Goal: Transaction & Acquisition: Purchase product/service

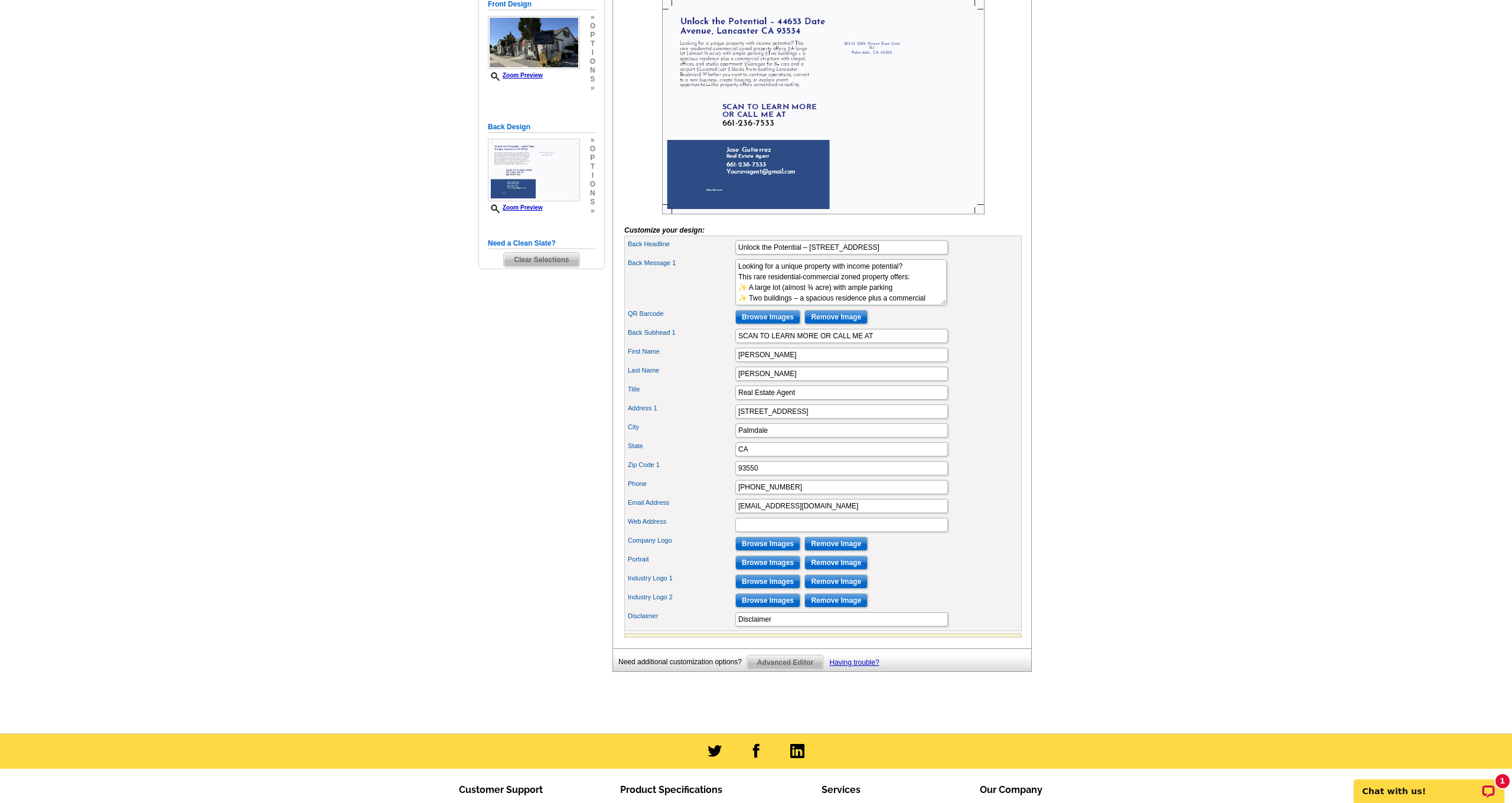
scroll to position [232, 0]
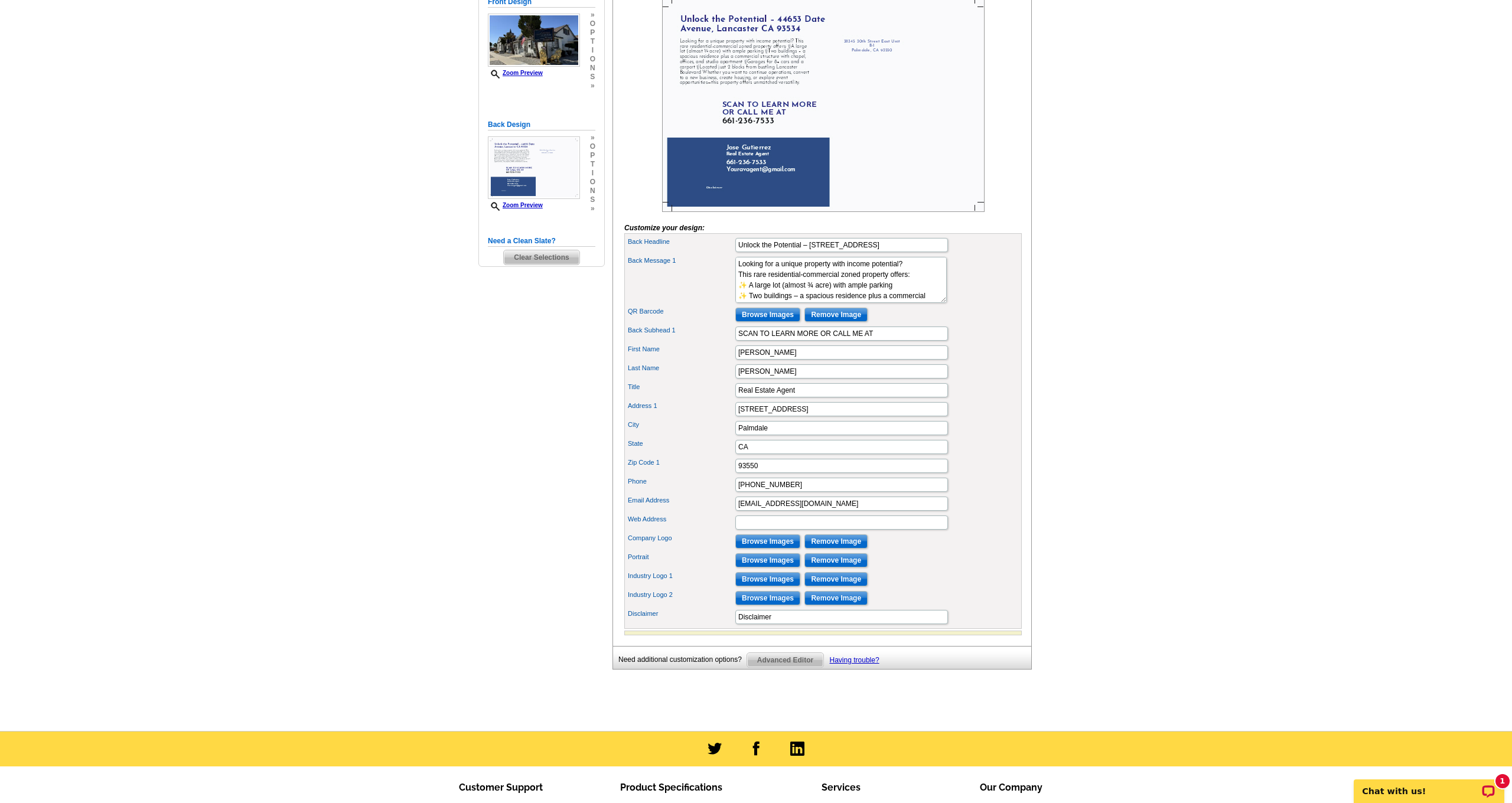
click at [763, 549] on input "Browse Images" at bounding box center [767, 541] width 65 height 14
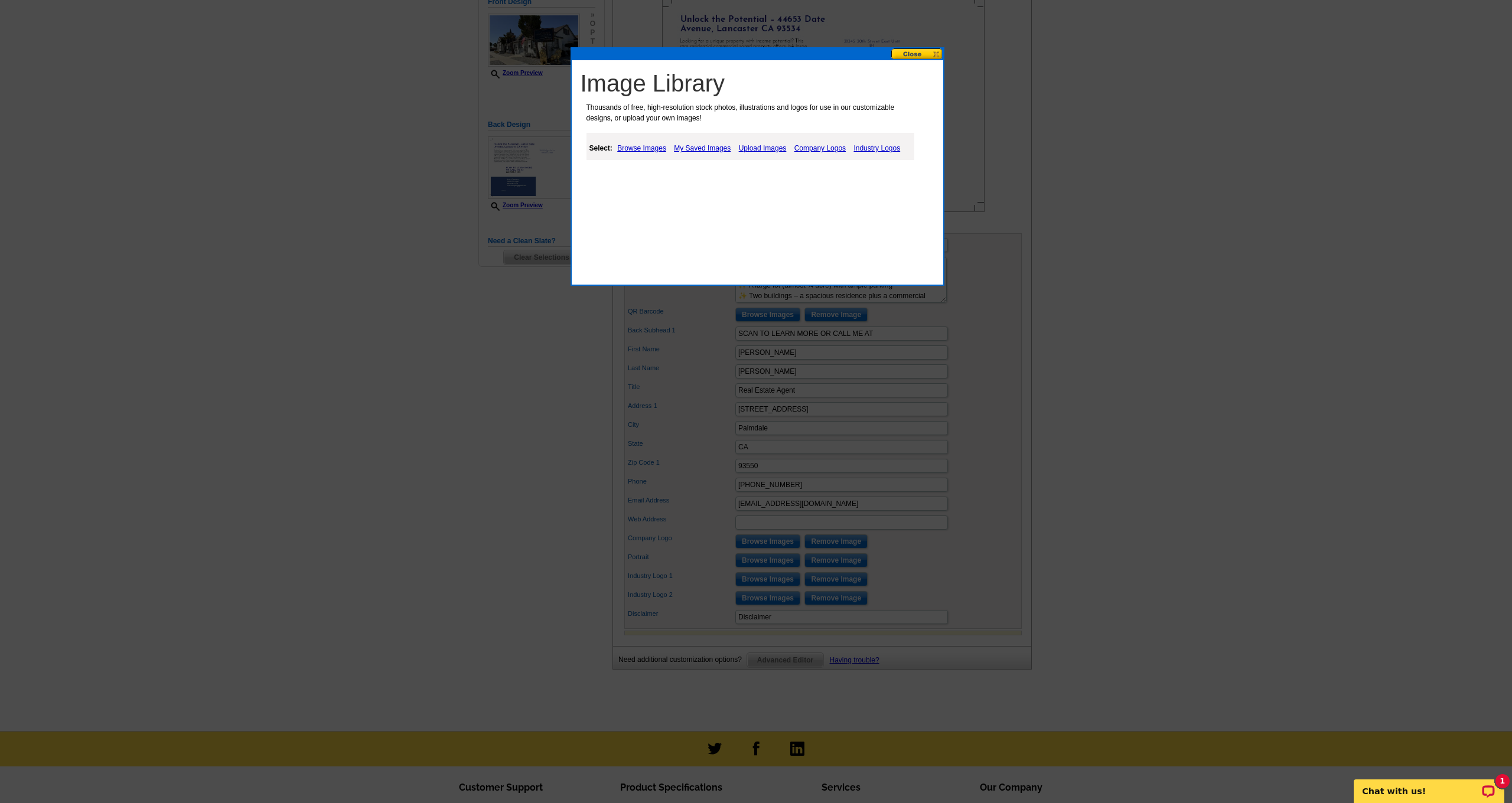
click at [761, 148] on link "Upload Images" at bounding box center [762, 148] width 54 height 14
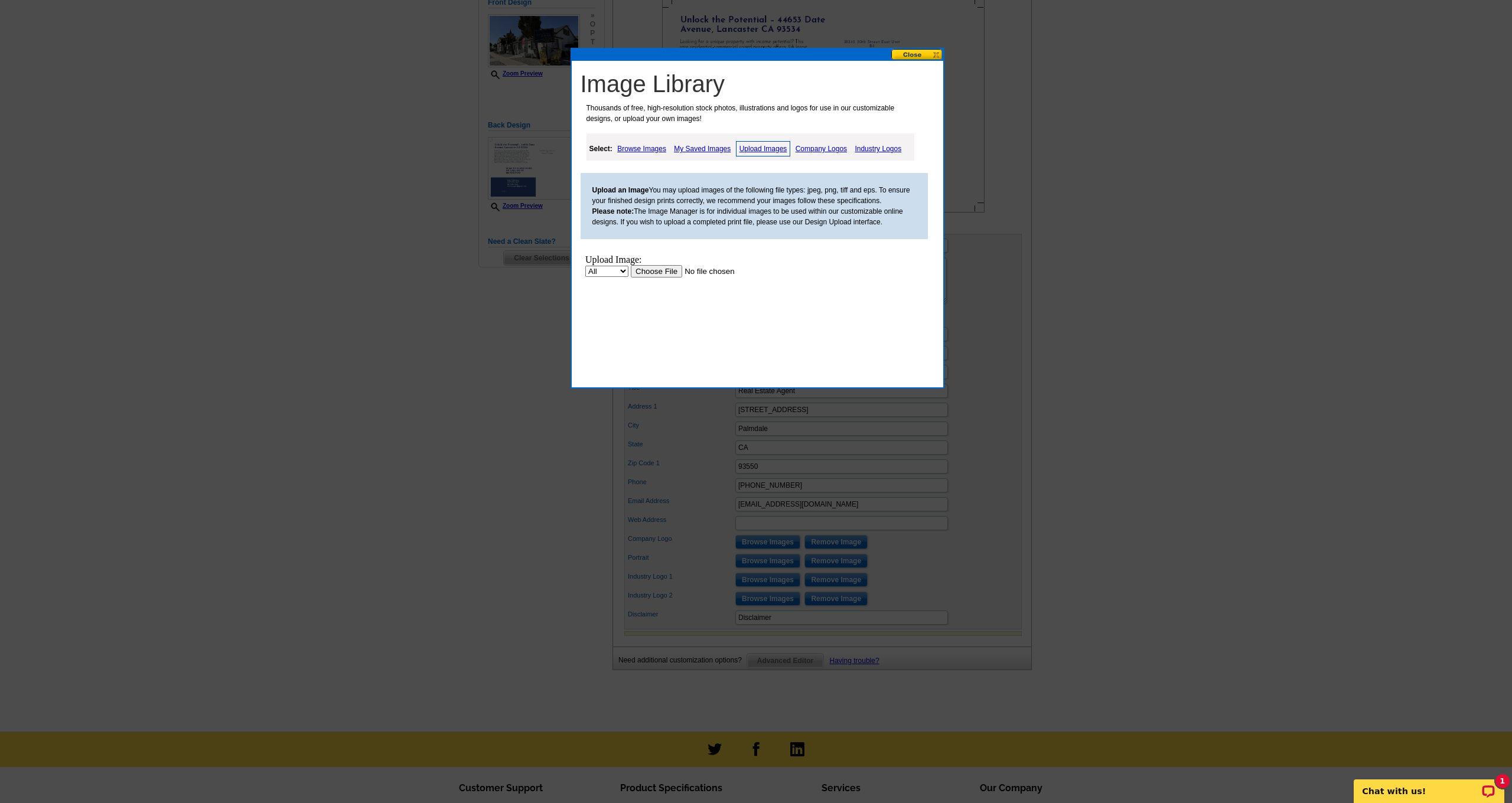
scroll to position [0, 0]
click at [670, 269] on input "file" at bounding box center [705, 271] width 150 height 12
click at [908, 56] on button at bounding box center [917, 54] width 52 height 11
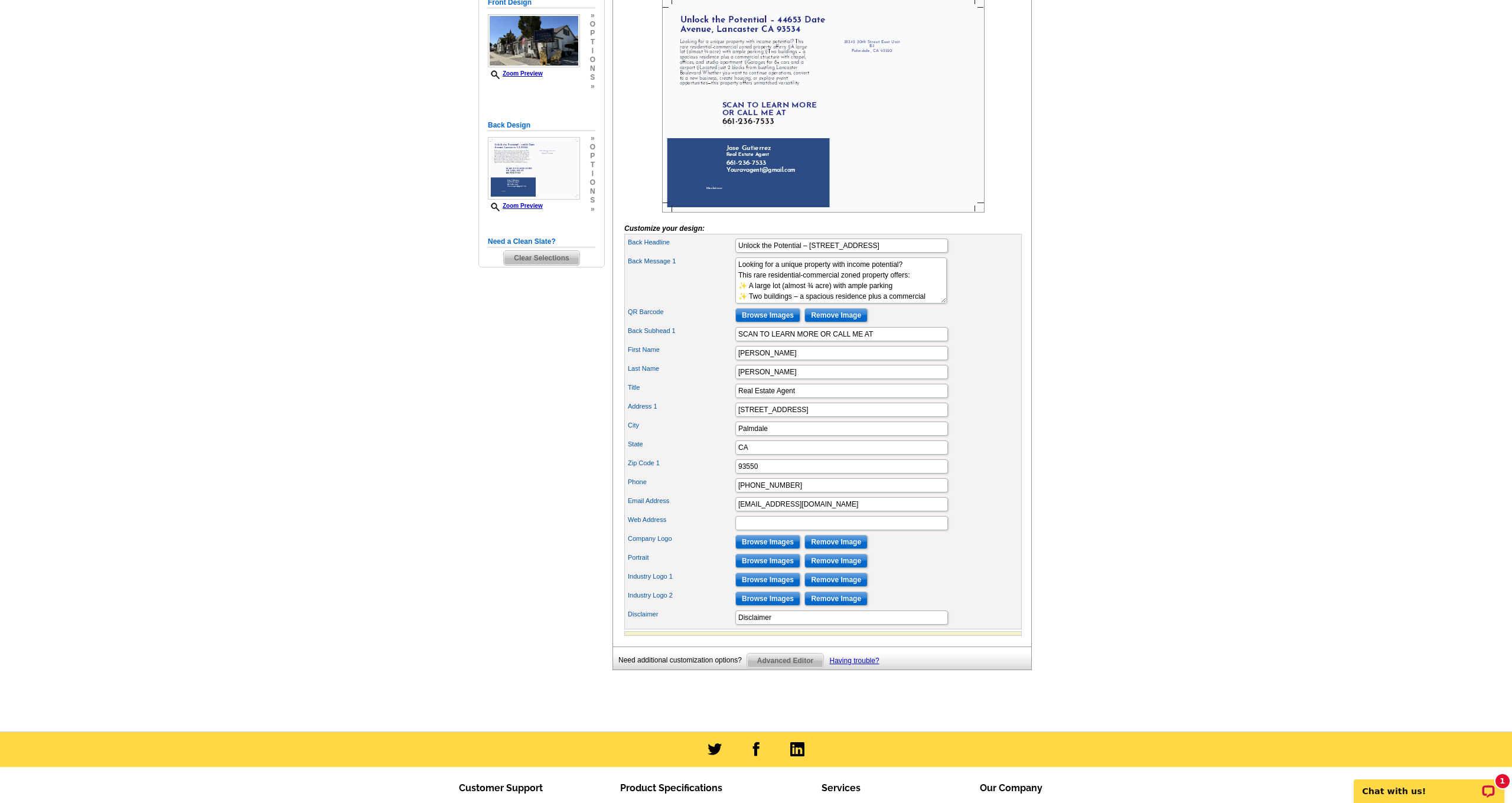
click at [756, 568] on input "Browse Images" at bounding box center [767, 561] width 65 height 14
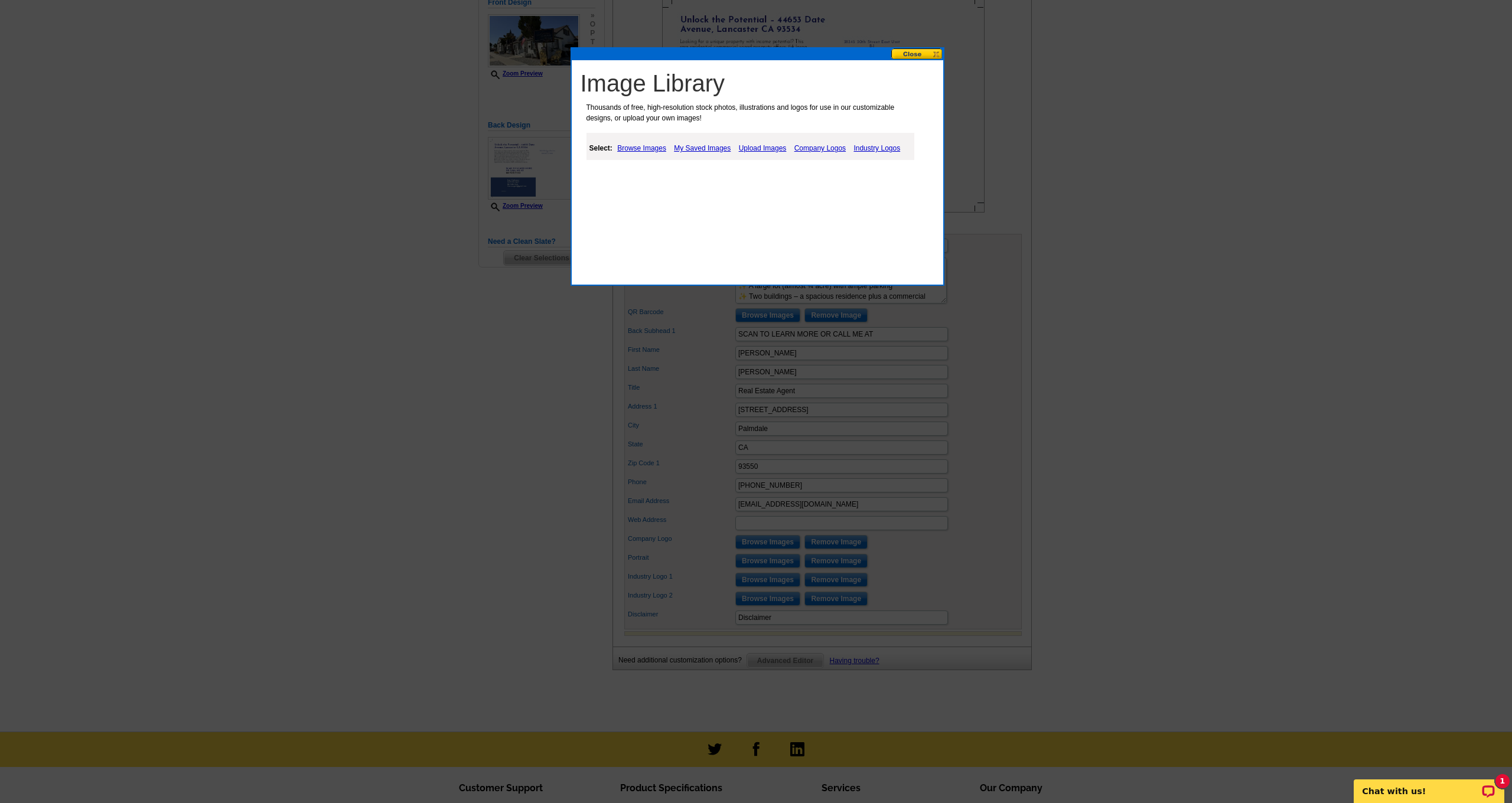
click at [751, 150] on link "Upload Images" at bounding box center [762, 148] width 54 height 14
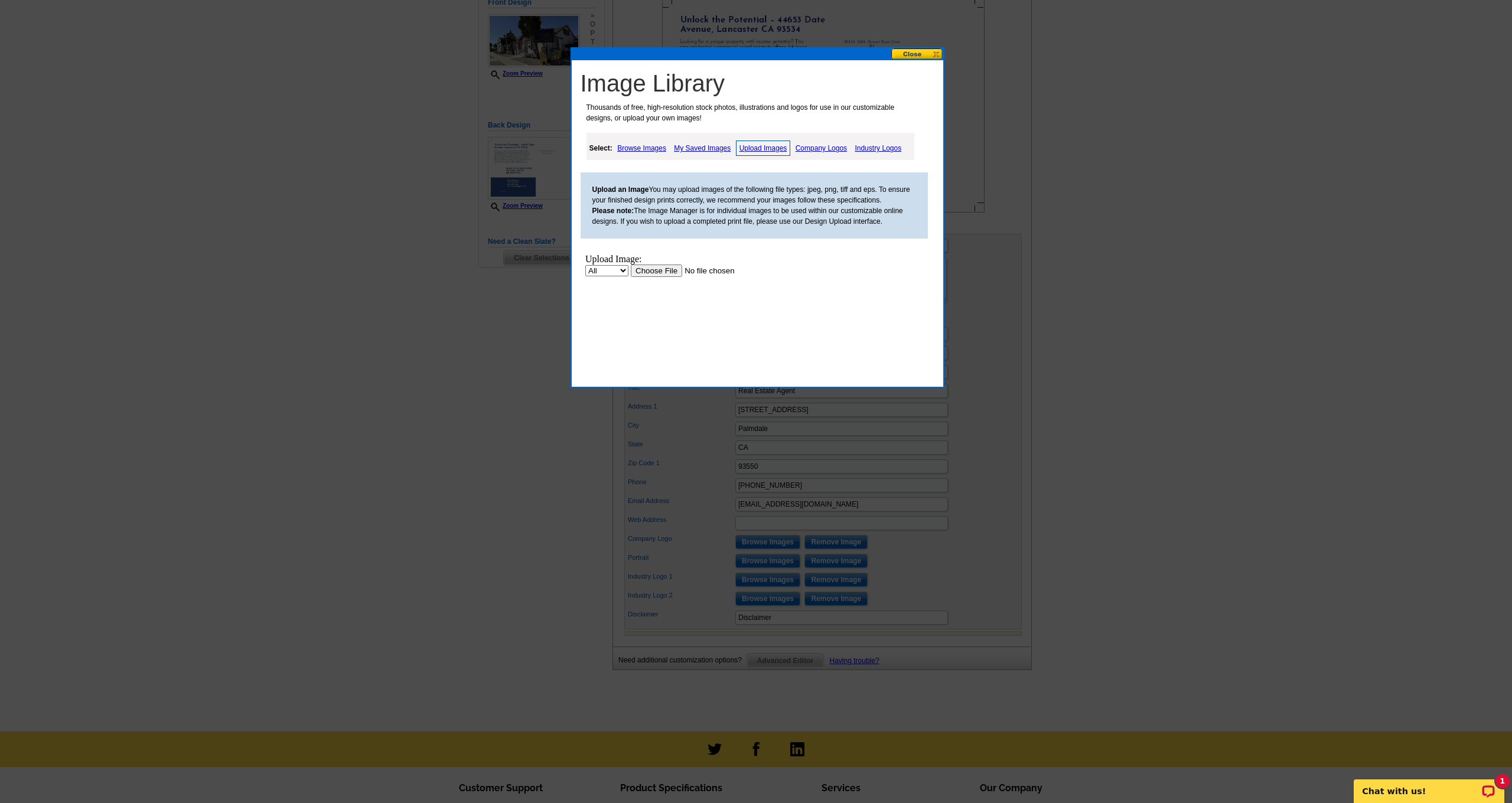
click at [660, 266] on input "file" at bounding box center [705, 271] width 150 height 12
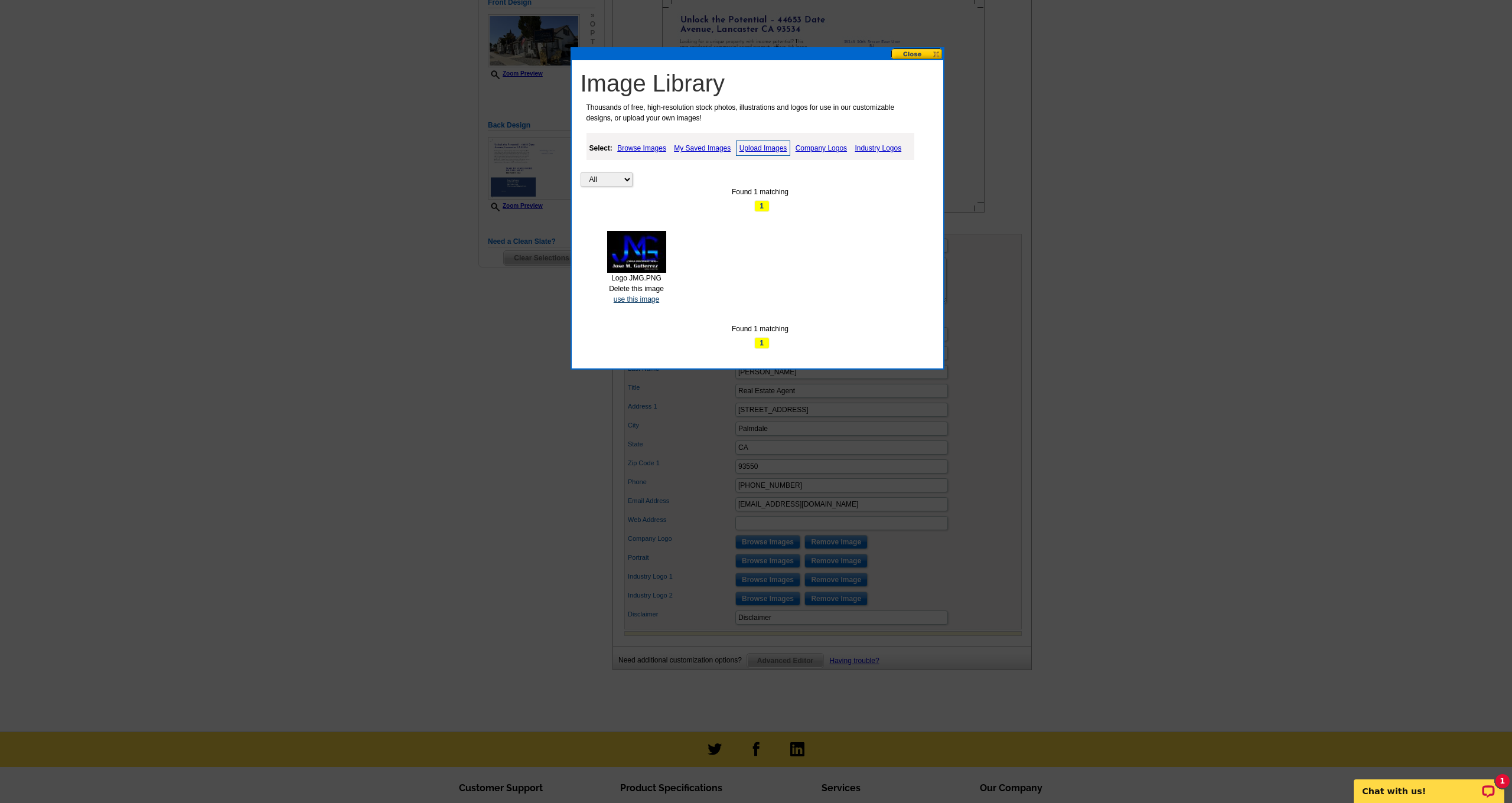
click at [651, 298] on link "use this image" at bounding box center [636, 299] width 45 height 8
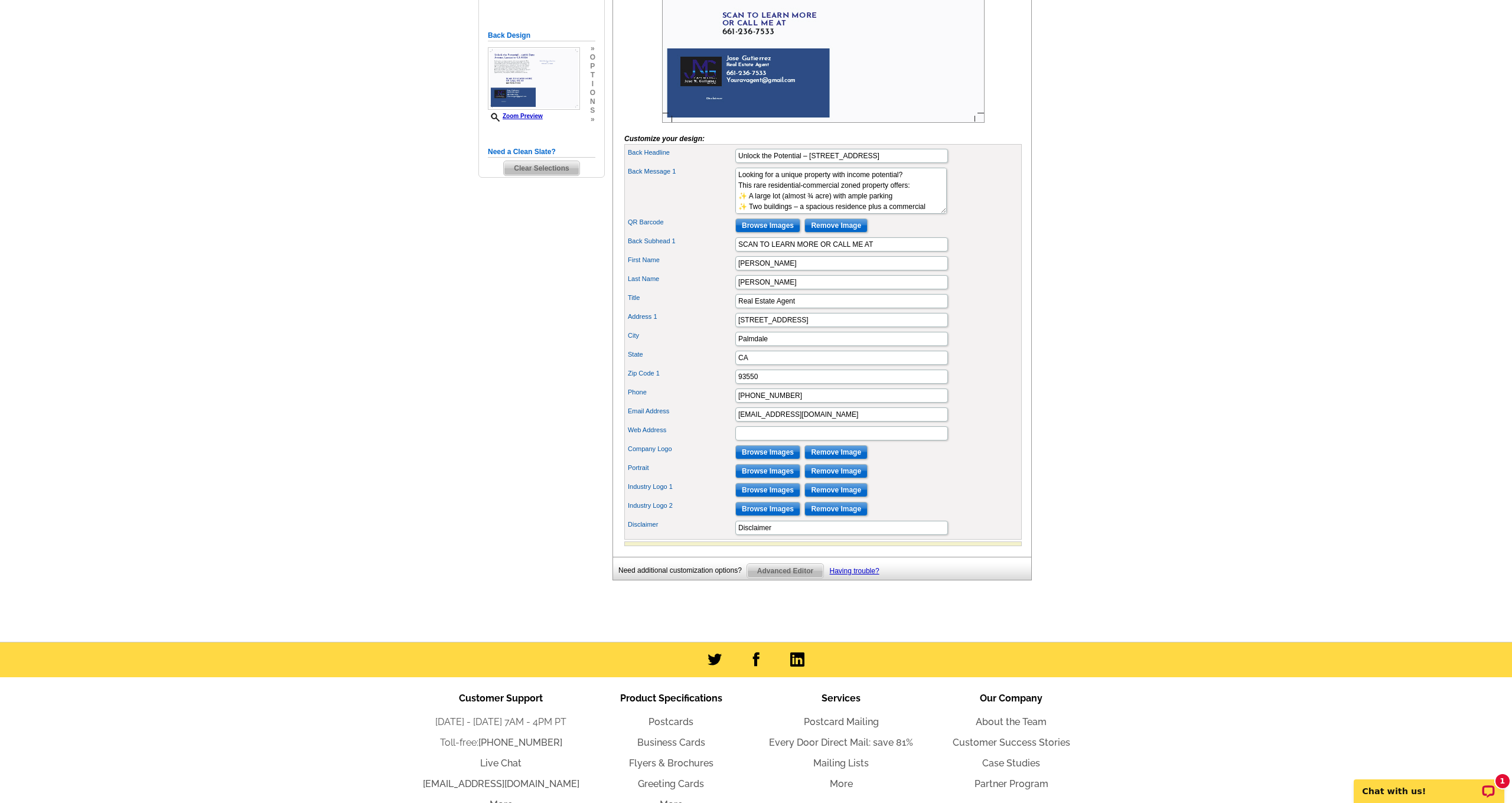
scroll to position [323, 0]
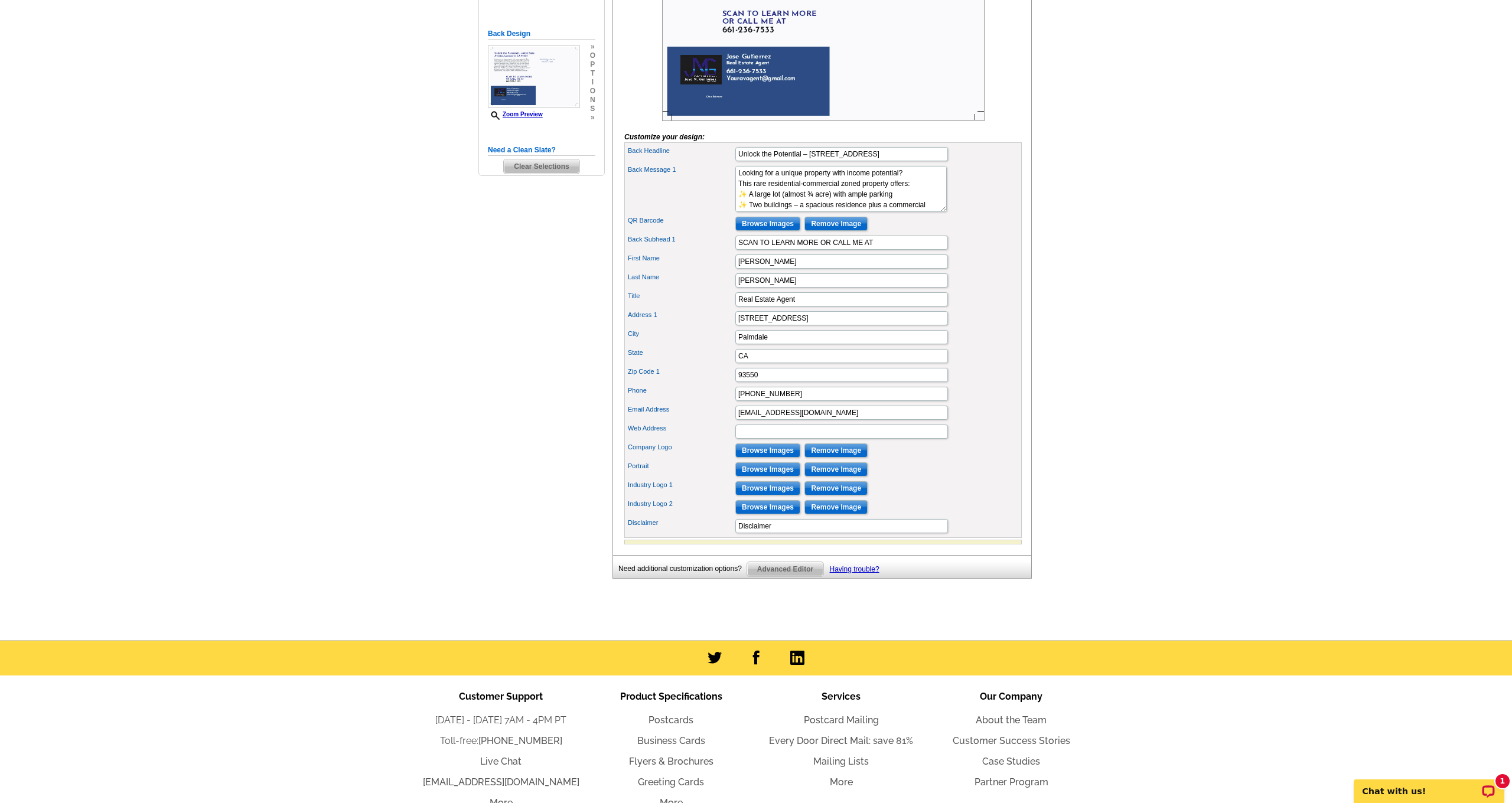
click at [769, 477] on input "Browse Images" at bounding box center [767, 469] width 65 height 14
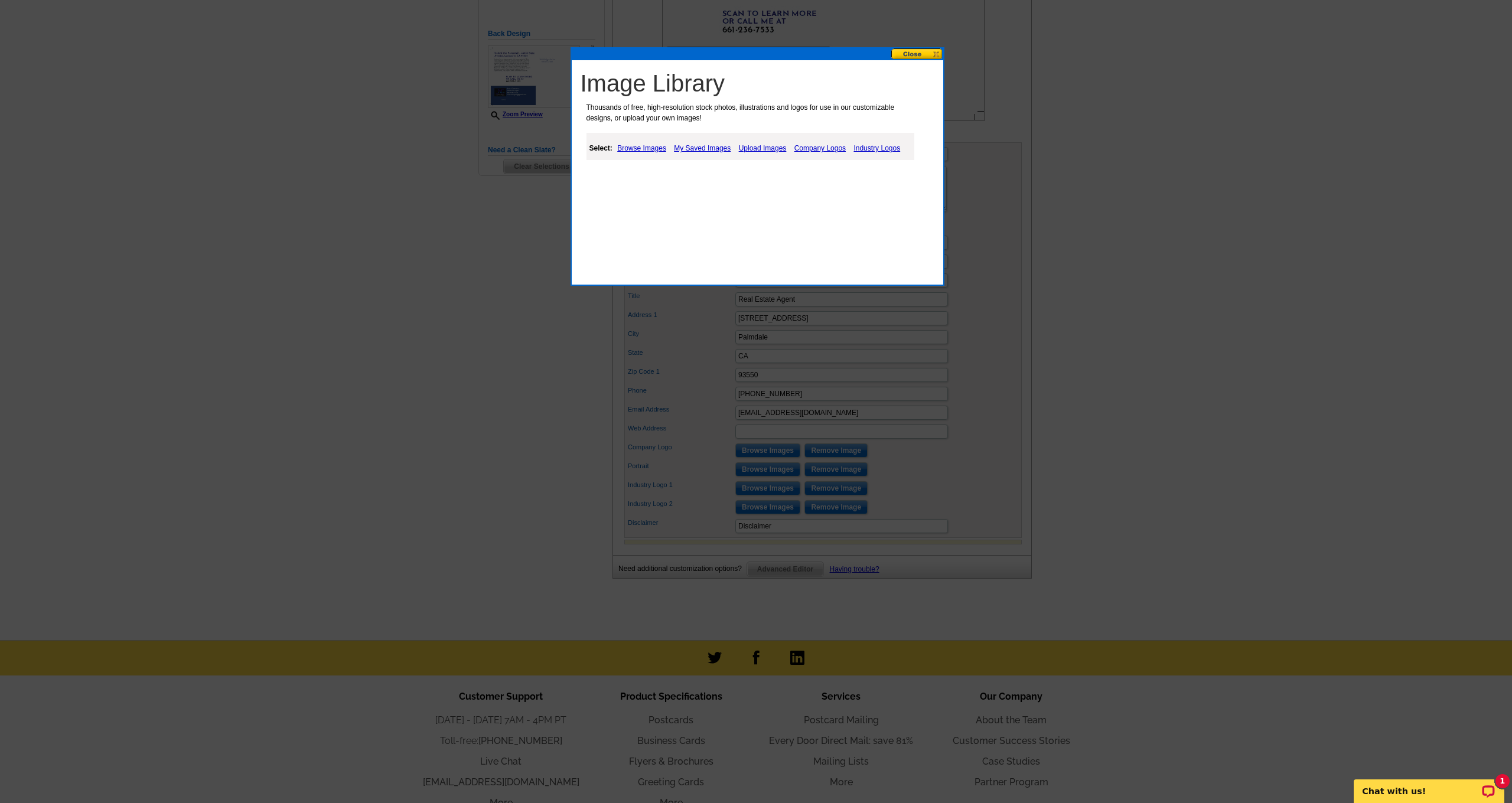
click at [760, 150] on link "Upload Images" at bounding box center [762, 148] width 54 height 14
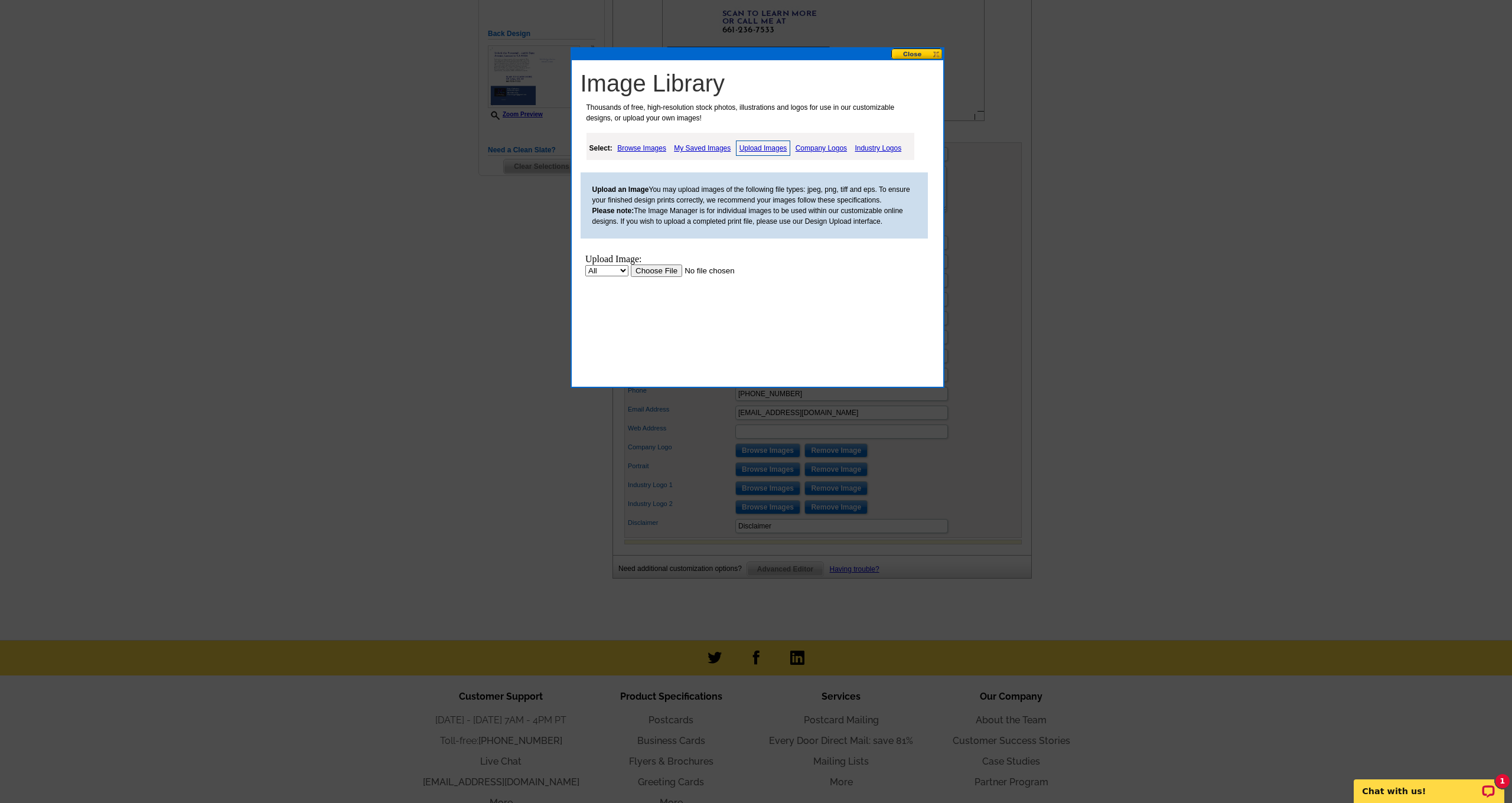
scroll to position [0, 0]
click at [657, 271] on input "file" at bounding box center [705, 271] width 150 height 12
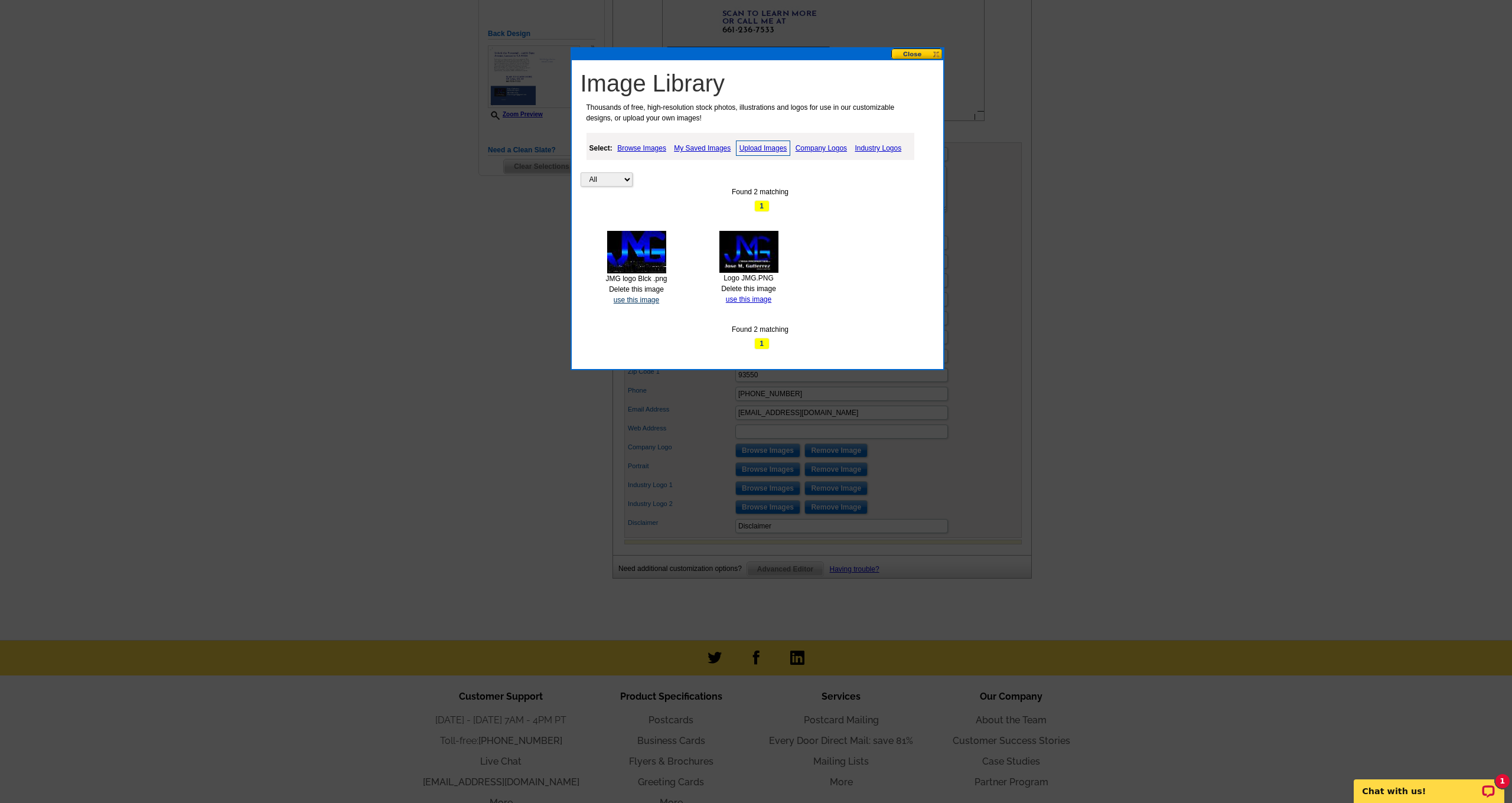
click at [651, 297] on link "use this image" at bounding box center [636, 300] width 45 height 8
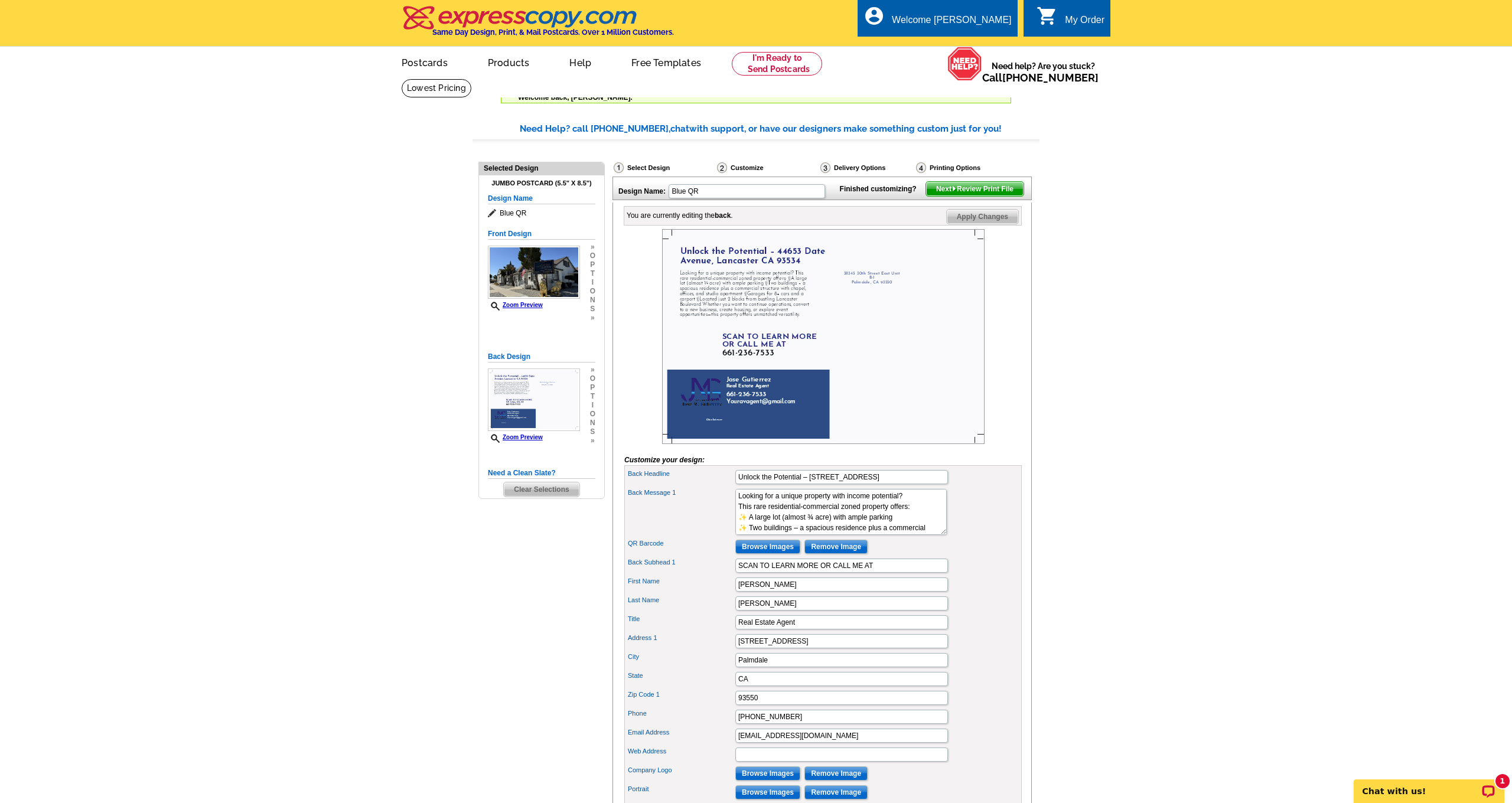
click at [706, 409] on img at bounding box center [823, 337] width 322 height 215
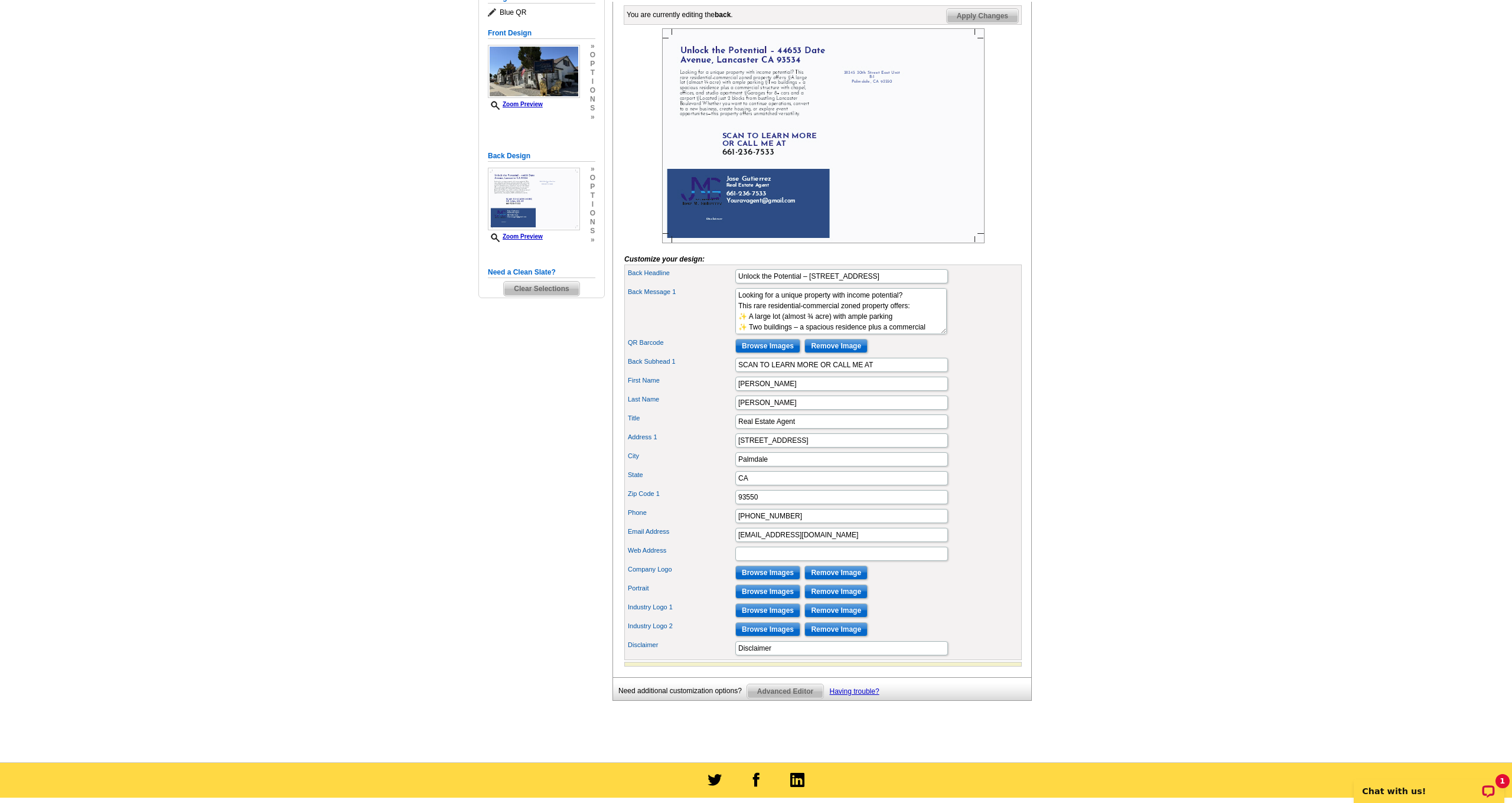
scroll to position [215, 0]
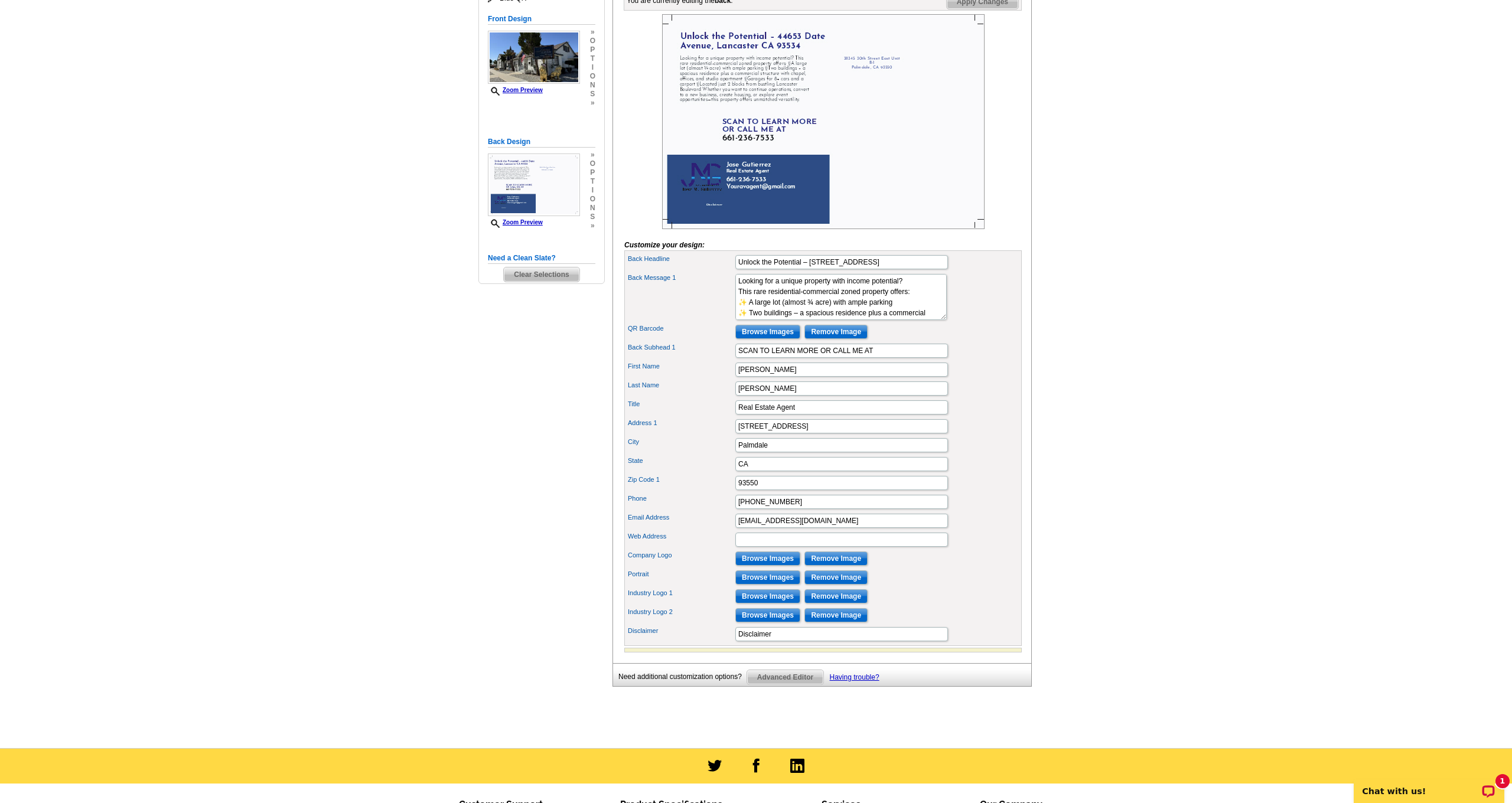
click at [748, 585] on input "Browse Images" at bounding box center [767, 578] width 65 height 14
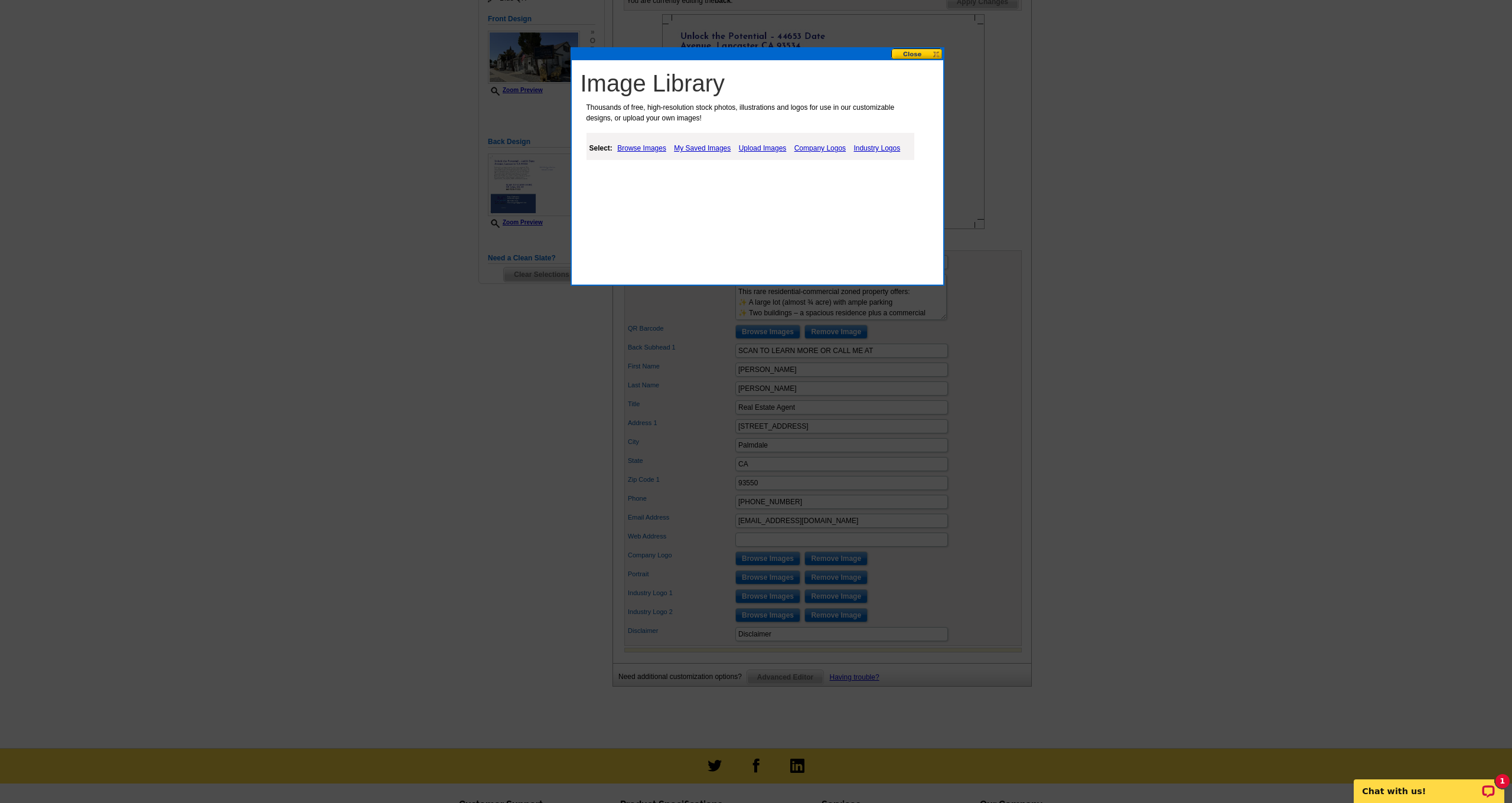
click at [752, 148] on link "Upload Images" at bounding box center [762, 148] width 54 height 14
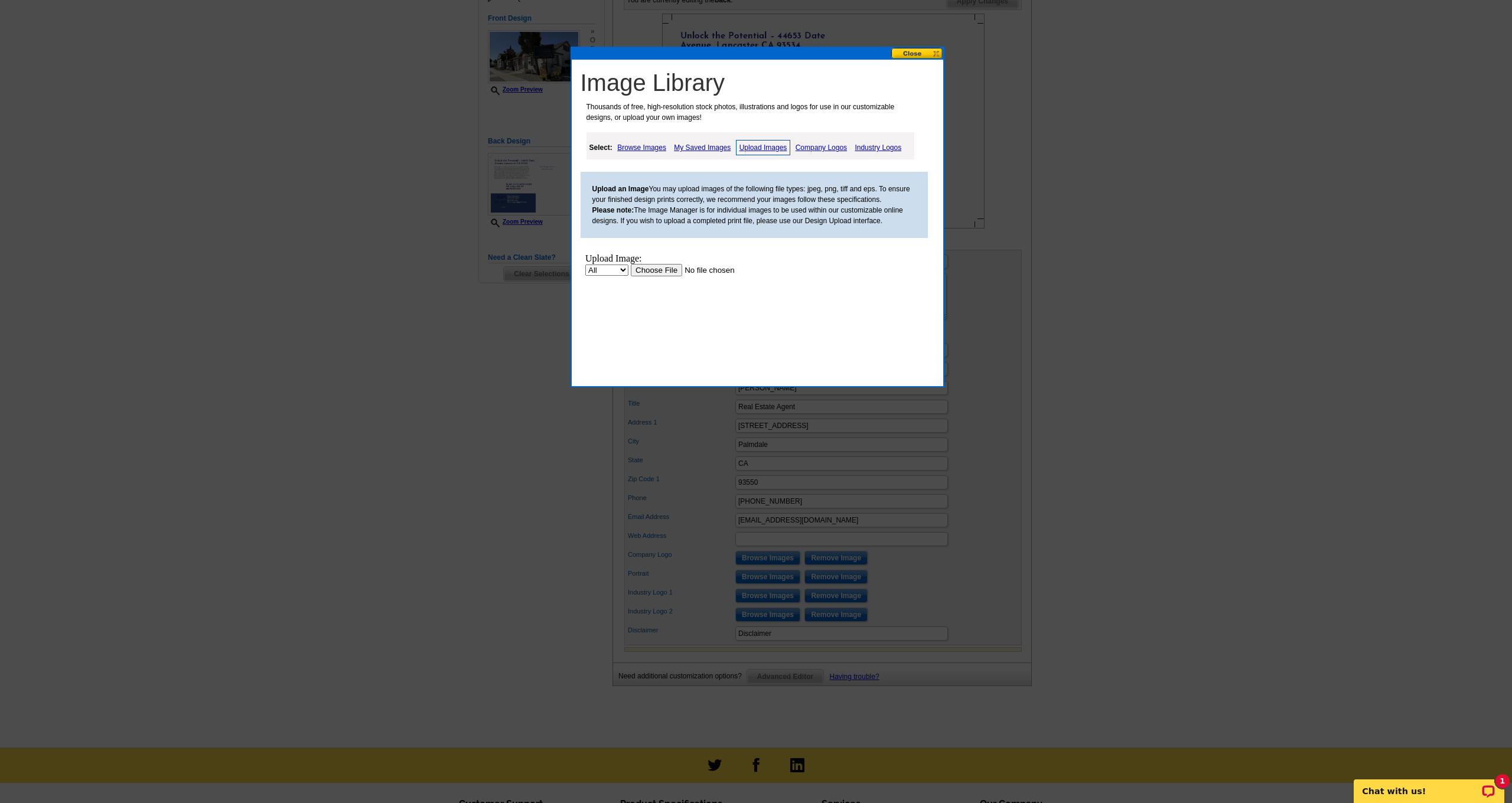
scroll to position [0, 0]
click at [656, 270] on input "file" at bounding box center [705, 270] width 150 height 12
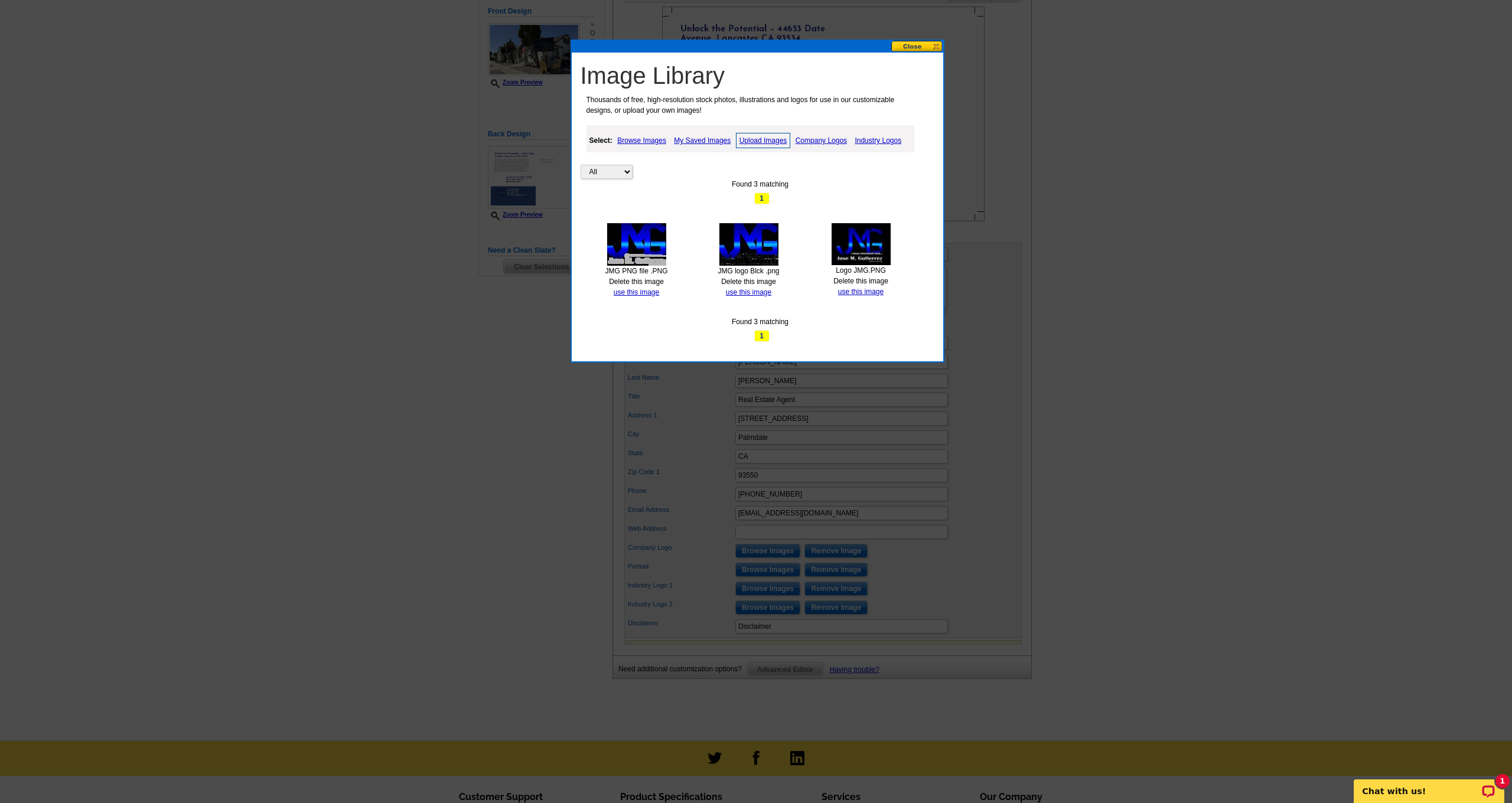
click at [649, 245] on img at bounding box center [636, 245] width 59 height 43
click at [647, 291] on link "use this image" at bounding box center [636, 292] width 45 height 8
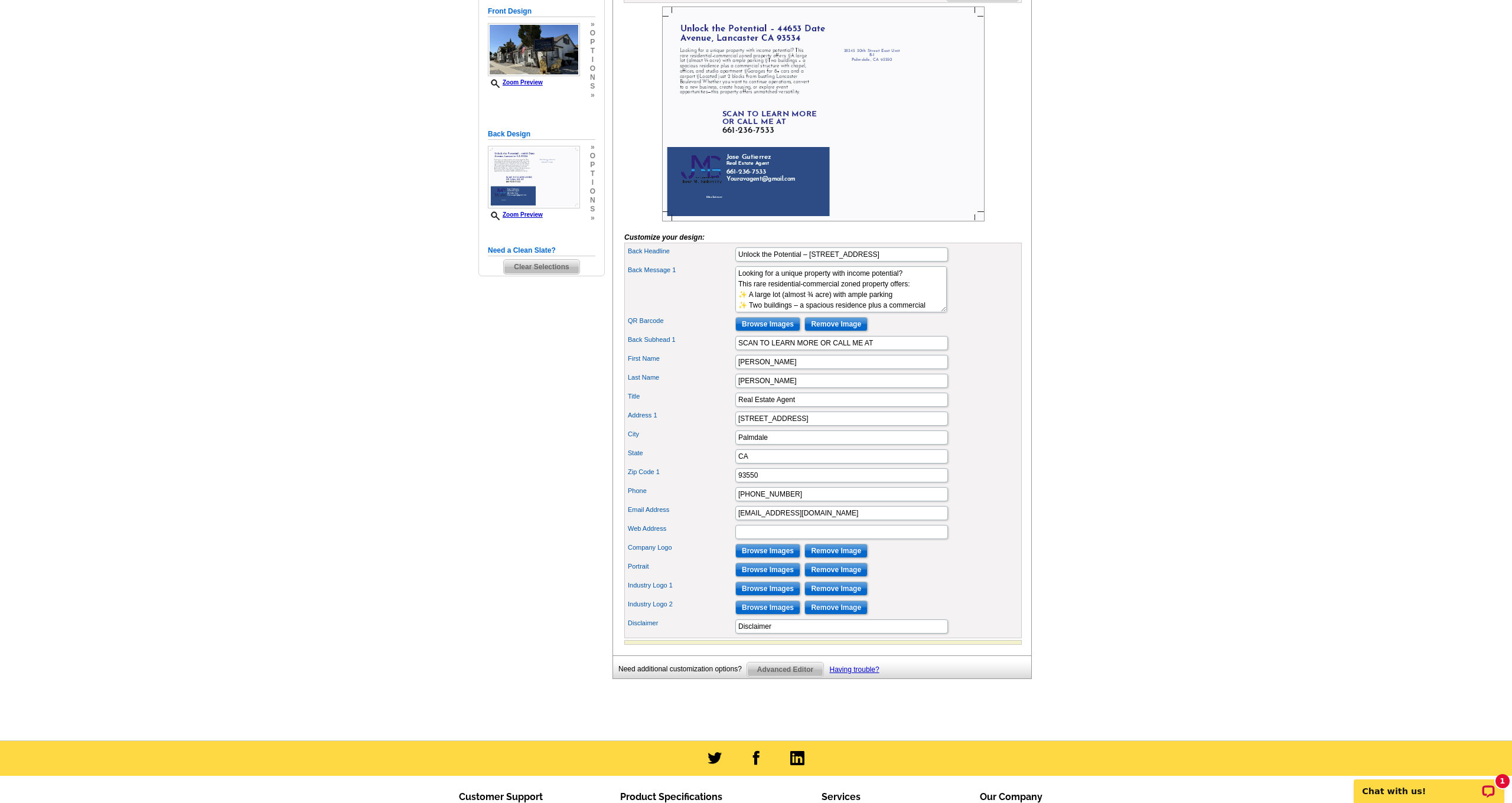
scroll to position [0, 0]
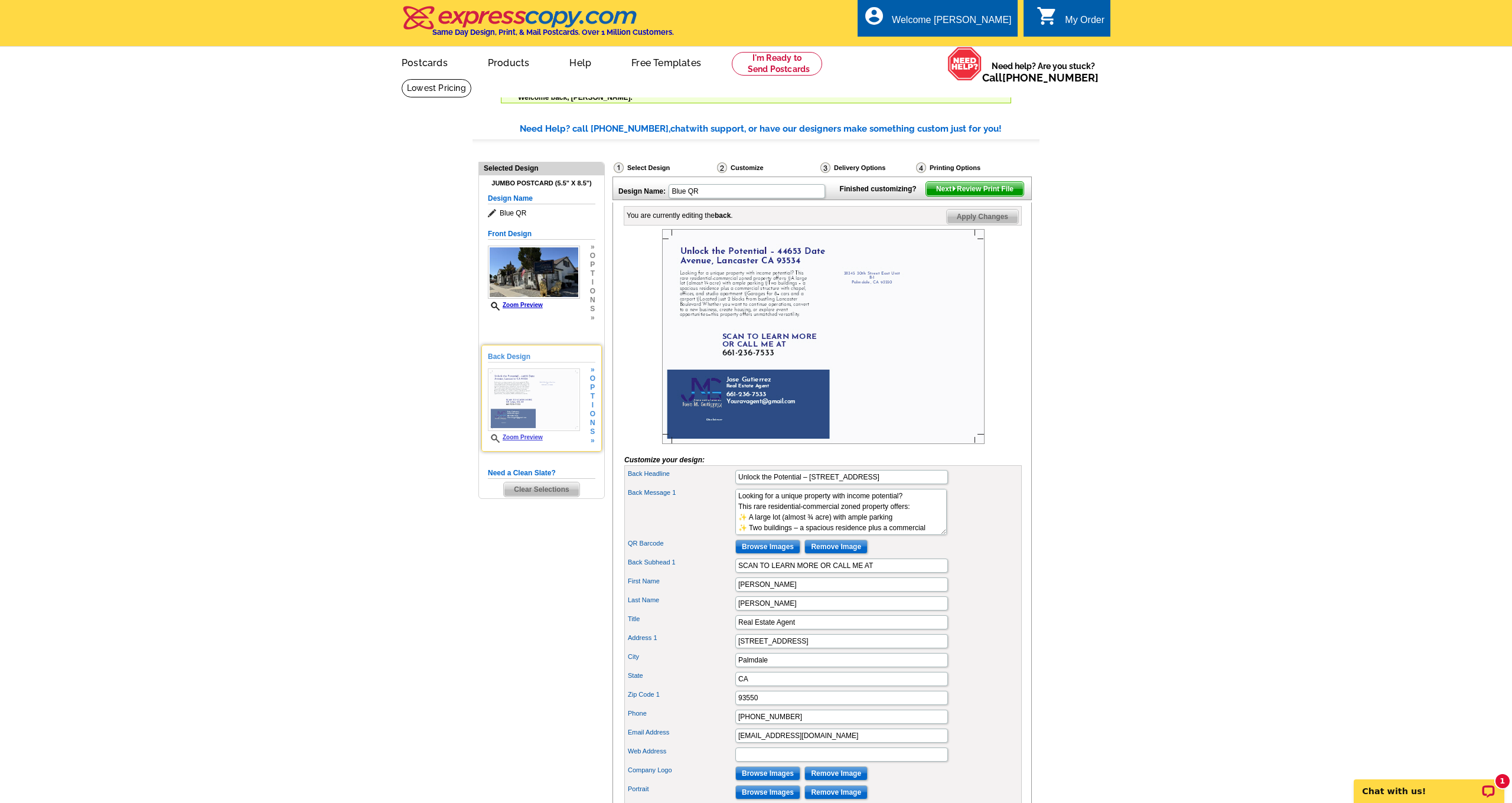
click at [519, 438] on link "Zoom Preview" at bounding box center [515, 437] width 55 height 6
click at [493, 436] on icon at bounding box center [497, 438] width 12 height 9
click at [534, 436] on link "Zoom Preview" at bounding box center [515, 437] width 55 height 6
click at [495, 435] on icon at bounding box center [497, 438] width 12 height 9
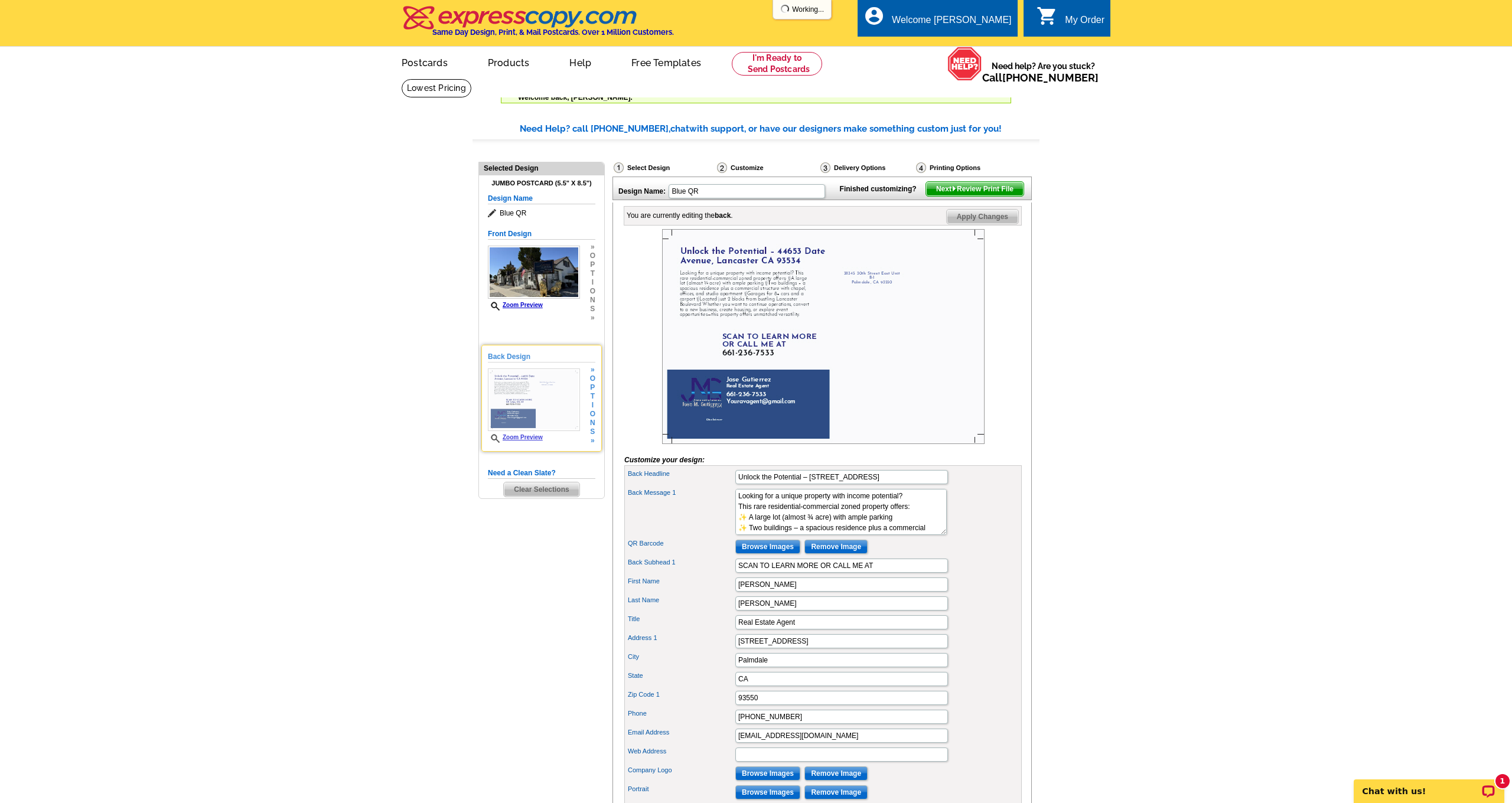
click at [520, 385] on img at bounding box center [534, 400] width 92 height 63
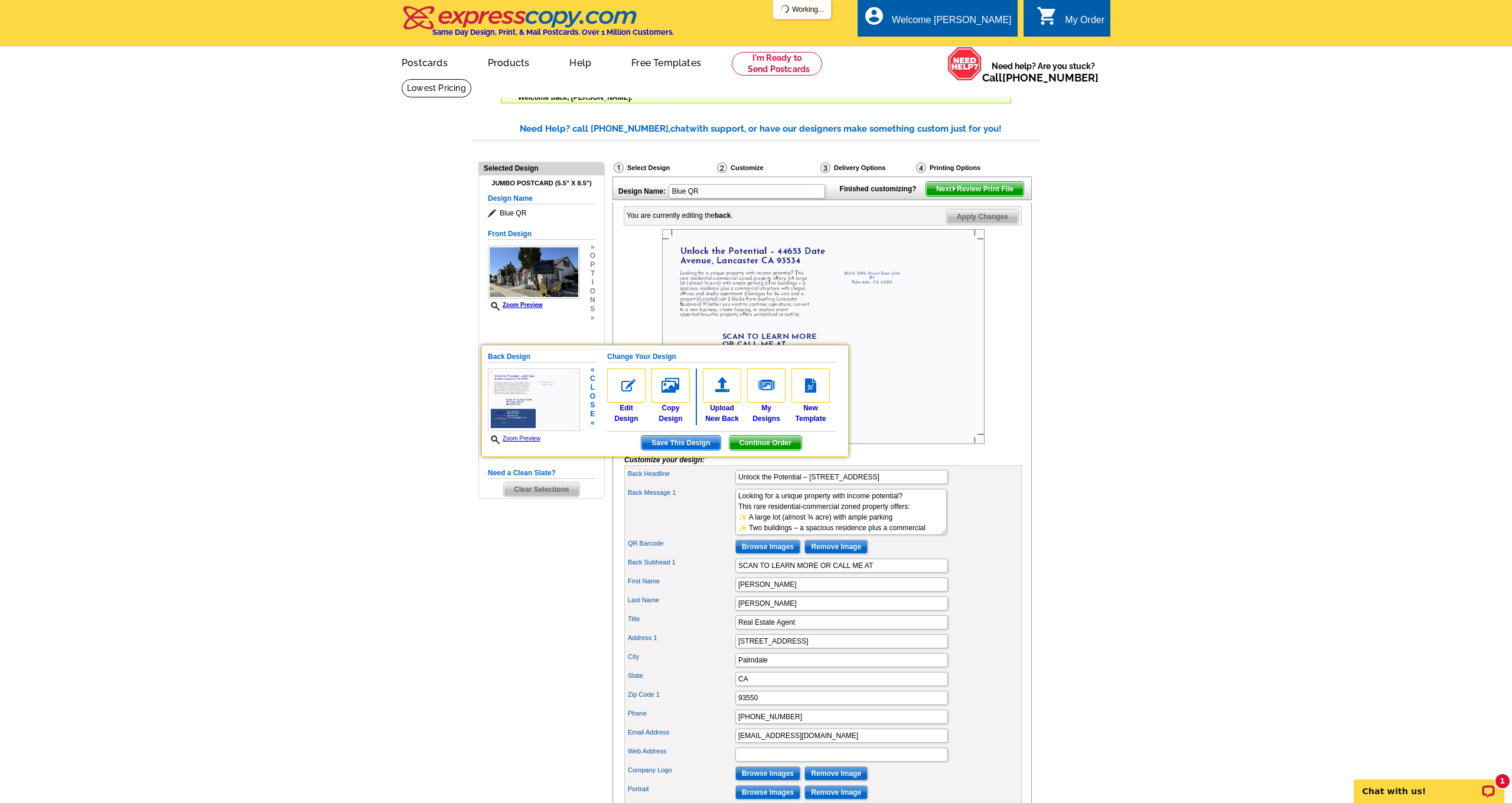
scroll to position [1, 0]
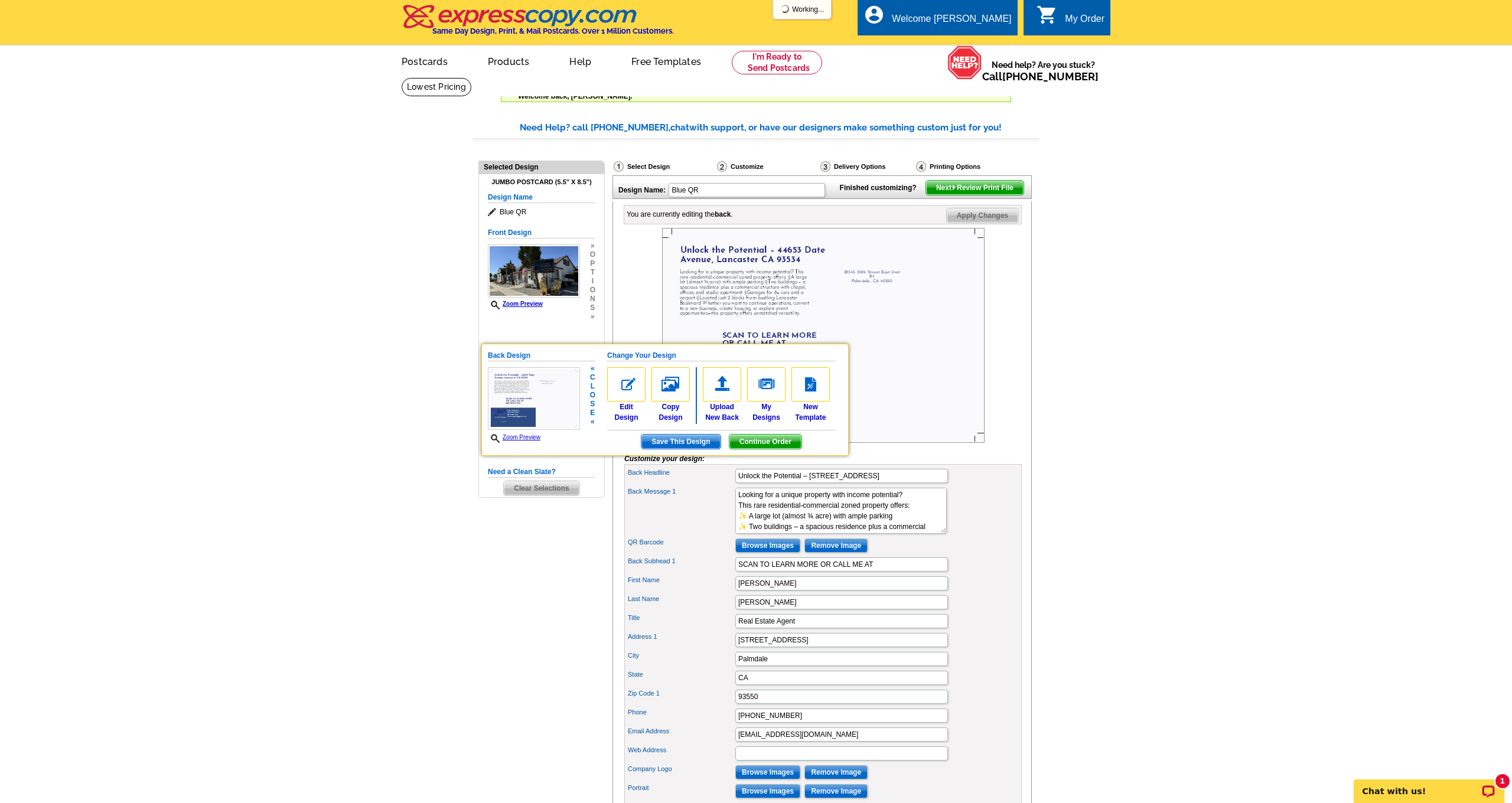
click at [519, 436] on link "Zoom Preview" at bounding box center [513, 437] width 52 height 6
click at [537, 401] on img at bounding box center [534, 398] width 92 height 63
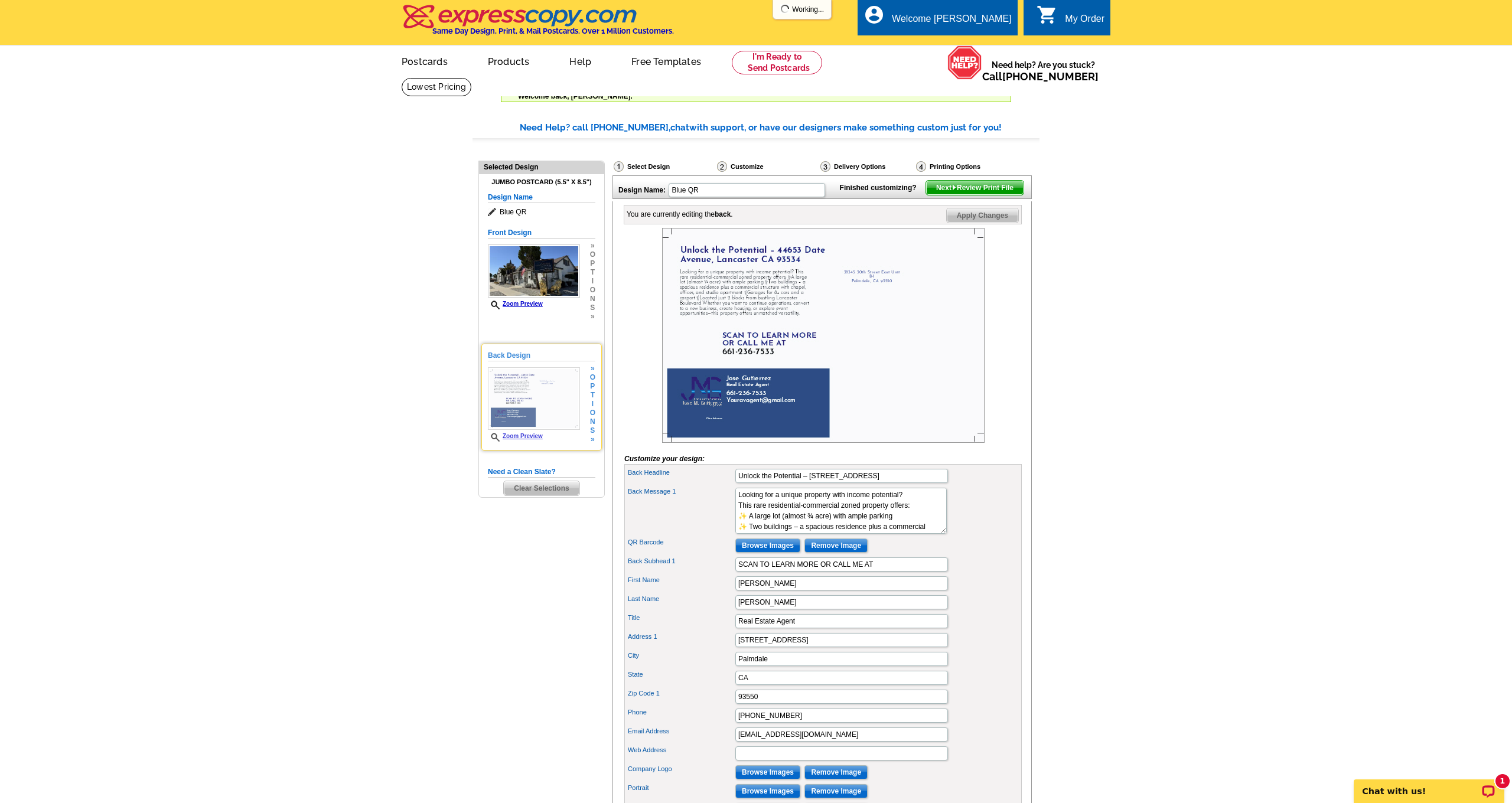
click at [517, 435] on link "Zoom Preview" at bounding box center [515, 436] width 55 height 6
click at [521, 306] on link "Zoom Preview" at bounding box center [515, 304] width 55 height 6
click at [532, 278] on img at bounding box center [534, 271] width 92 height 53
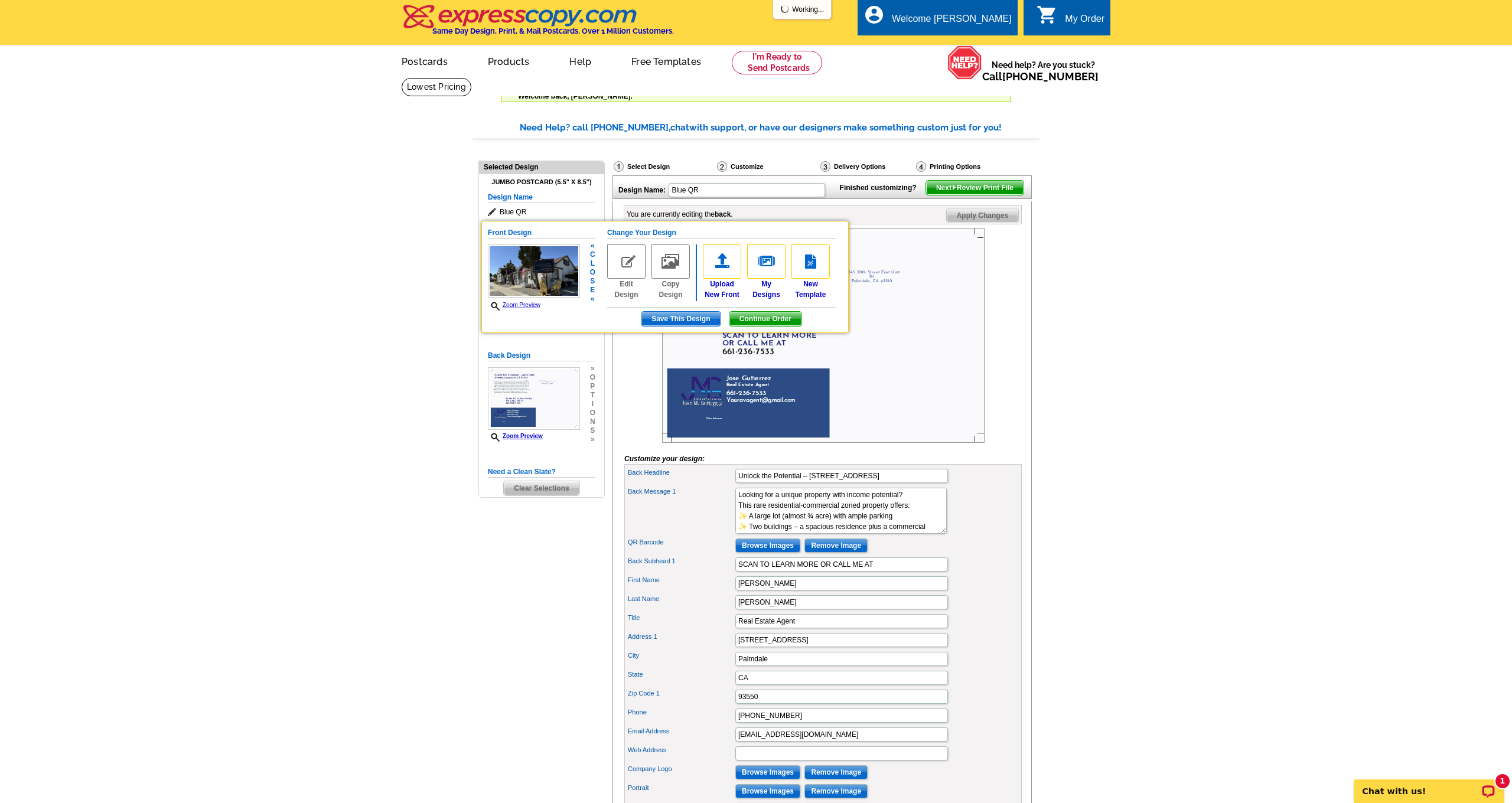
click at [491, 304] on icon at bounding box center [497, 306] width 12 height 9
click at [493, 304] on icon at bounding box center [497, 306] width 12 height 9
click at [545, 311] on div "Front Design Zoom Preview « c l o s e « Change Your Design Edit Design Copy Des…" at bounding box center [664, 277] width 367 height 112
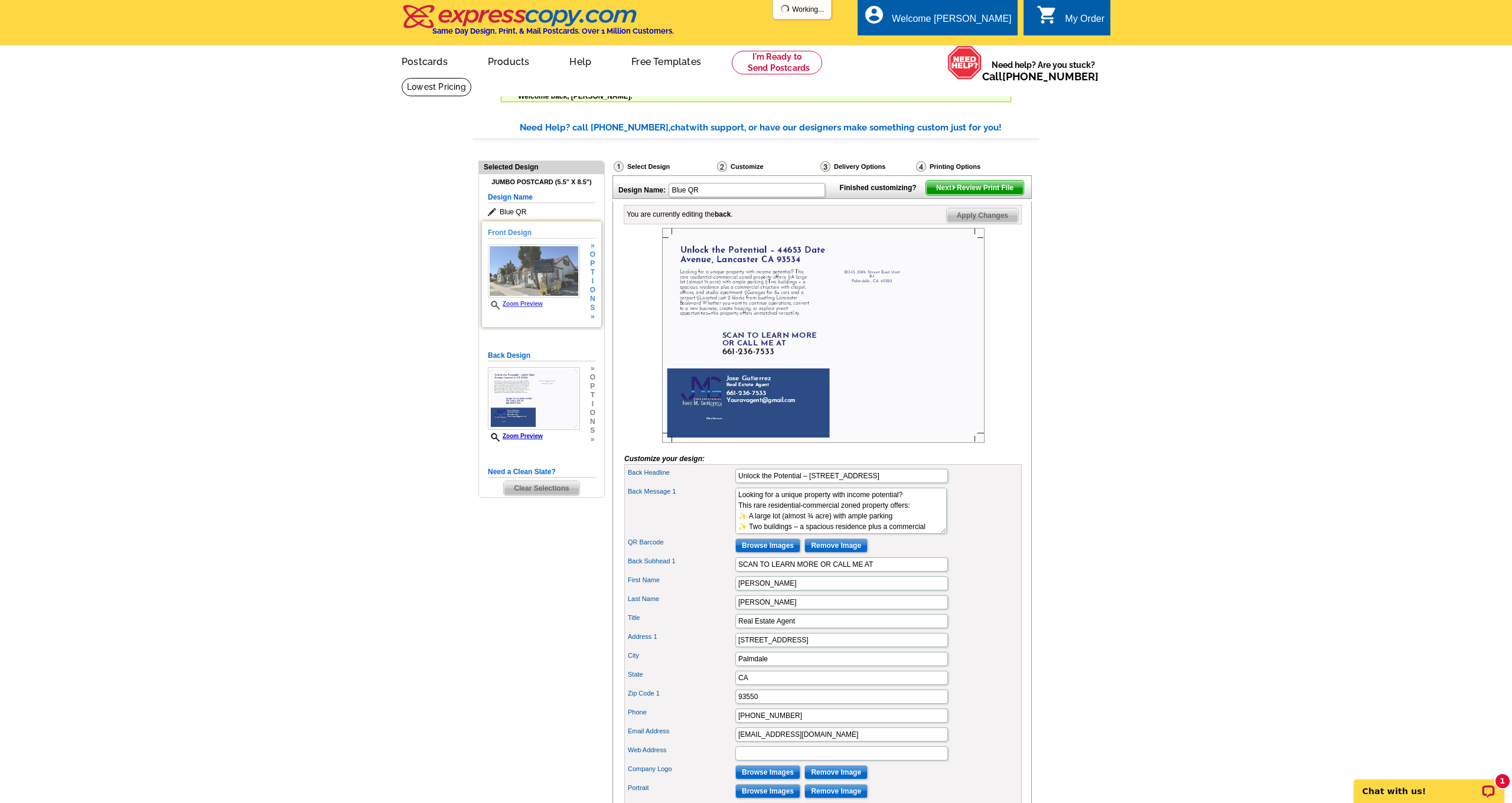
click at [493, 305] on icon at bounding box center [497, 305] width 12 height 9
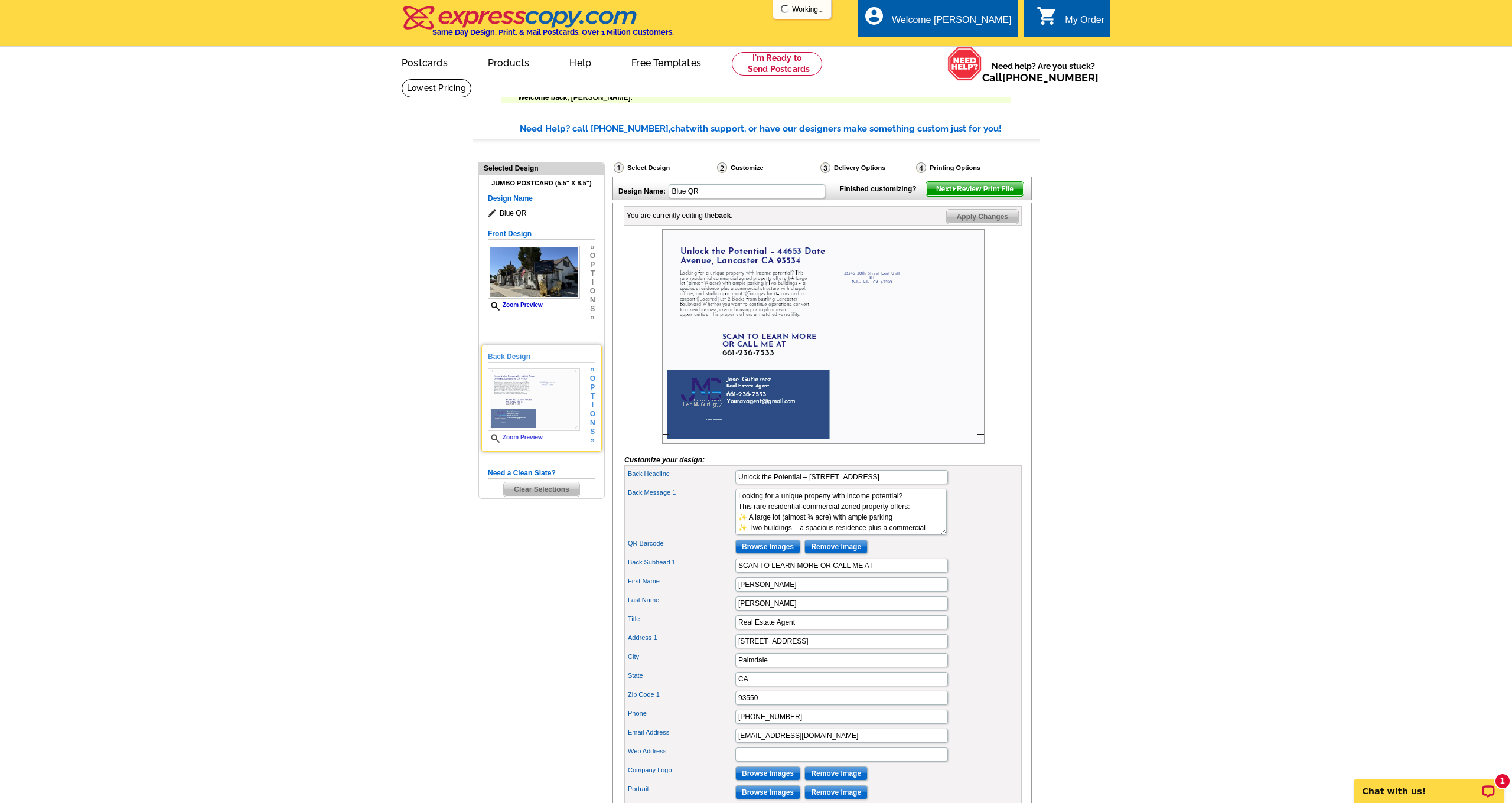
click at [517, 354] on h5 "Back Design" at bounding box center [541, 357] width 107 height 11
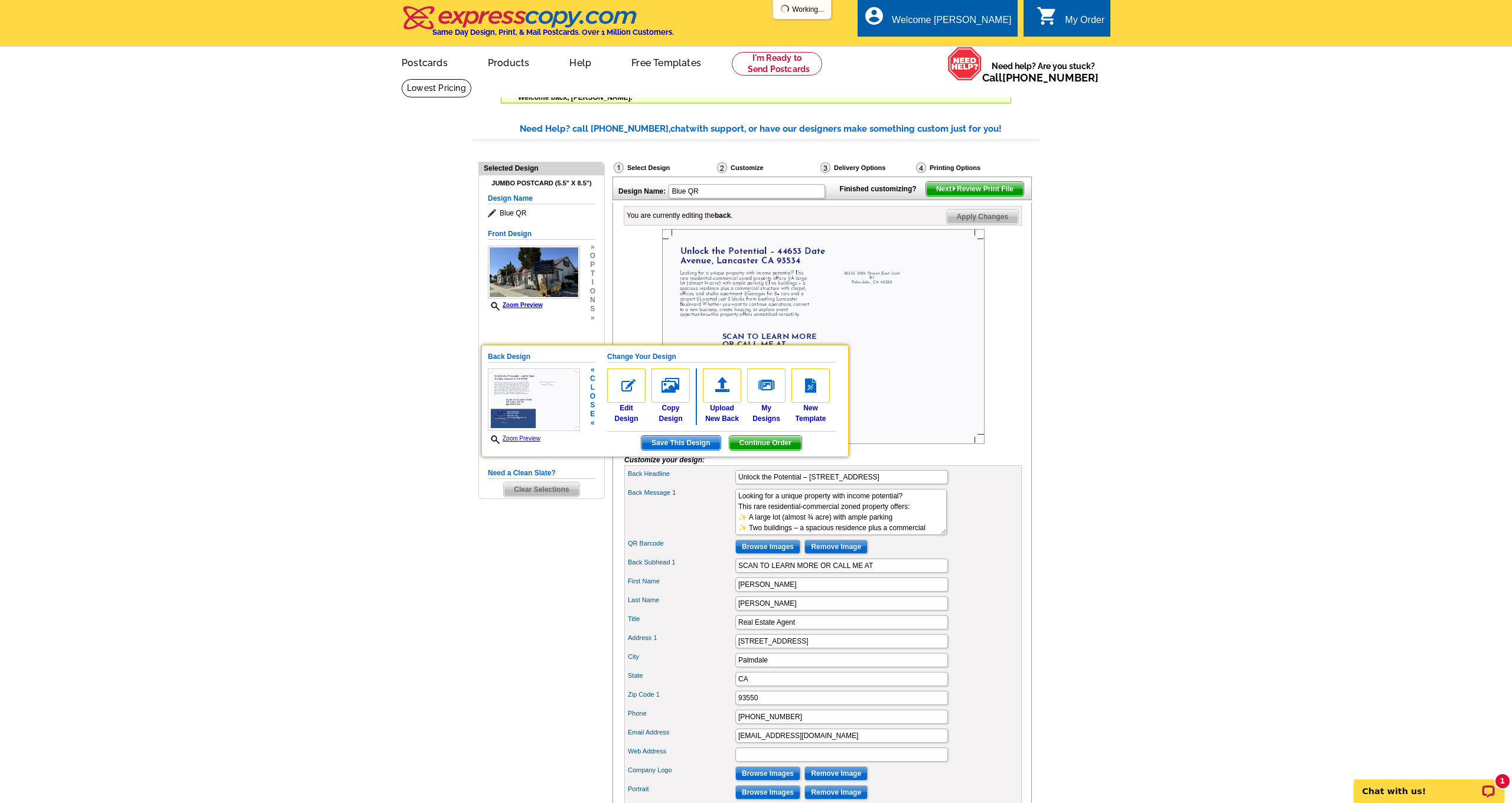
click at [517, 354] on h5 "Back Design" at bounding box center [541, 357] width 107 height 11
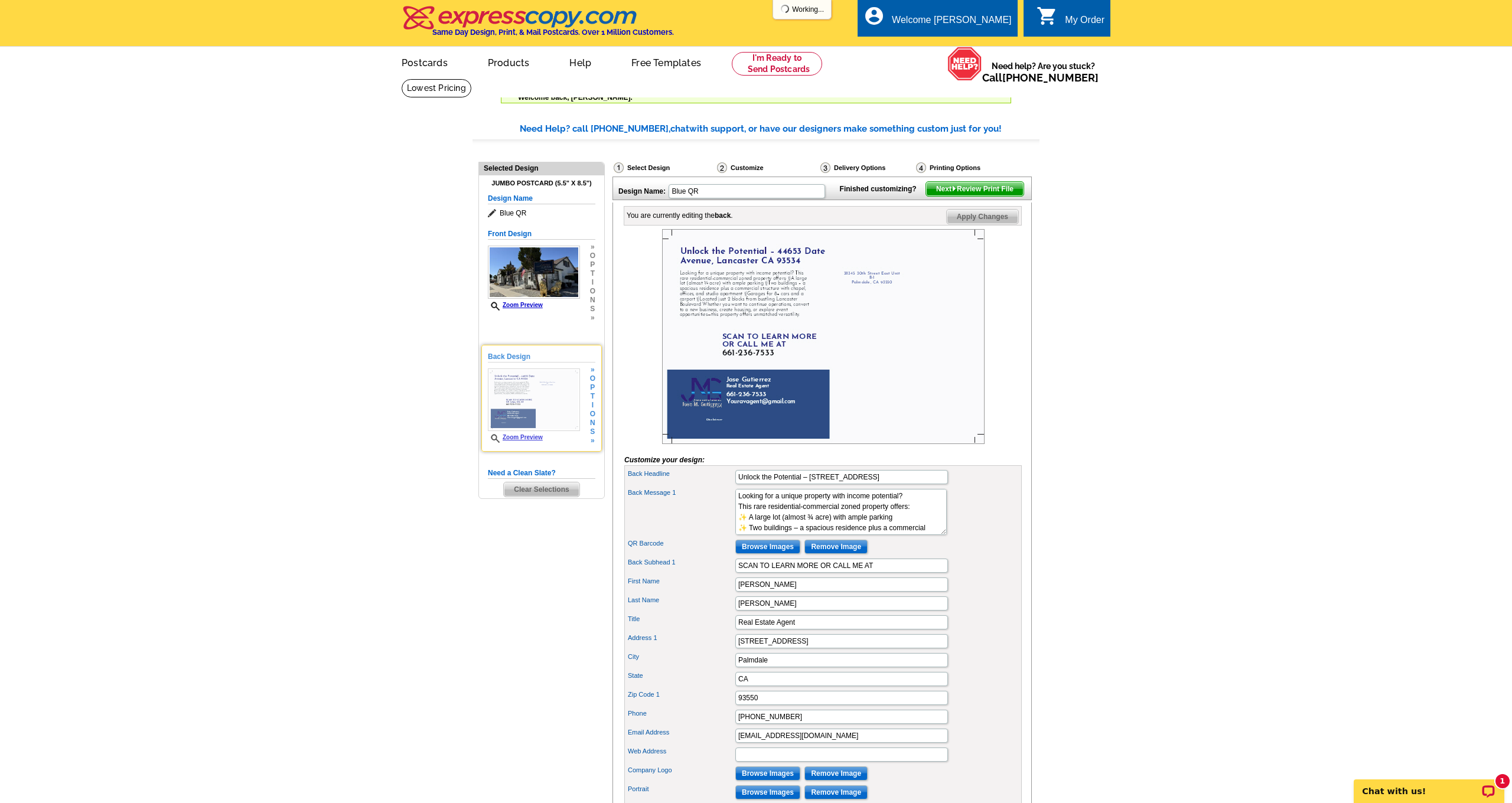
scroll to position [4, 0]
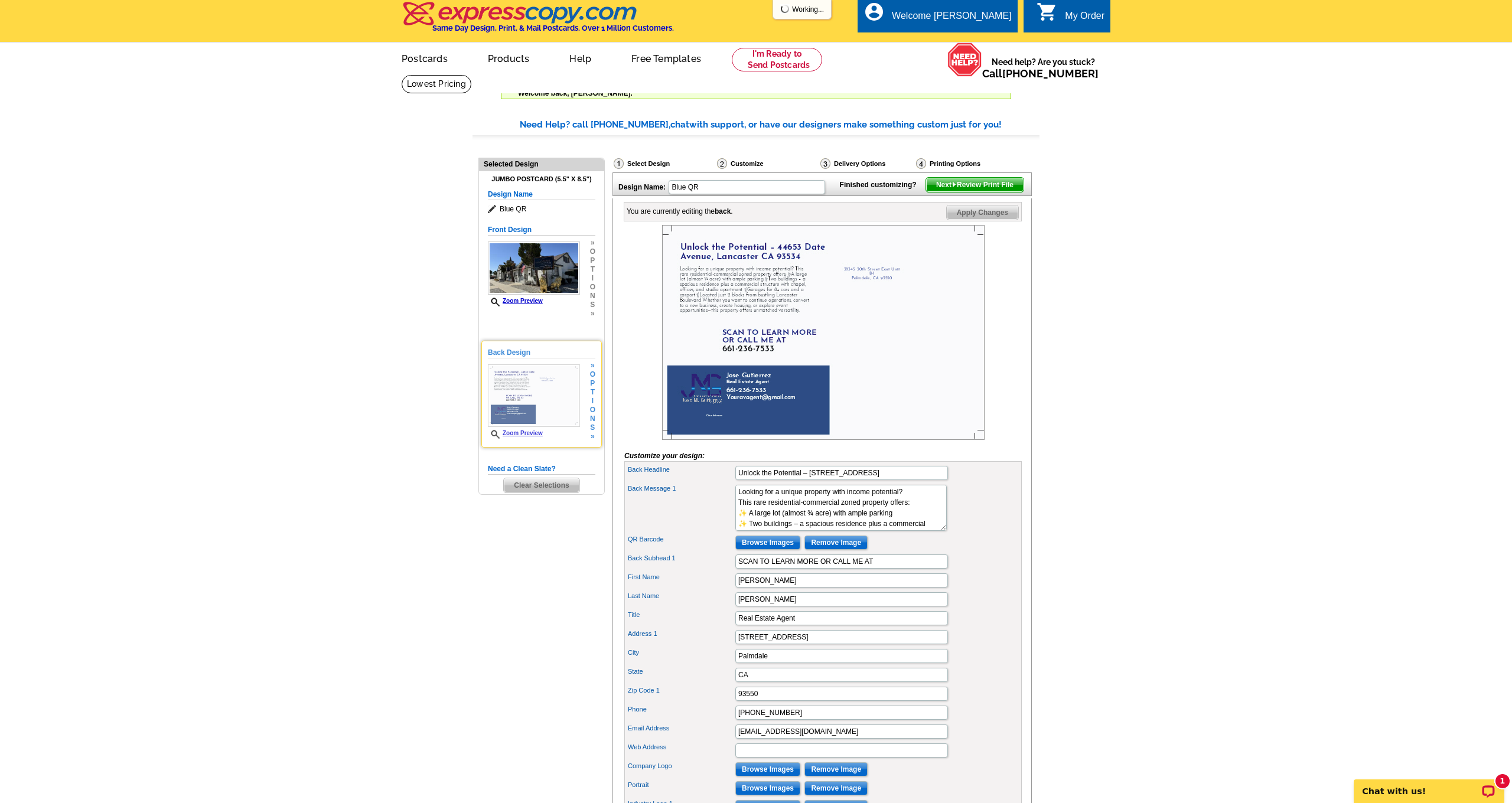
click at [506, 433] on link "Zoom Preview" at bounding box center [515, 433] width 55 height 6
click at [495, 435] on icon at bounding box center [497, 435] width 12 height 9
click at [495, 436] on icon at bounding box center [497, 435] width 12 height 9
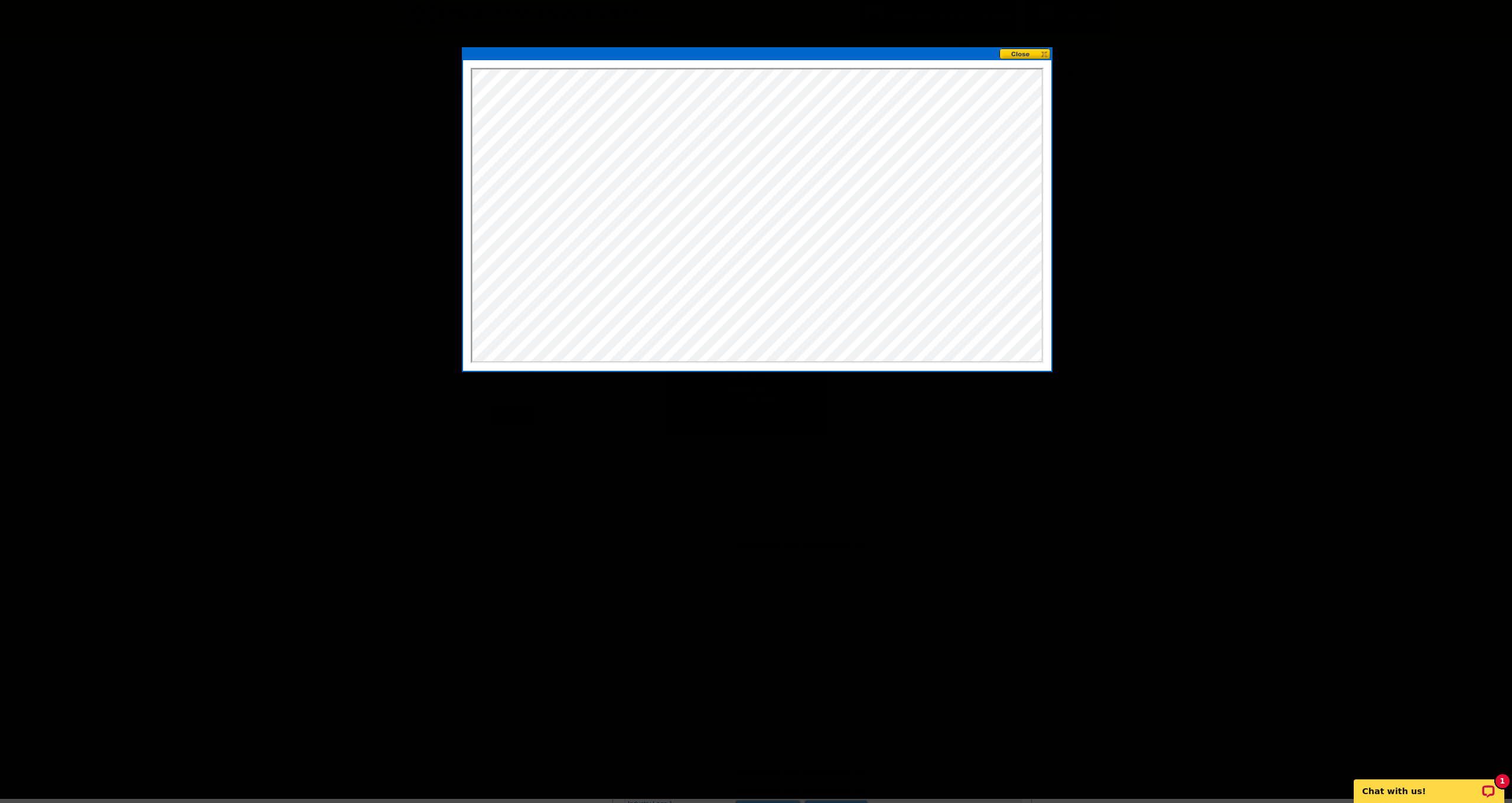
scroll to position [0, 0]
click at [1023, 57] on button at bounding box center [1025, 54] width 52 height 11
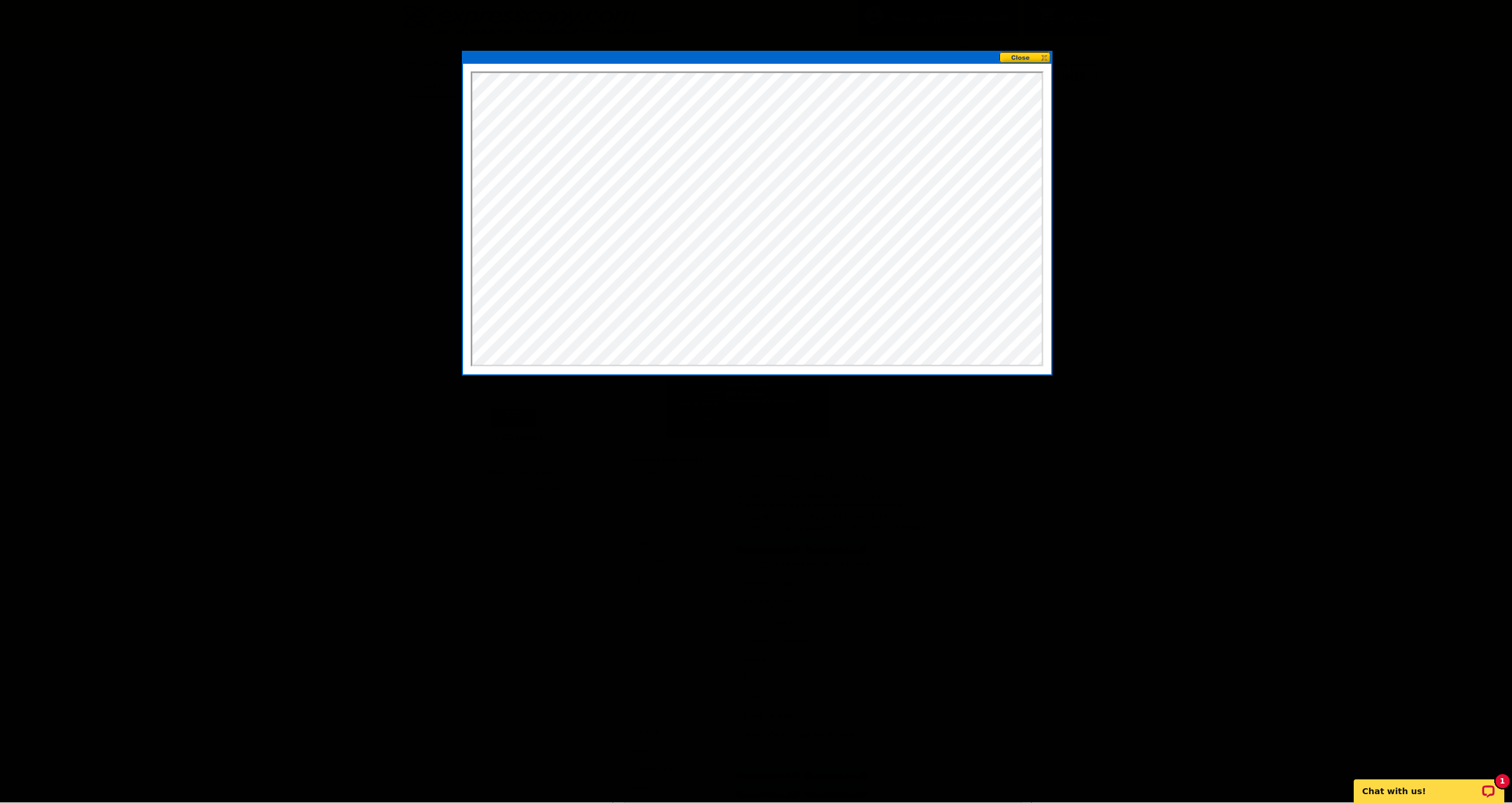
scroll to position [1, 0]
click at [1026, 57] on button at bounding box center [1025, 57] width 52 height 11
click at [1045, 57] on button at bounding box center [1025, 57] width 52 height 11
click at [1016, 58] on button at bounding box center [1025, 57] width 52 height 11
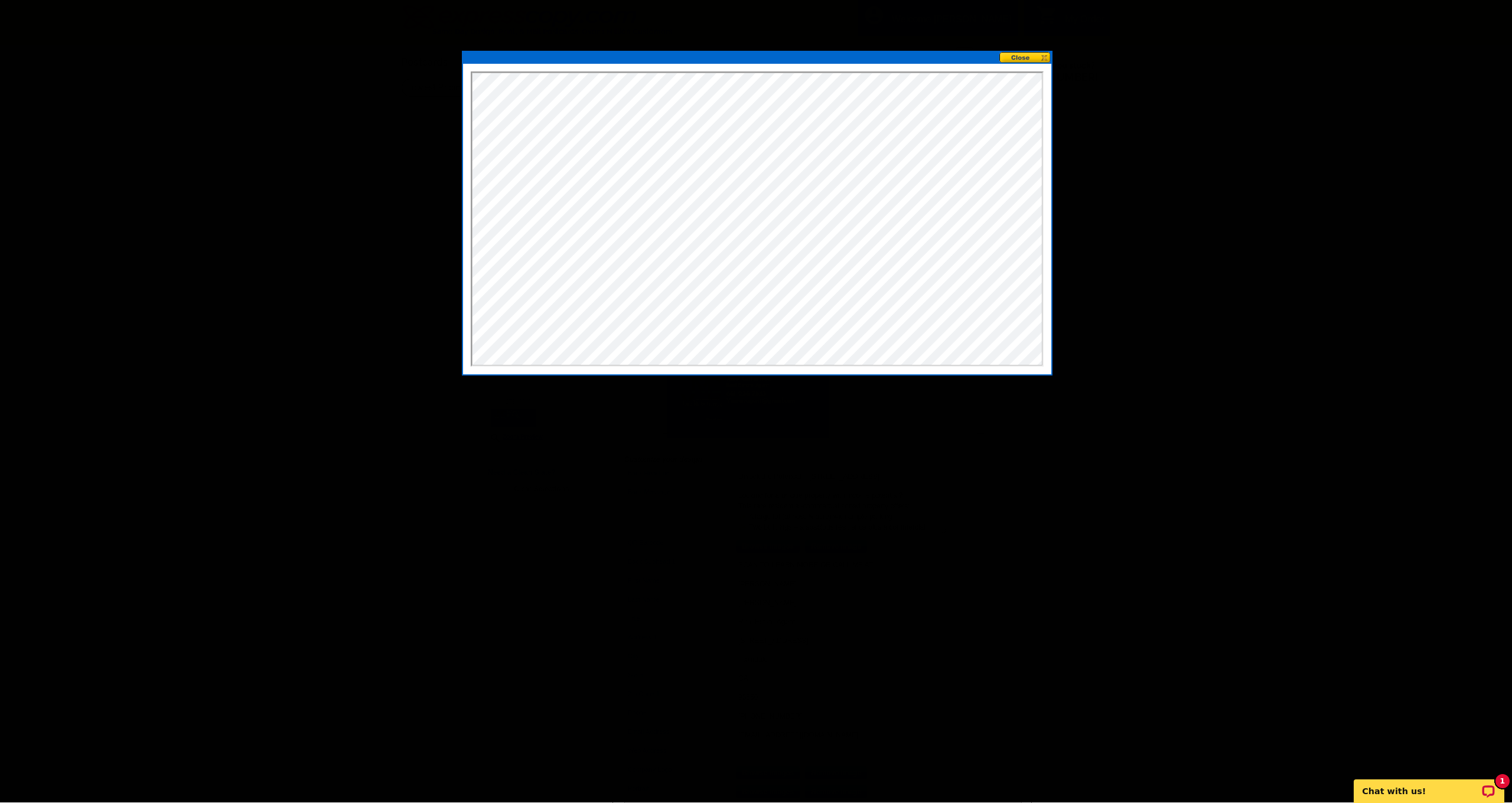
click at [1038, 54] on button at bounding box center [1025, 57] width 52 height 11
click at [1013, 56] on button at bounding box center [1025, 57] width 52 height 11
click at [1023, 56] on button at bounding box center [1025, 58] width 52 height 11
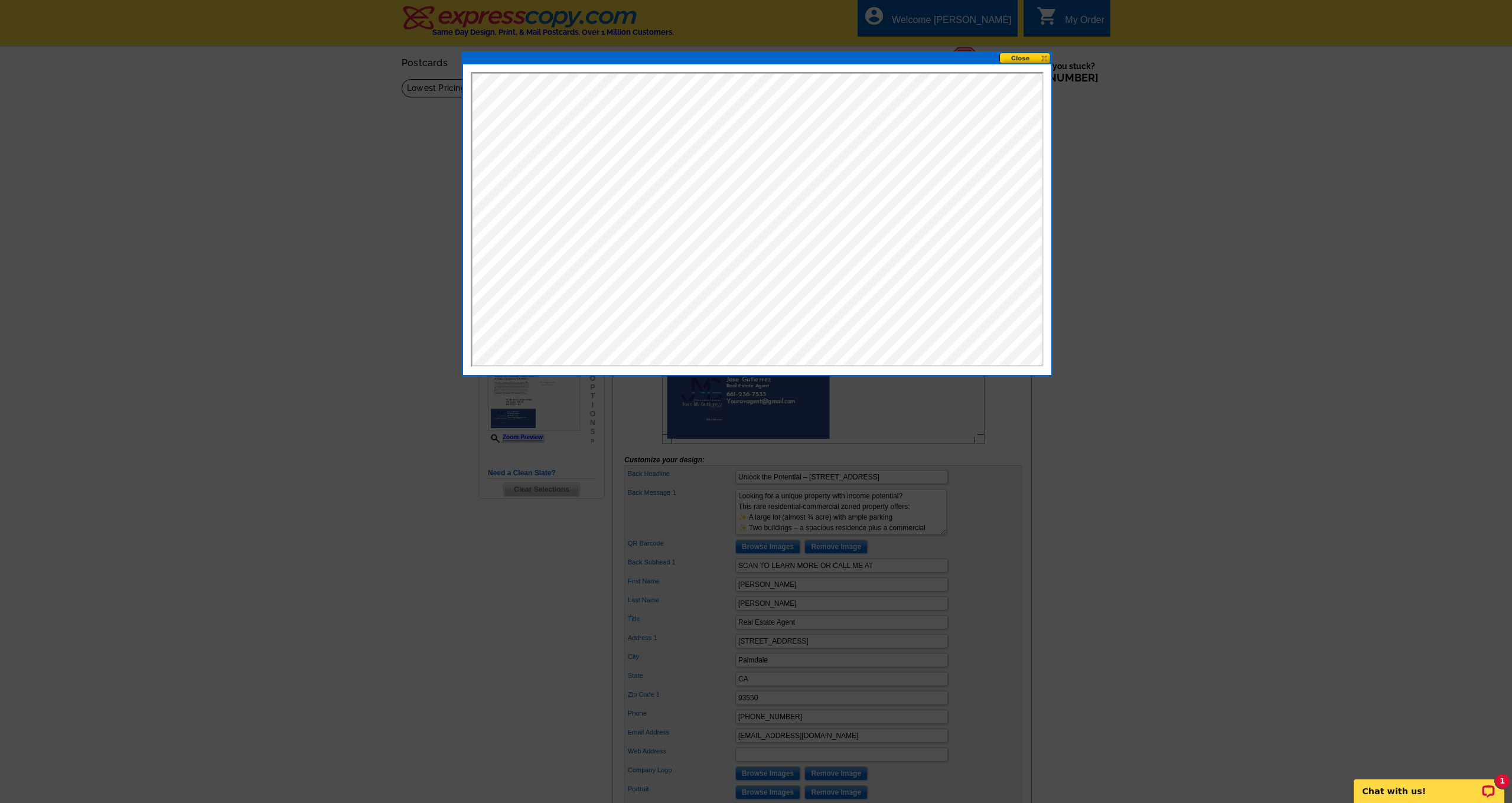
click at [1032, 58] on button at bounding box center [1025, 58] width 52 height 11
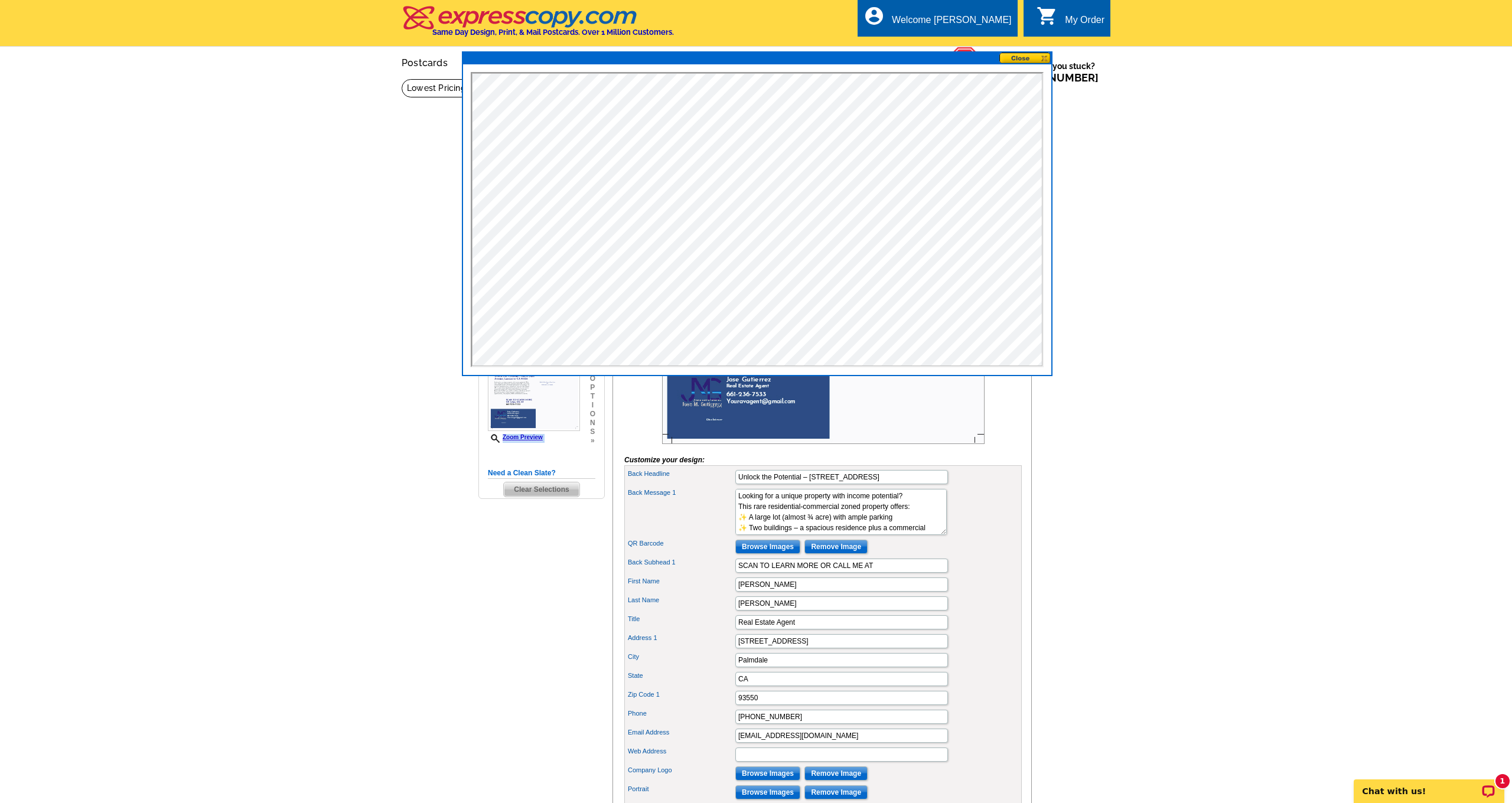
click at [1032, 58] on button at bounding box center [1025, 58] width 52 height 11
click at [1046, 56] on button at bounding box center [1025, 58] width 52 height 11
click at [1044, 57] on button at bounding box center [1025, 58] width 52 height 11
click at [1026, 58] on button at bounding box center [1025, 58] width 52 height 11
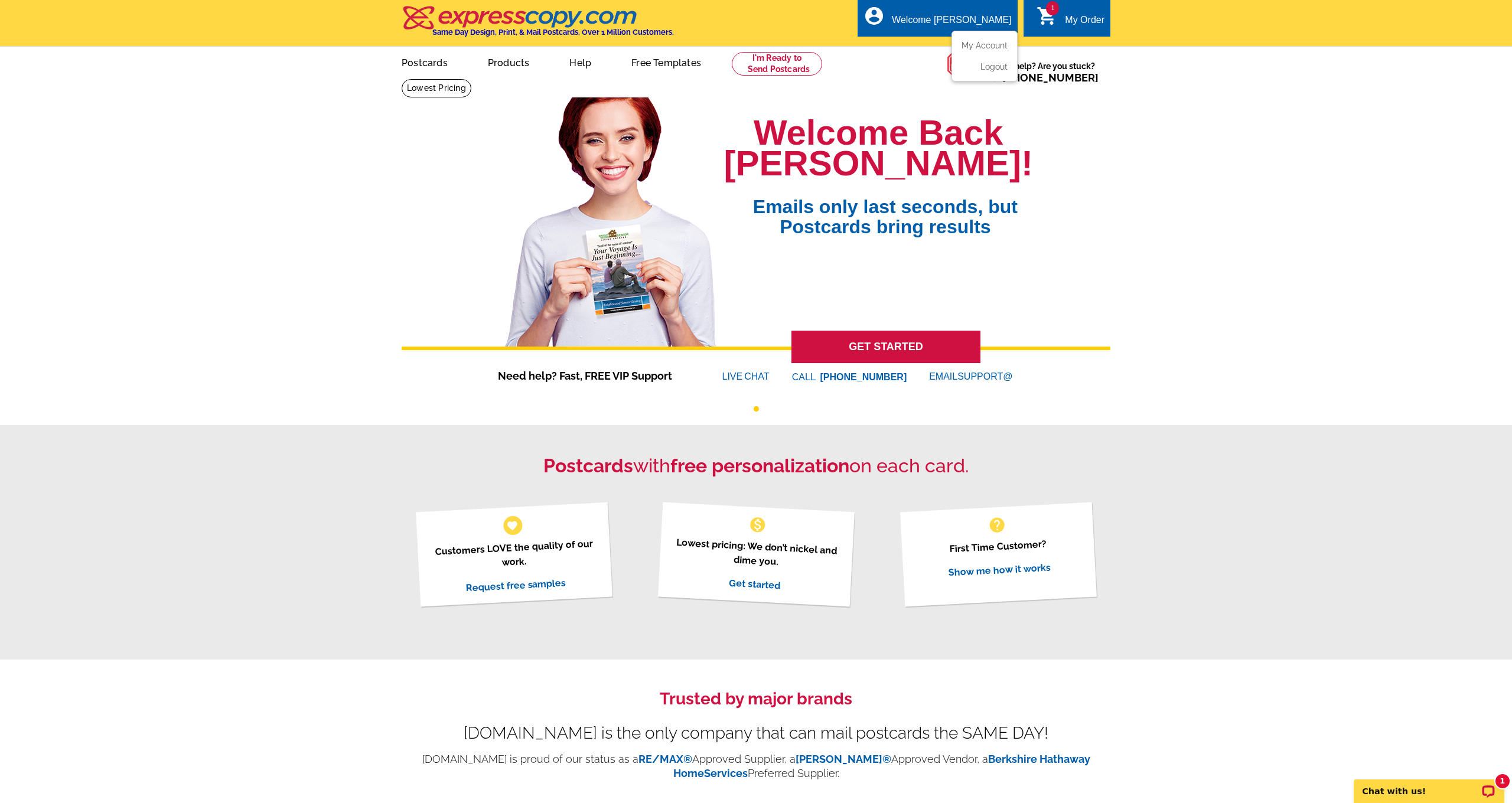
click at [970, 40] on ul "My Account Logout" at bounding box center [984, 56] width 66 height 51
click at [1056, 23] on icon "shopping_cart" at bounding box center [1046, 16] width 21 height 21
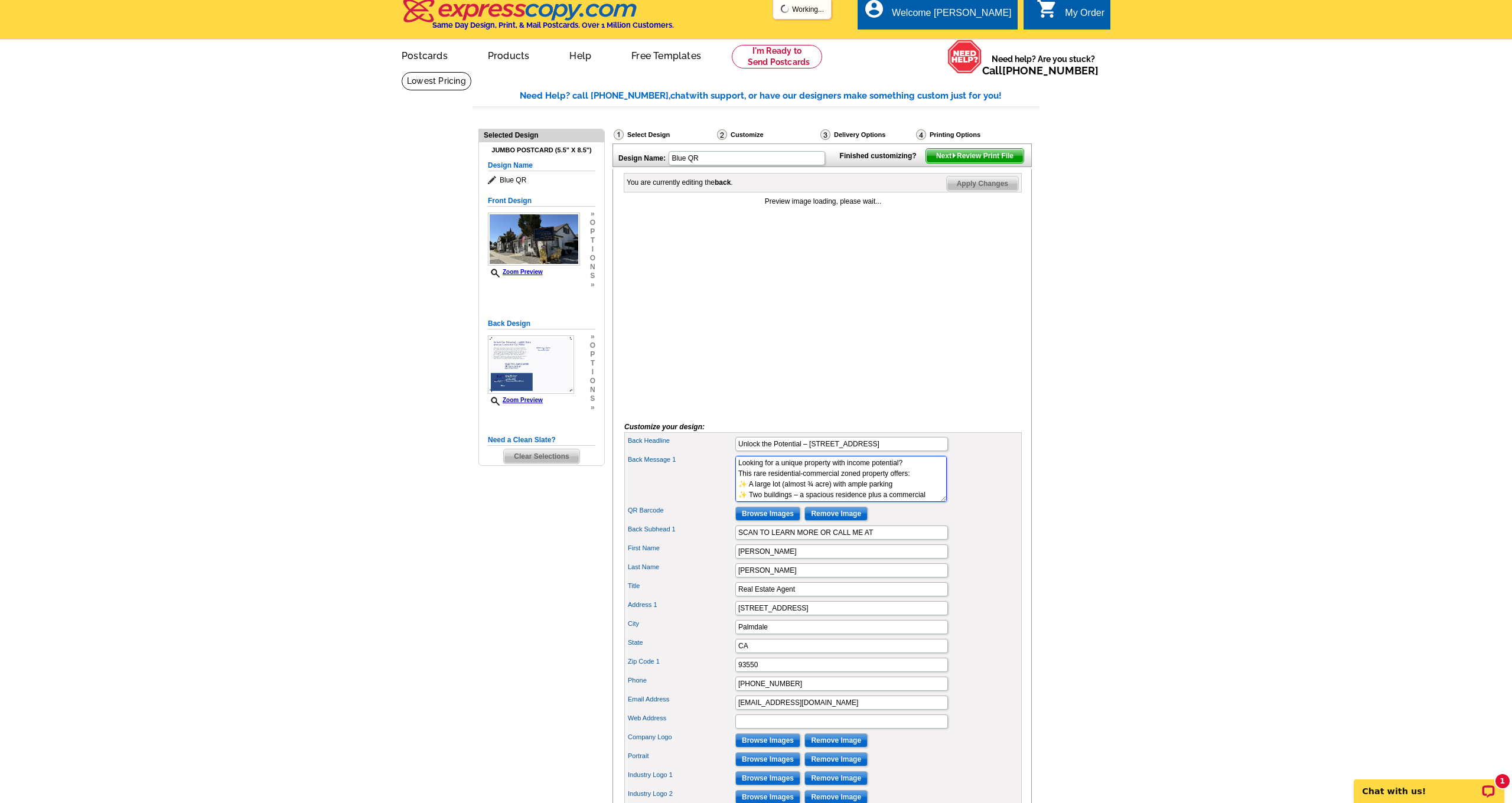
drag, startPoint x: 761, startPoint y: 512, endPoint x: 720, endPoint y: 448, distance: 76.0
click at [720, 448] on form "Preview image loading, please wait... Preview image loading, please wait... Cus…" at bounding box center [823, 515] width 398 height 639
type textarea "✨ A large lot (almost ¾ acre) with ample parking ✨ Two buildings – a spacious r…"
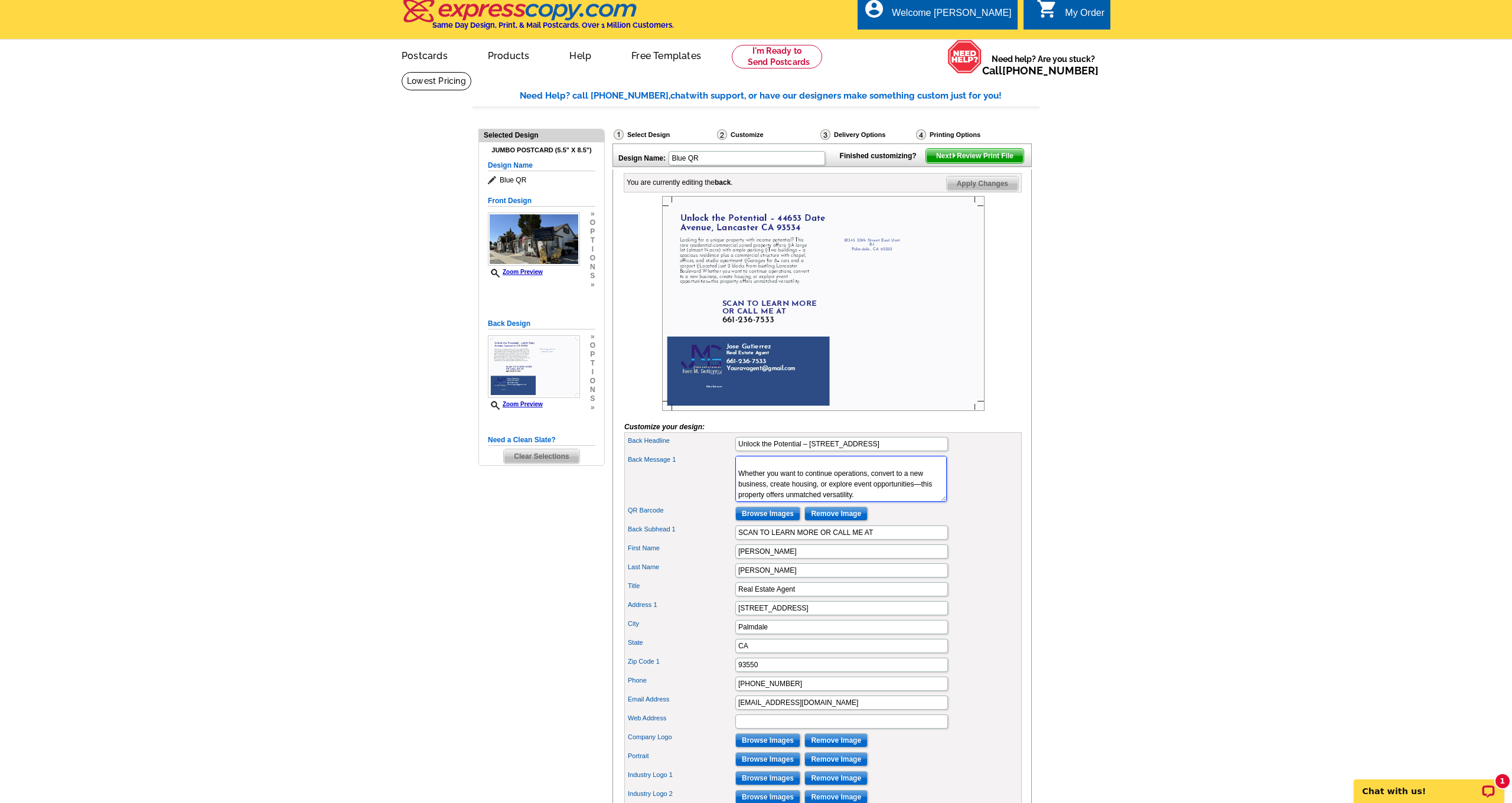
scroll to position [106, 0]
drag, startPoint x: 738, startPoint y: 481, endPoint x: 906, endPoint y: 537, distance: 177.1
click at [906, 537] on div "Back Headline Unlock the Potential – 44653 Date Avenue, Lancaster CA 93534 Back…" at bounding box center [823, 630] width 398 height 396
paste textarea "Rare investment opportunity in the heart of Lancaster! Located at 44653 and 446…"
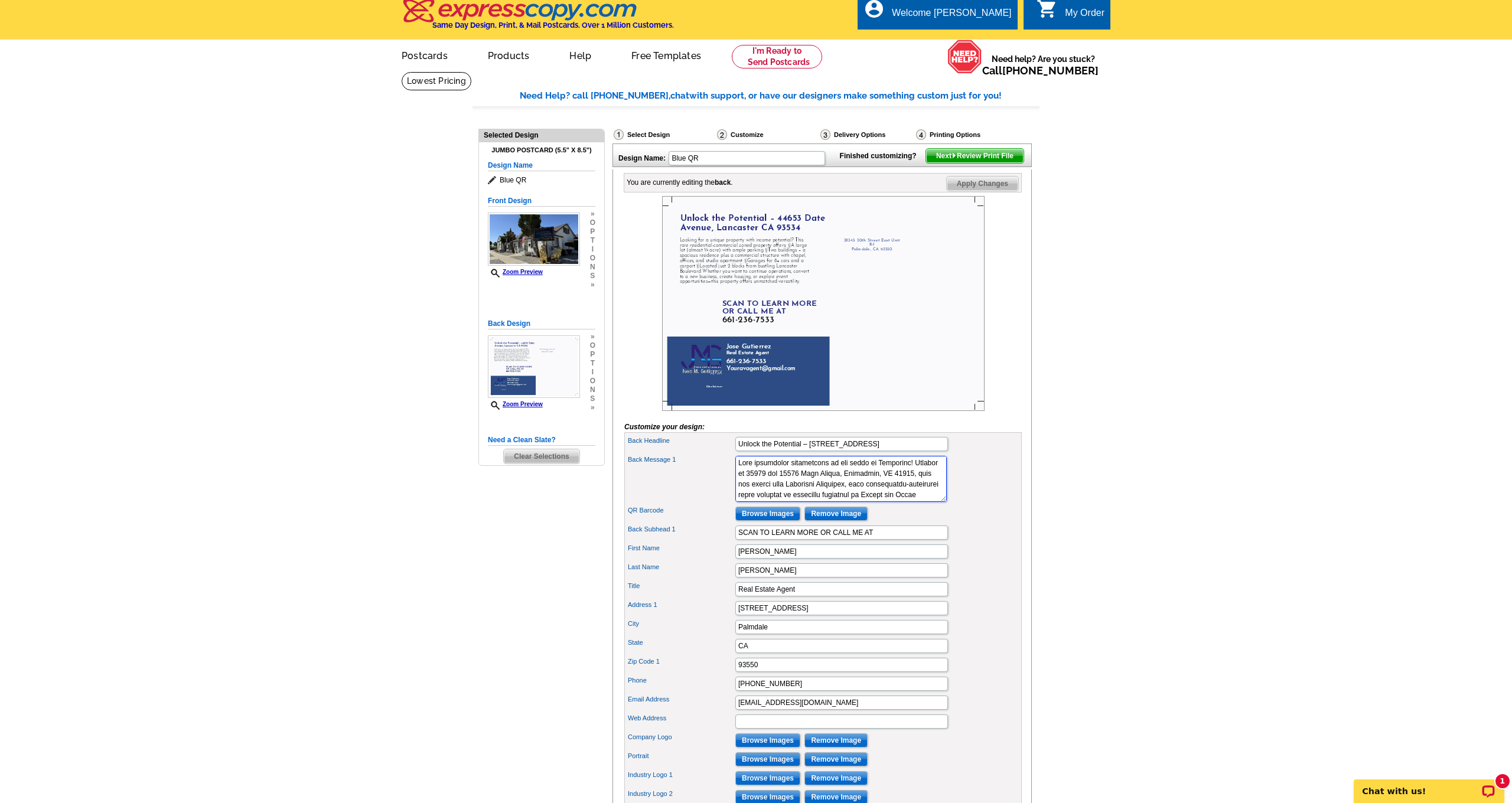
scroll to position [372, 0]
type textarea "Rare investment opportunity in the heart of Lancaster! Located at 44653 and 446…"
click at [928, 504] on div "Back Message 1 Looking for a unique property with income potential? This rare r…" at bounding box center [823, 479] width 392 height 51
click at [716, 278] on img at bounding box center [823, 304] width 322 height 215
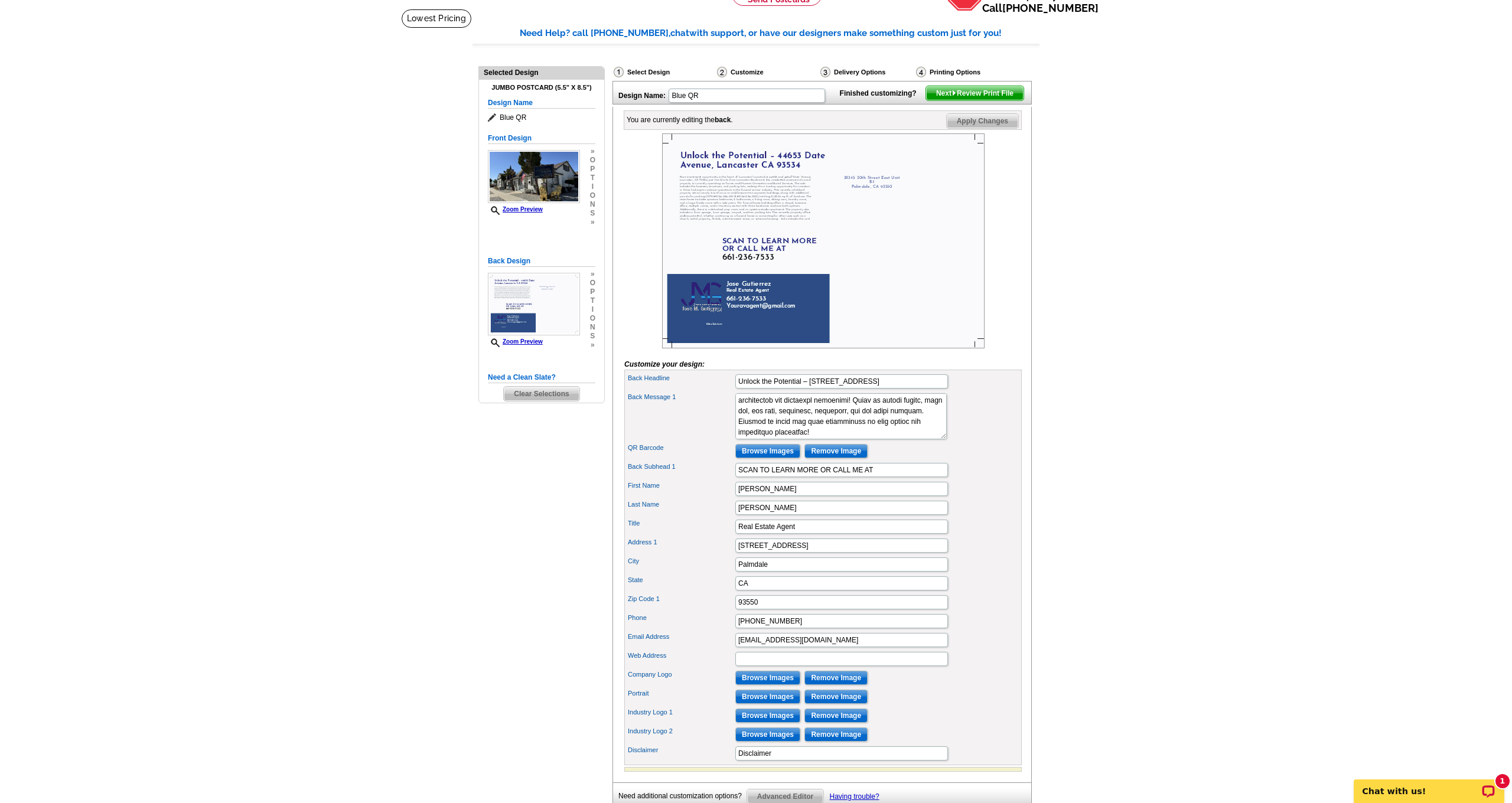
scroll to position [65, 0]
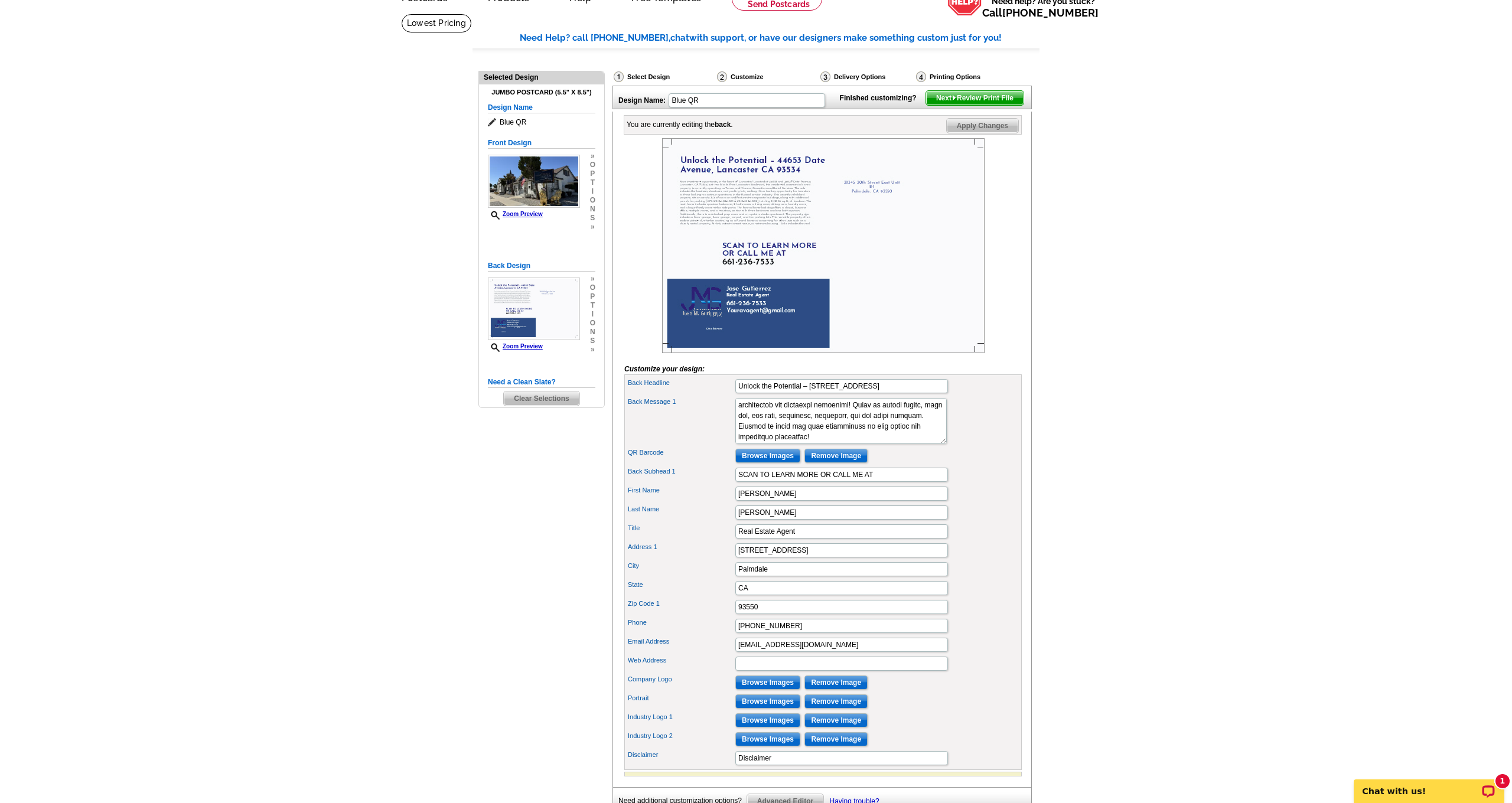
click at [716, 348] on img at bounding box center [823, 245] width 322 height 215
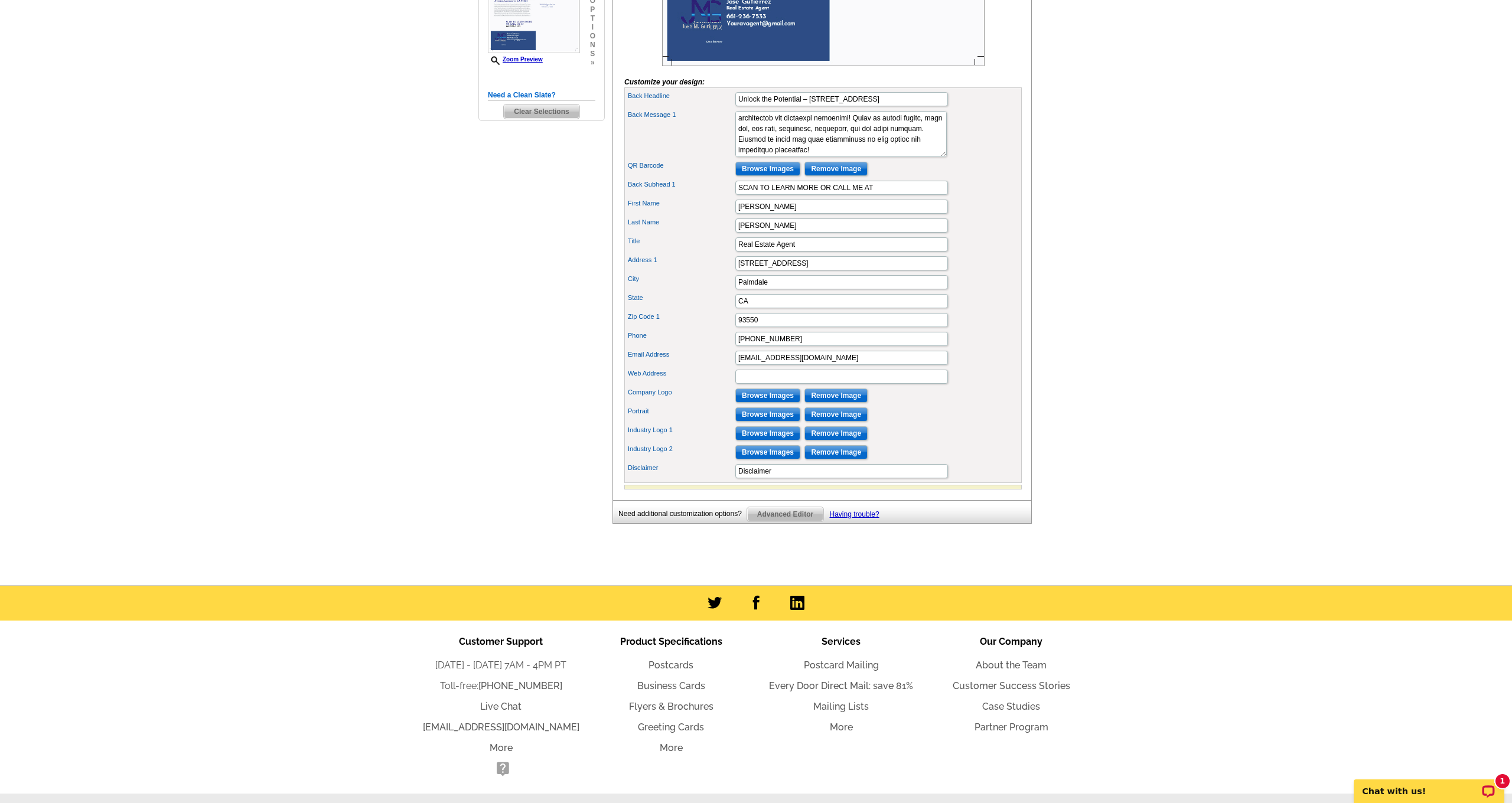
scroll to position [352, 0]
drag, startPoint x: 789, startPoint y: 492, endPoint x: 716, endPoint y: 486, distance: 73.2
click at [716, 481] on div "Disclaimer Disclaimer" at bounding box center [823, 471] width 392 height 19
click at [946, 443] on div "Industry Logo 1 Browse Images Remove Image" at bounding box center [823, 433] width 392 height 19
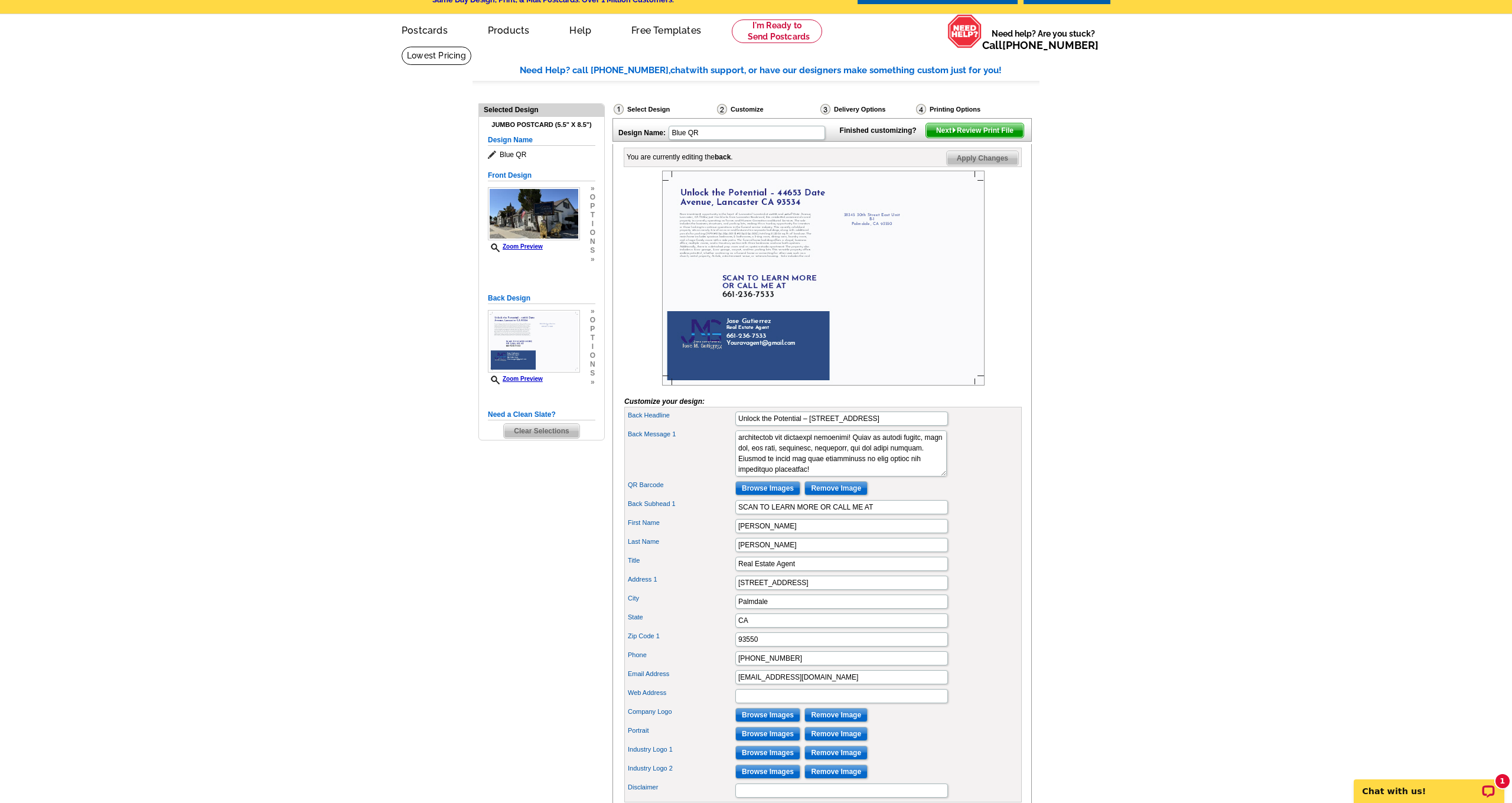
scroll to position [42, 0]
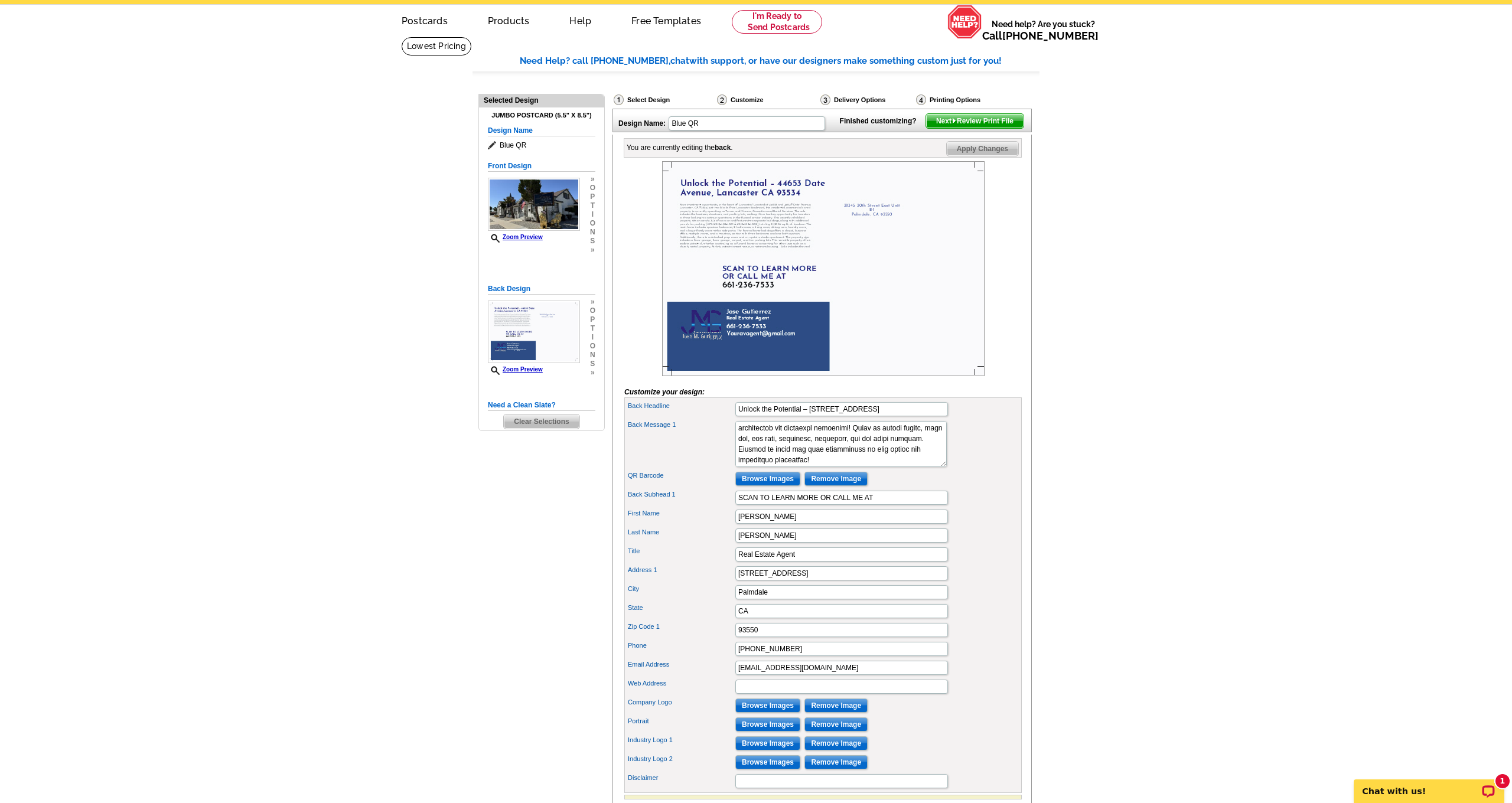
click at [747, 98] on div "Customize" at bounding box center [767, 101] width 104 height 15
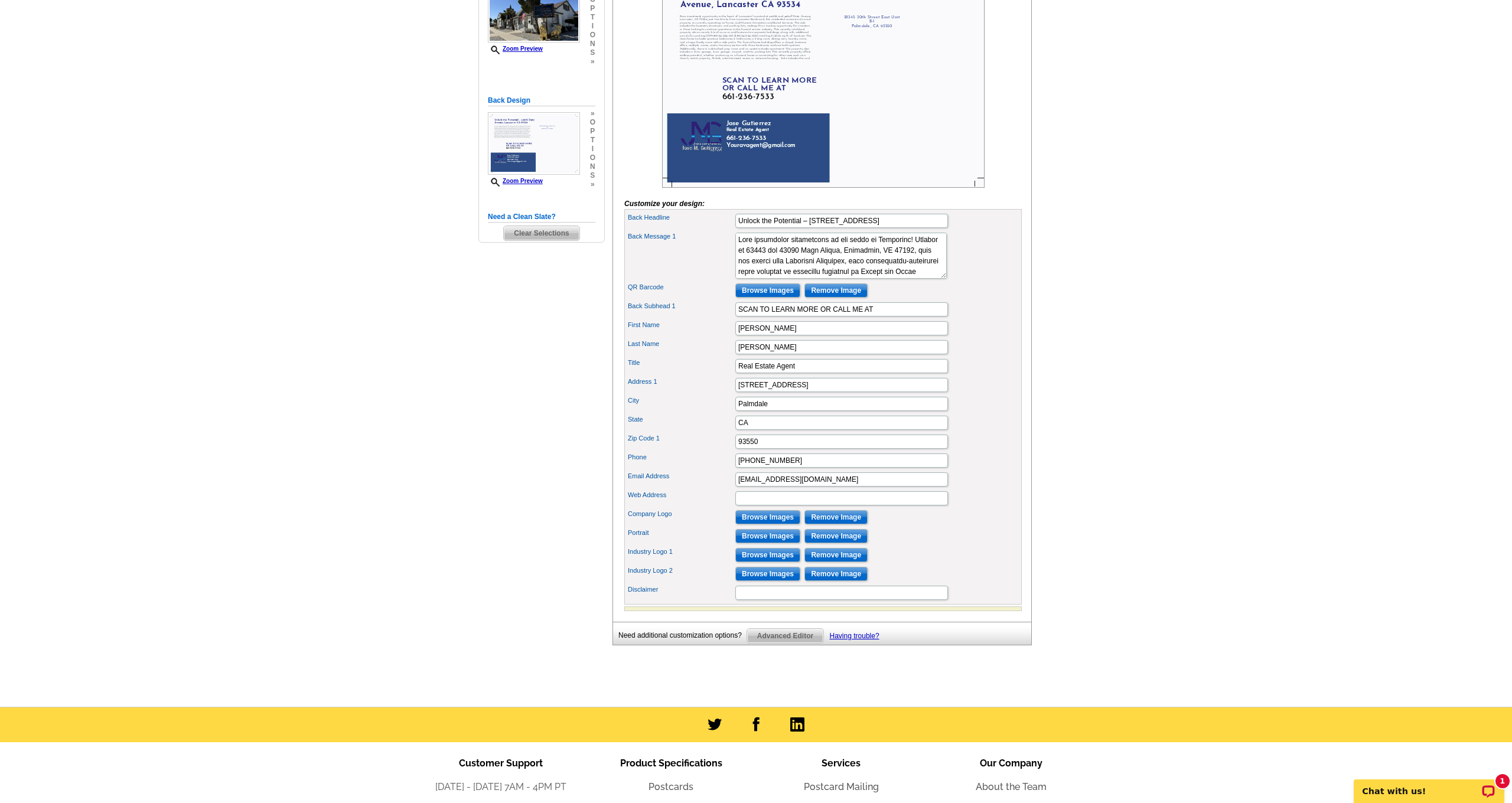
scroll to position [244, 0]
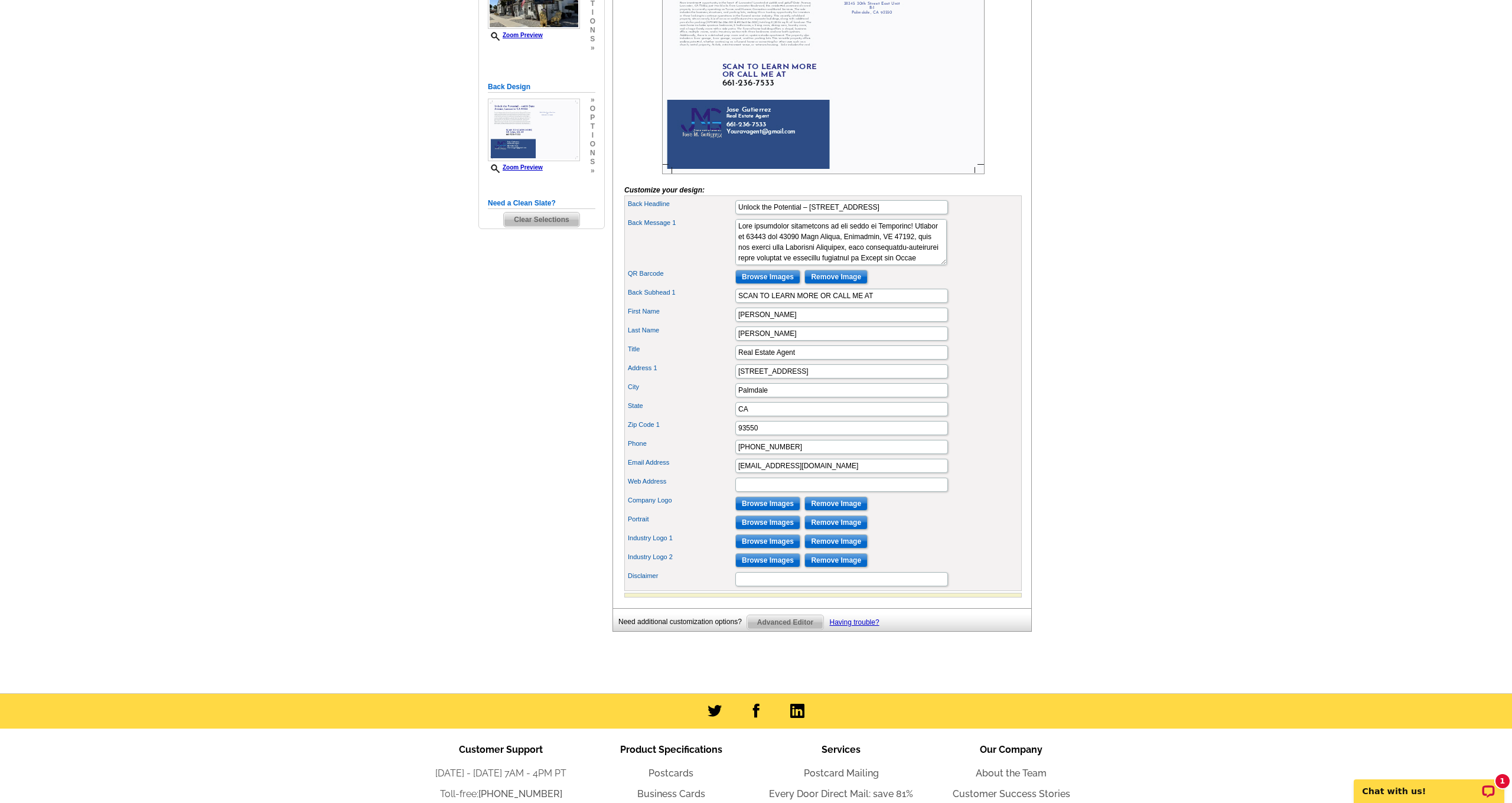
click at [779, 629] on span "Advanced Editor" at bounding box center [785, 622] width 76 height 14
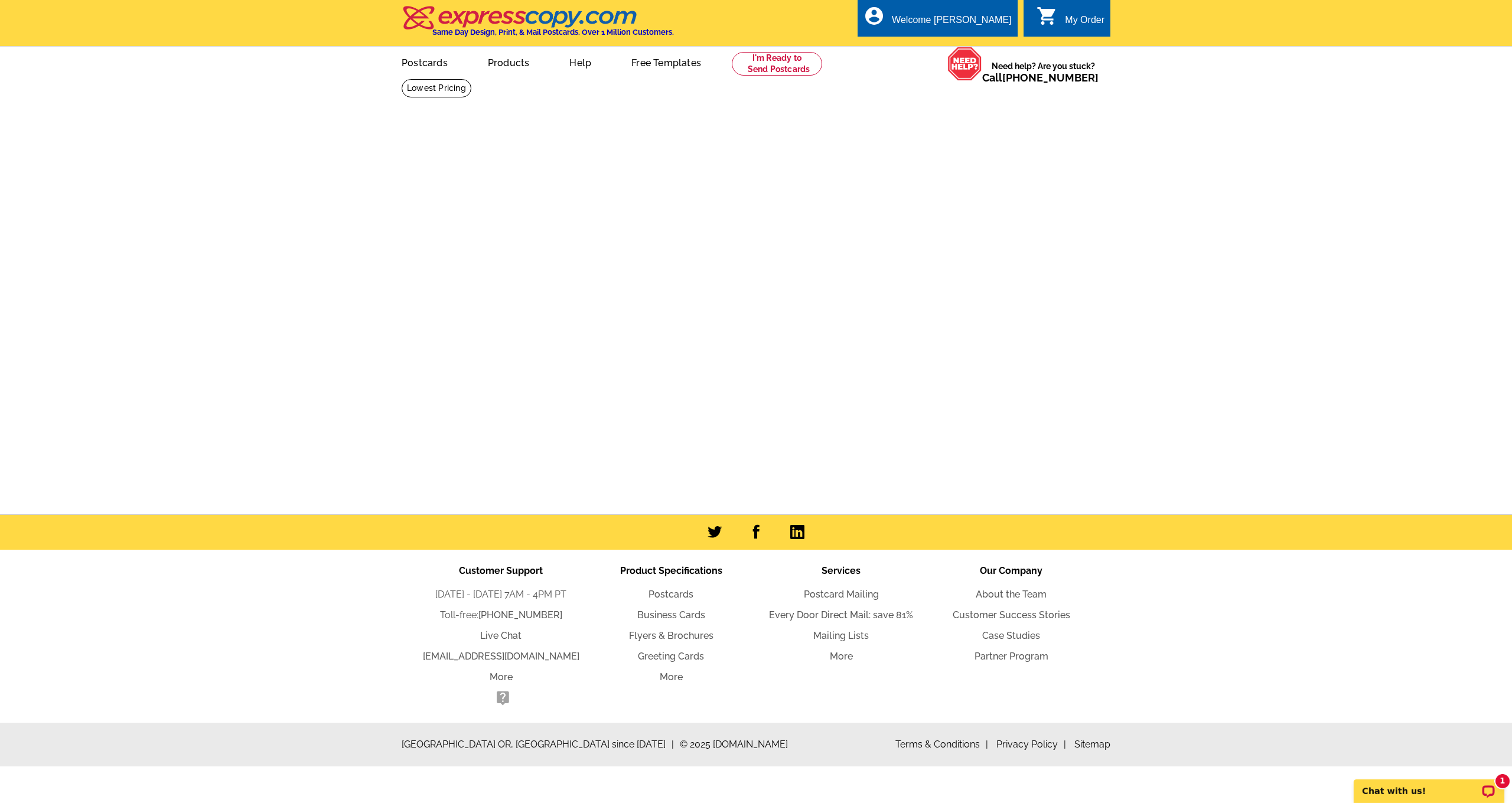
click at [913, 29] on div "account_circle Welcome [PERSON_NAME] My Account Logout 0 shopping_cart My Order" at bounding box center [980, 23] width 260 height 25
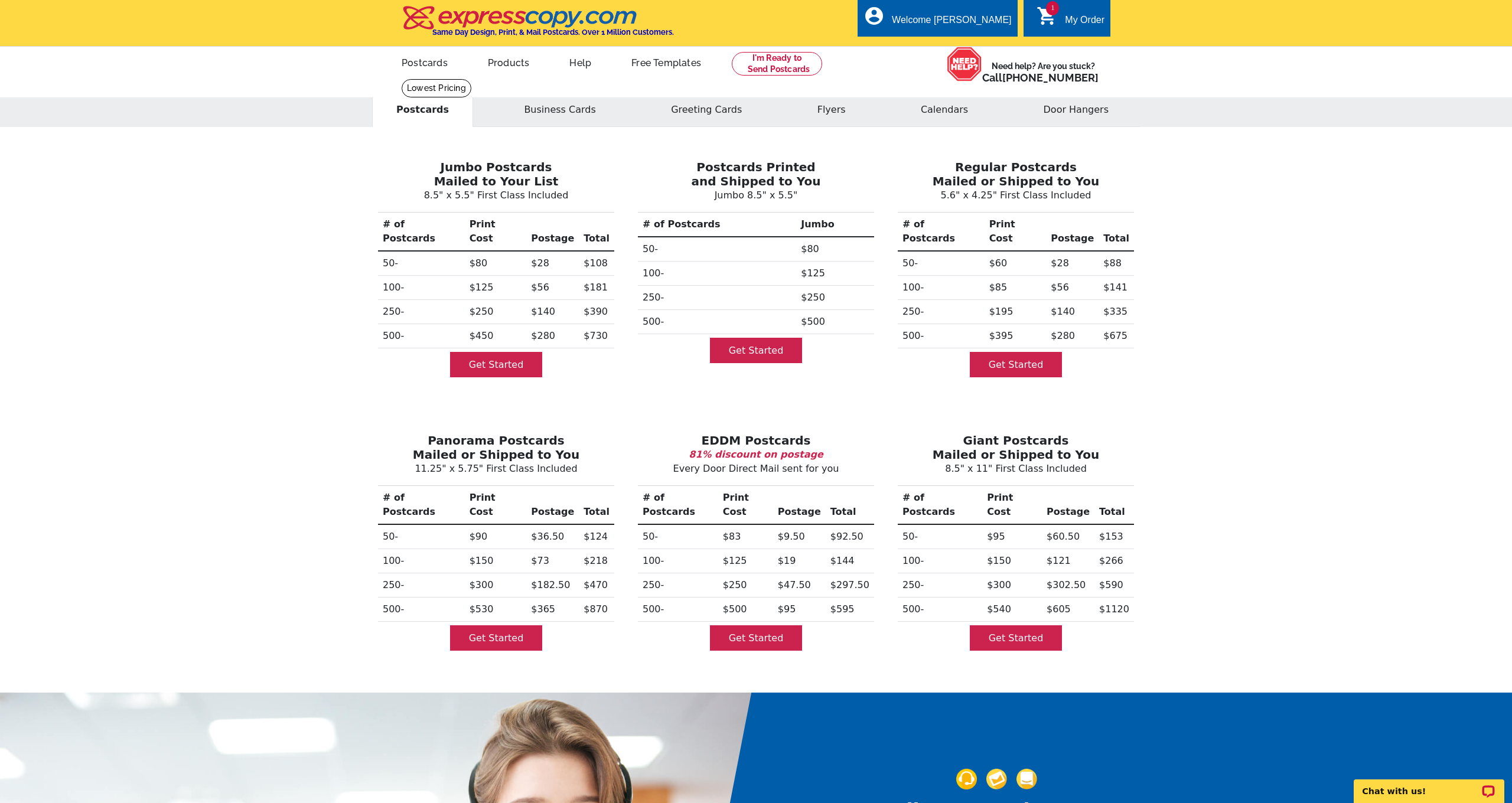
click at [1071, 14] on link "1 shopping_cart My Order" at bounding box center [1070, 20] width 68 height 15
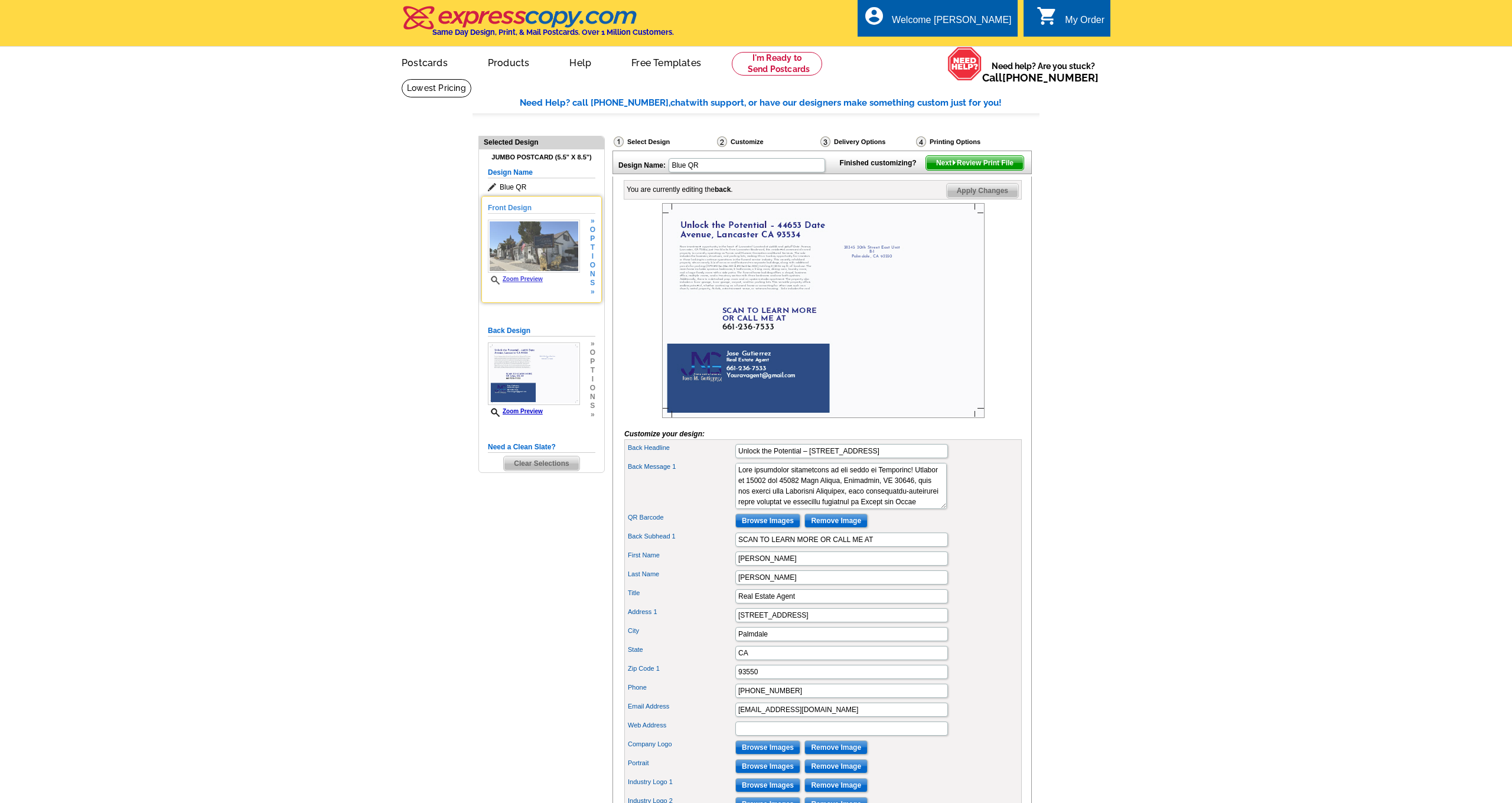
click at [527, 232] on img at bounding box center [534, 246] width 92 height 53
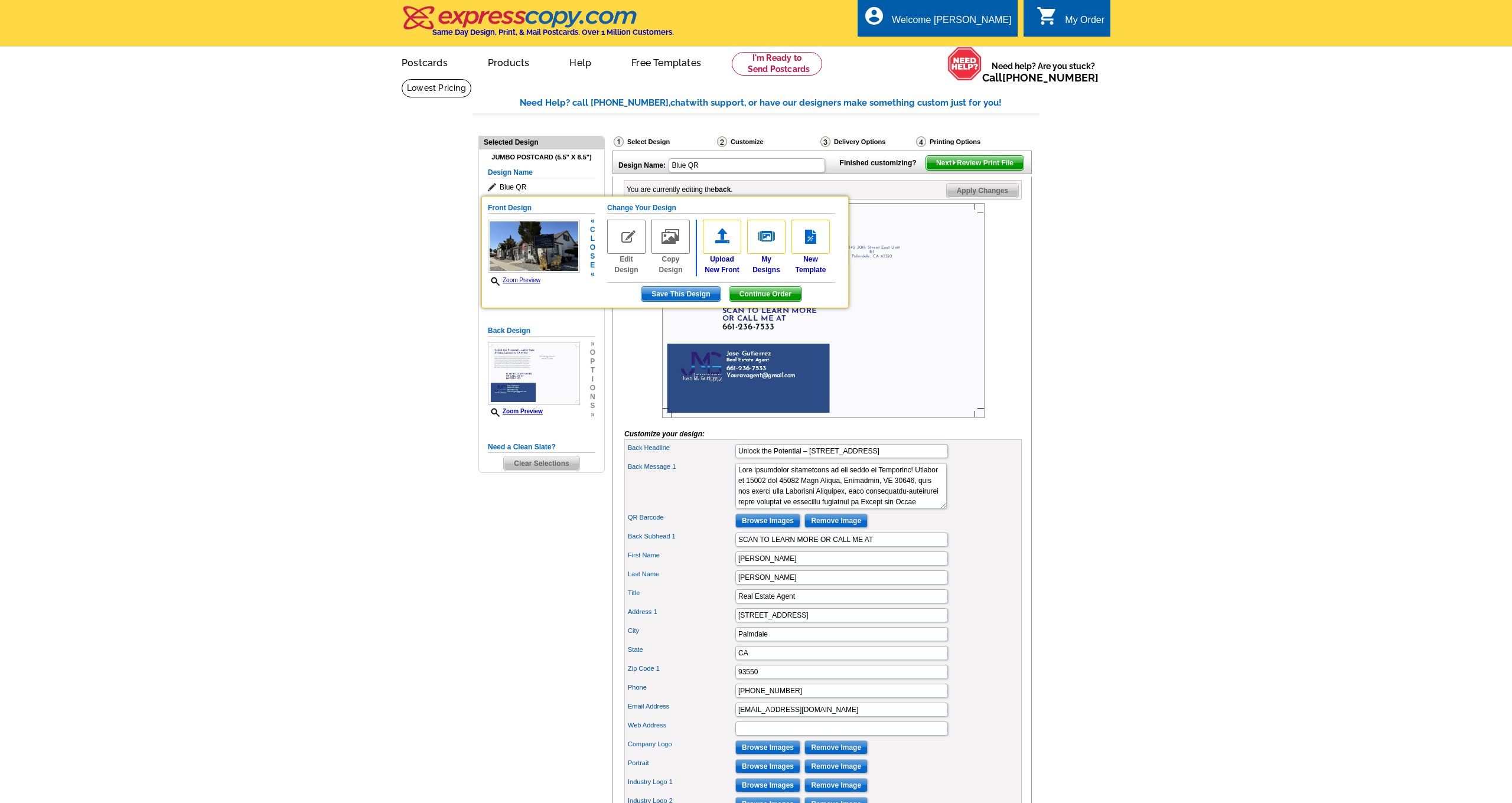
click at [622, 235] on img at bounding box center [626, 236] width 38 height 34
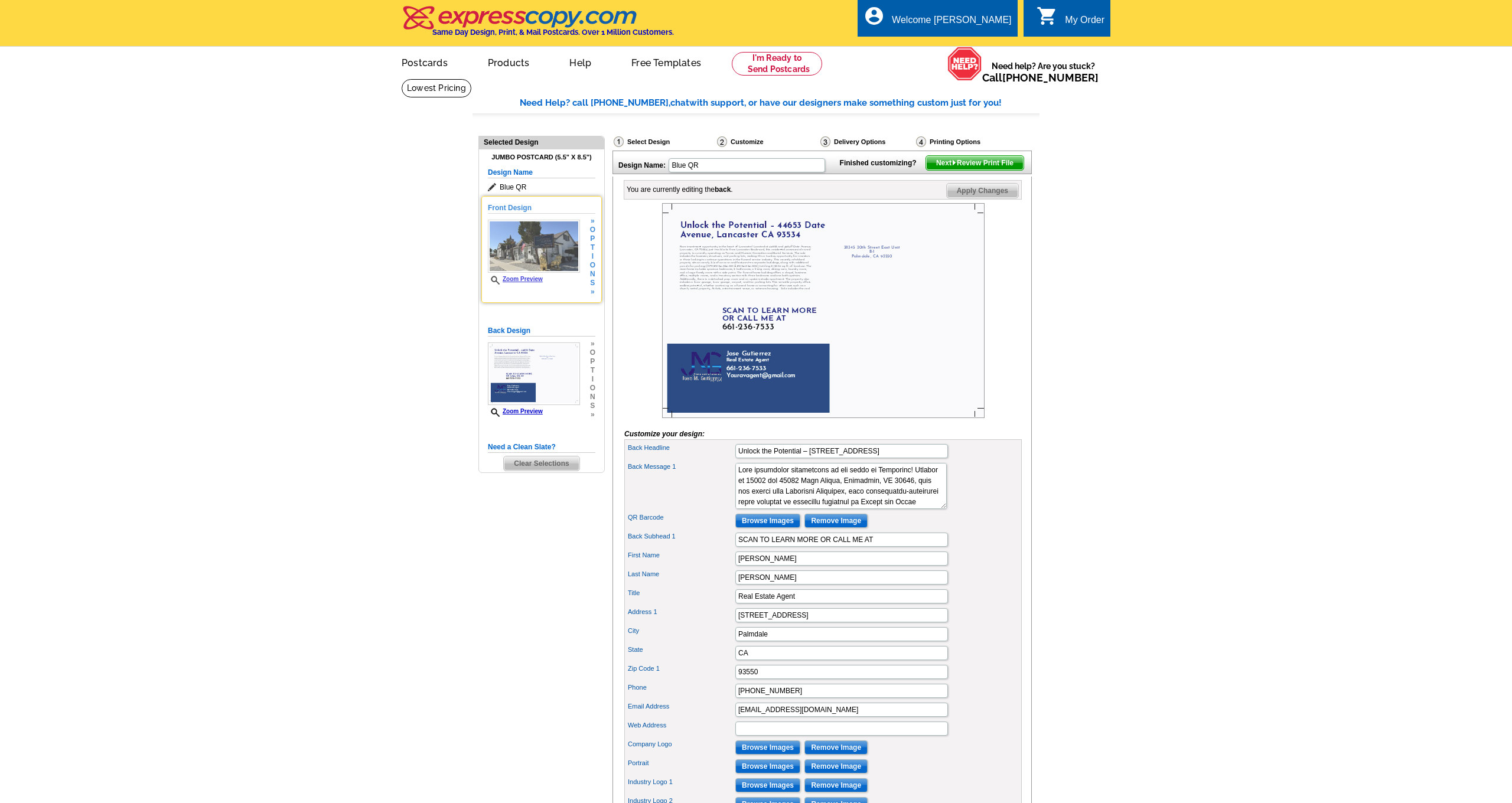
click at [561, 243] on img at bounding box center [534, 246] width 92 height 53
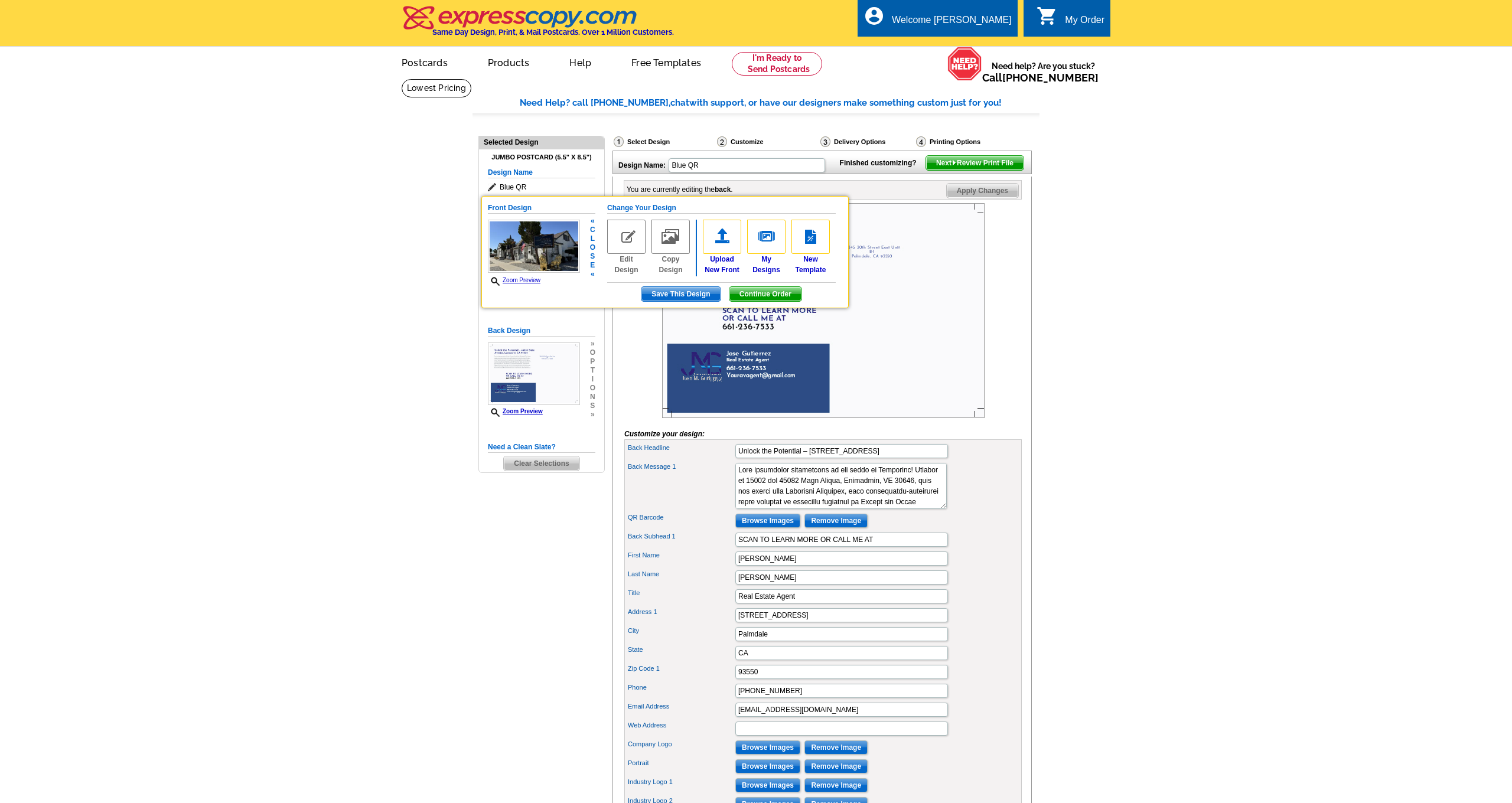
click at [627, 265] on link "Edit Design" at bounding box center [626, 247] width 38 height 56
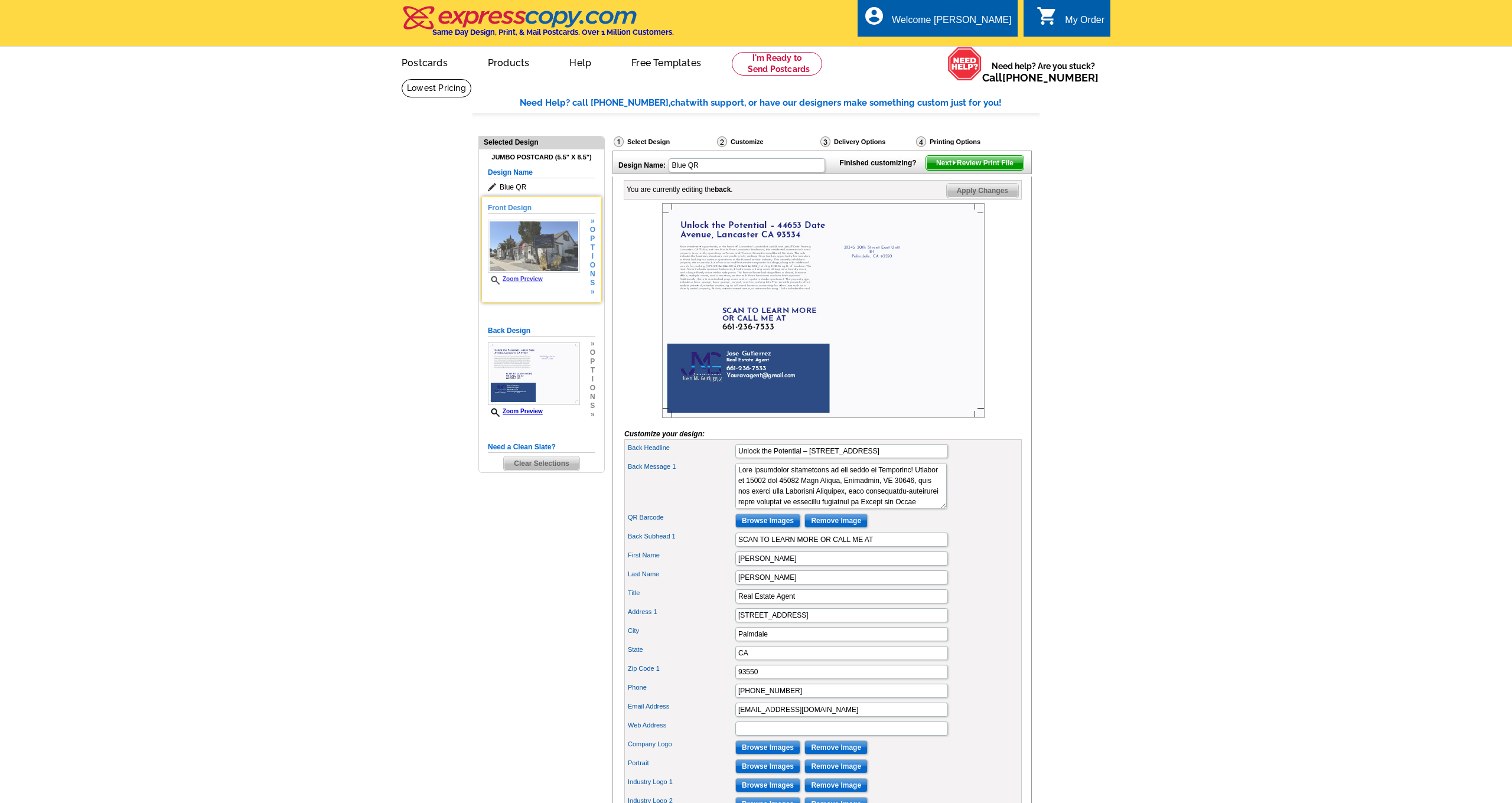
click at [539, 246] on img at bounding box center [534, 246] width 92 height 53
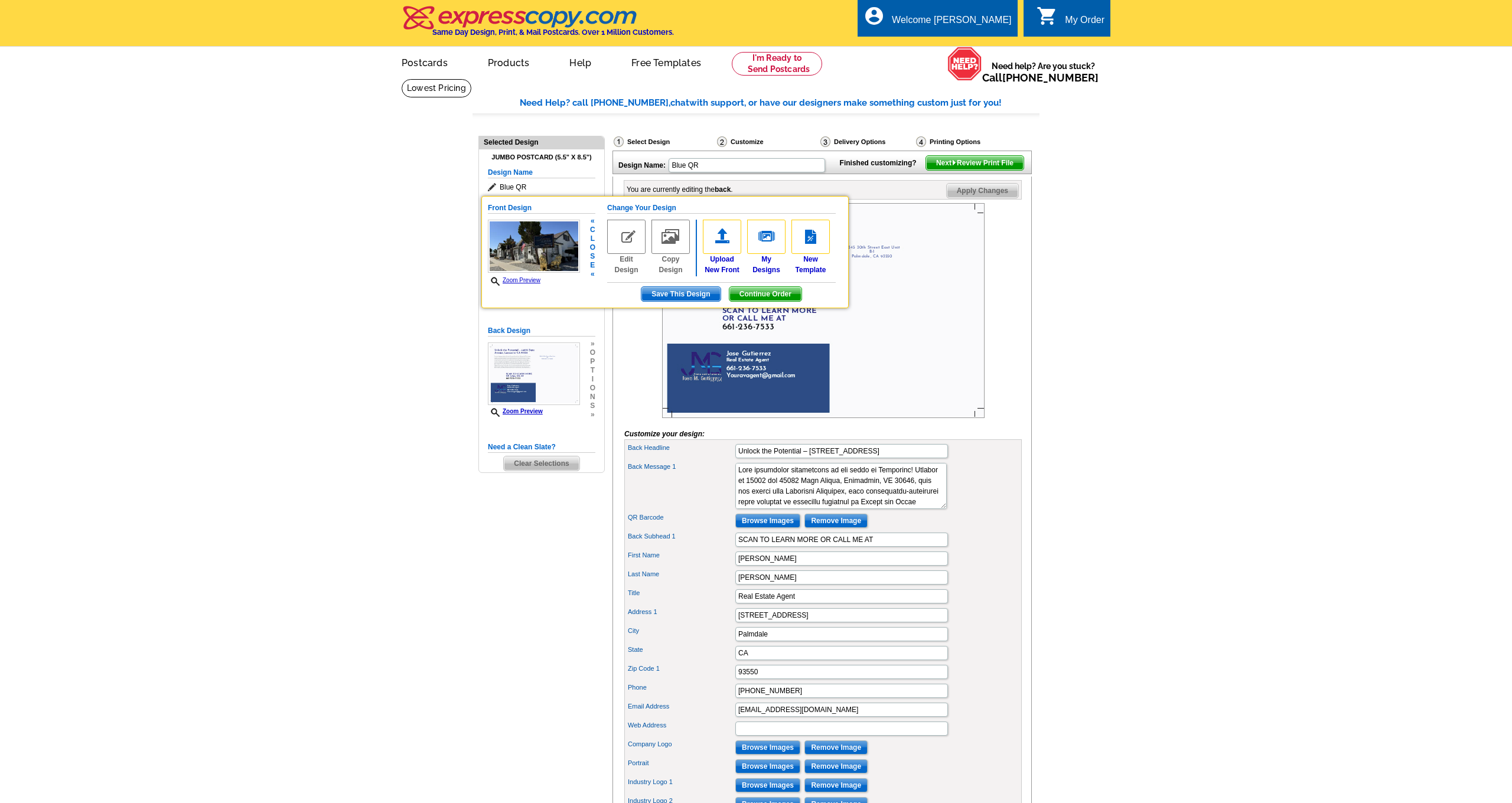
click at [690, 295] on span "Save This Design" at bounding box center [680, 294] width 78 height 14
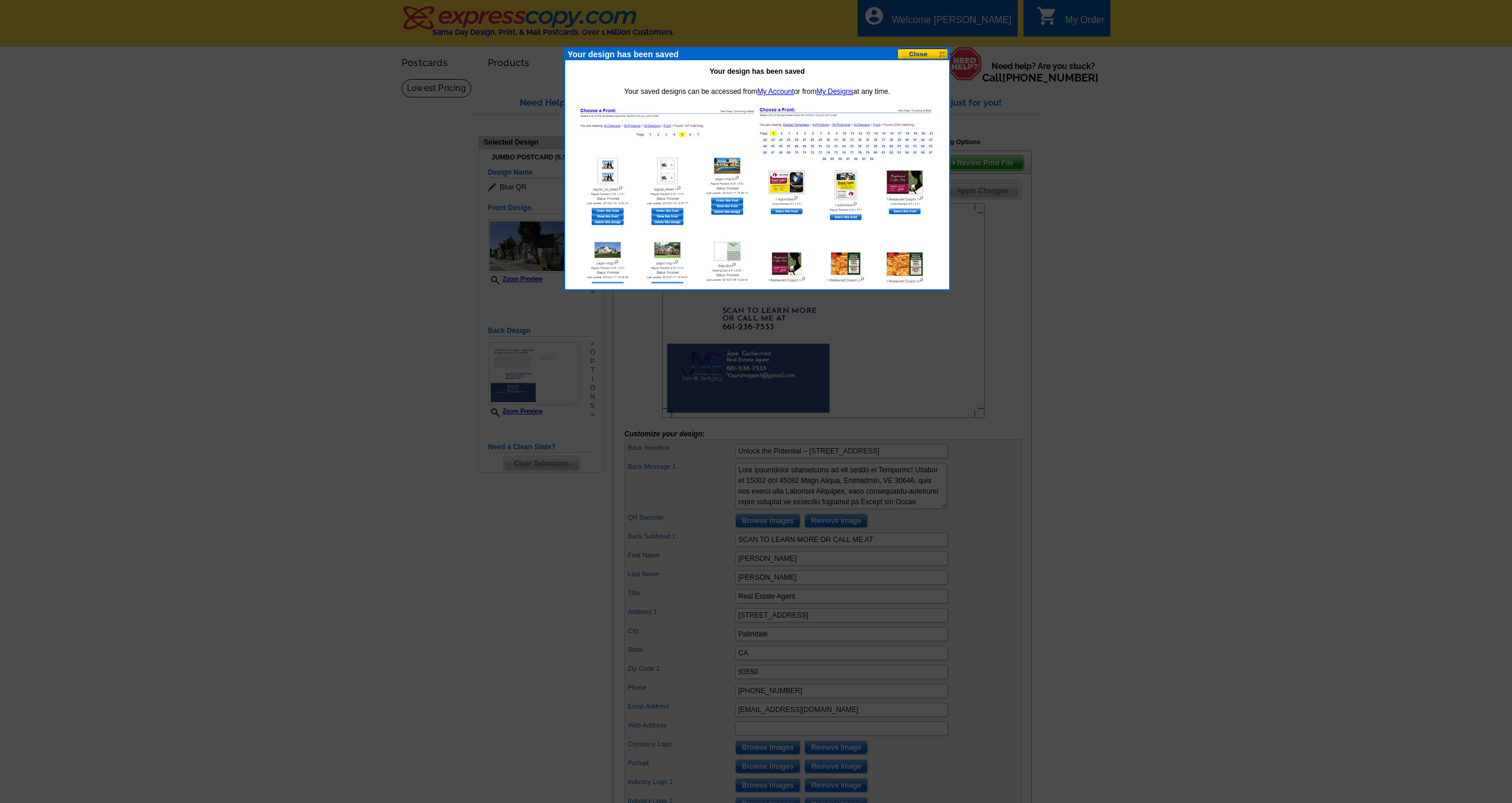
click at [907, 52] on button at bounding box center [923, 54] width 52 height 11
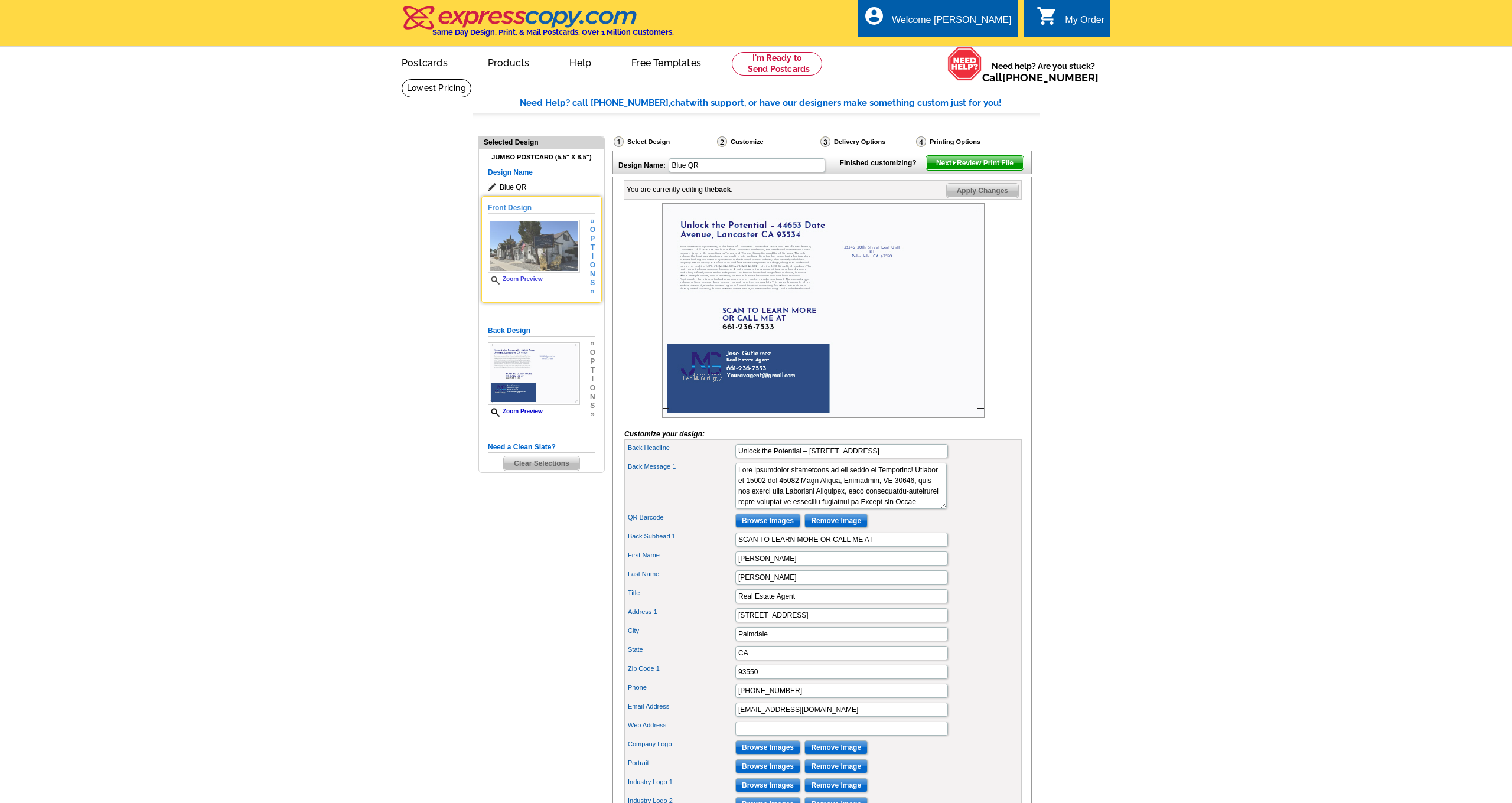
click at [545, 282] on span "Zoom Preview" at bounding box center [534, 280] width 92 height 9
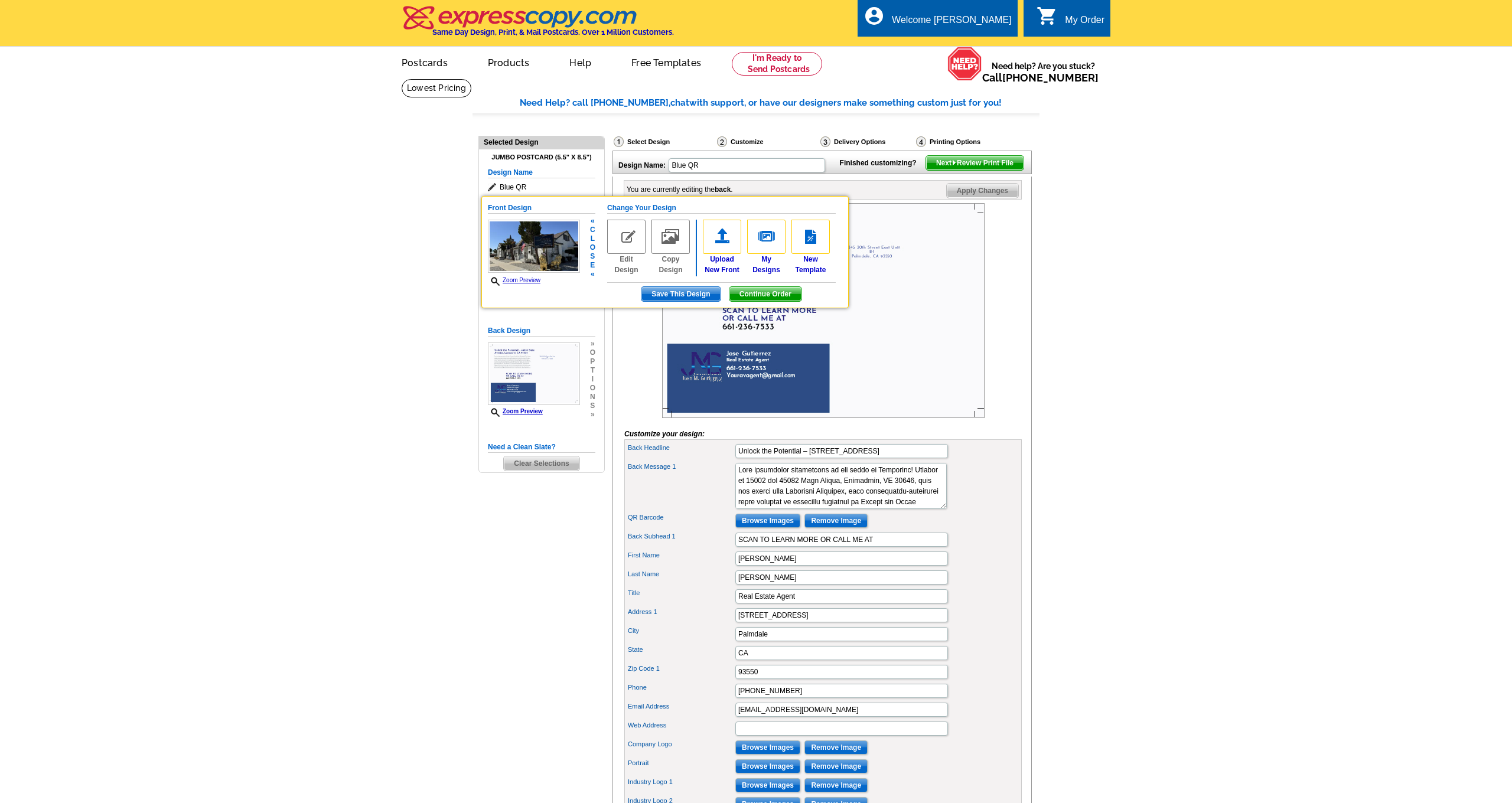
click at [501, 203] on h5 "Front Design" at bounding box center [541, 208] width 107 height 11
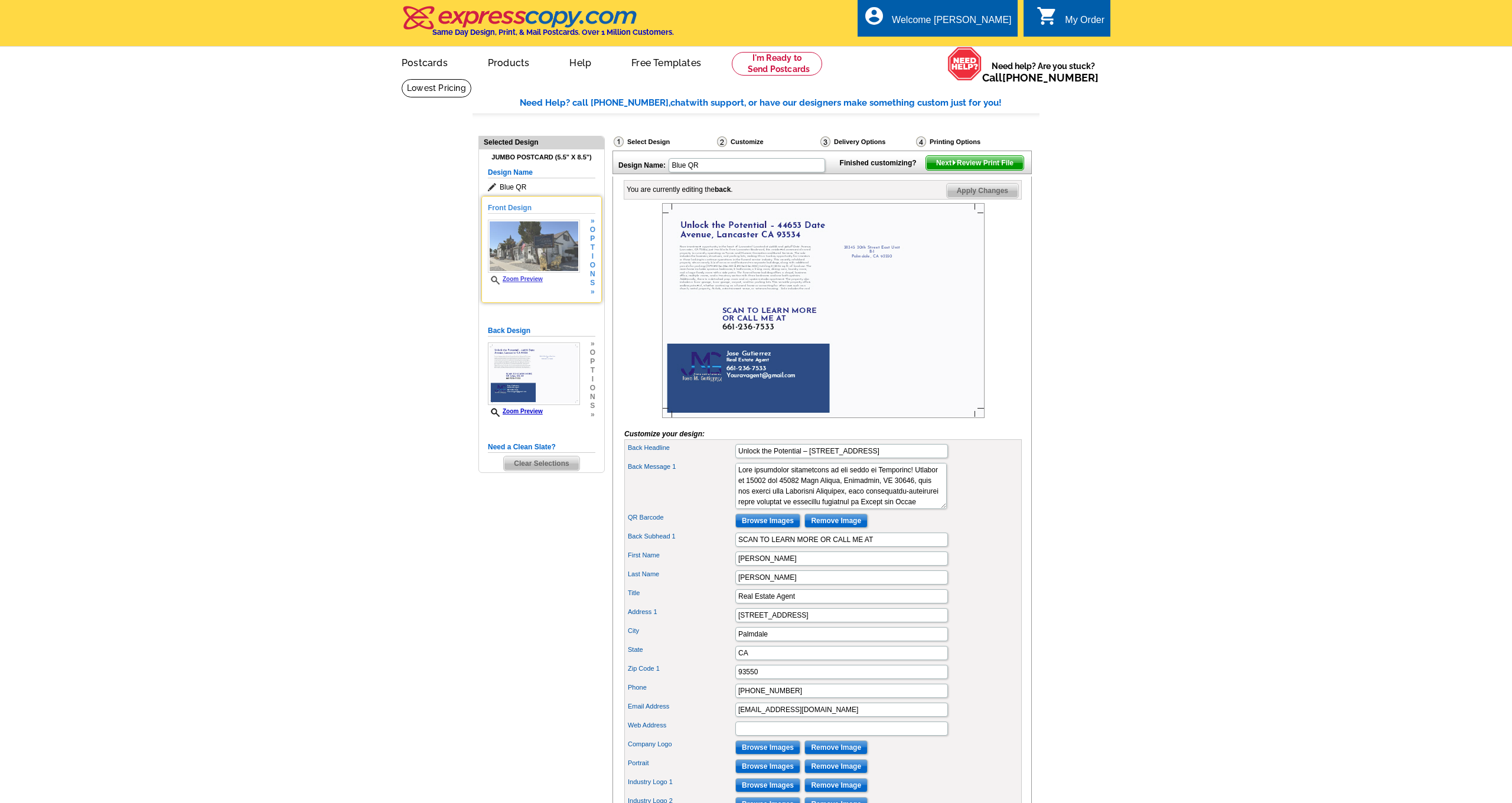
click at [501, 203] on h5 "Front Design" at bounding box center [541, 208] width 107 height 11
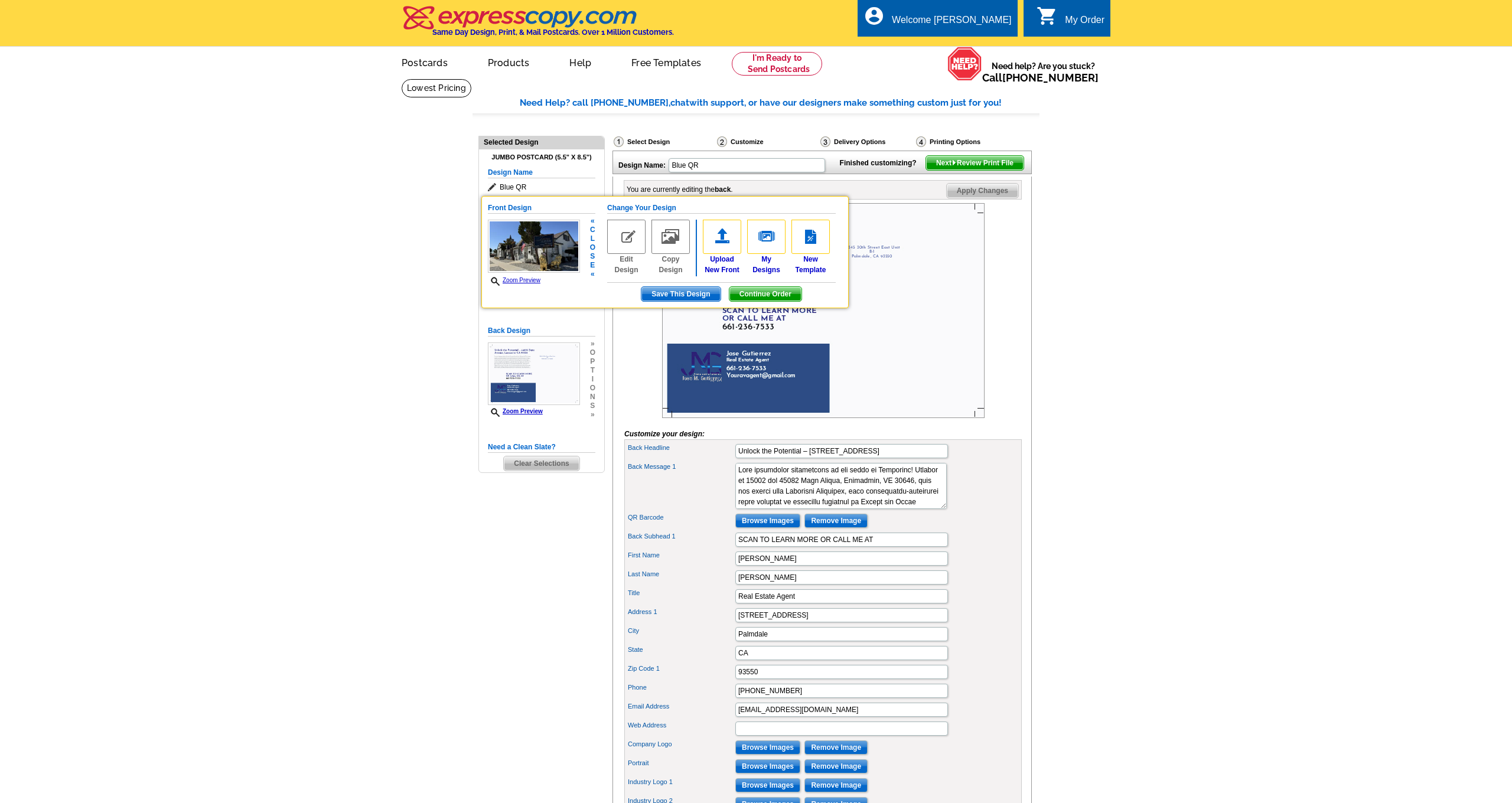
click at [501, 203] on h5 "Front Design" at bounding box center [541, 208] width 107 height 11
